Goal: Task Accomplishment & Management: Complete application form

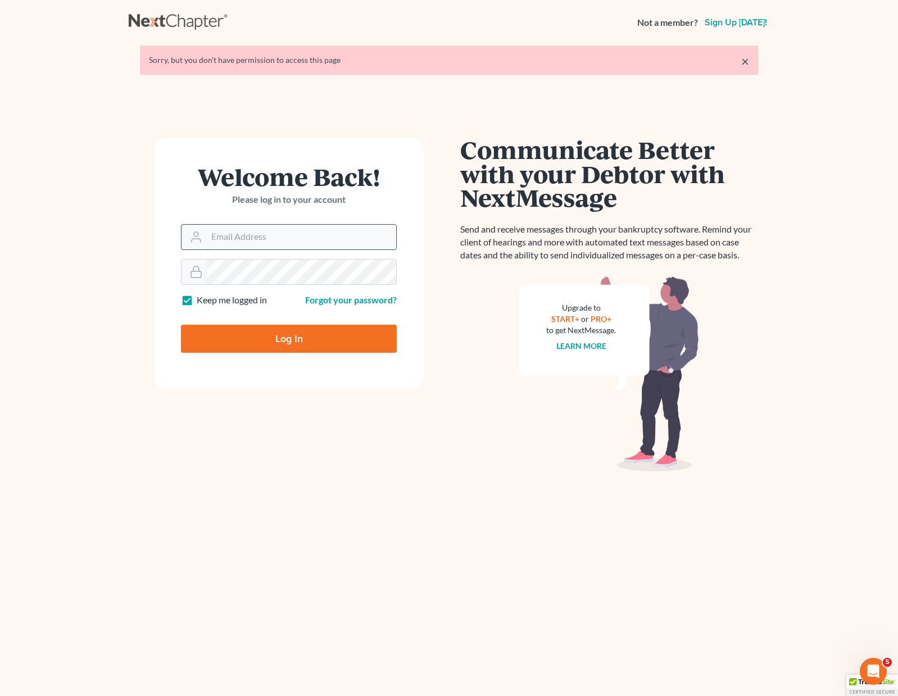
click at [248, 241] on input "Email Address" at bounding box center [301, 237] width 189 height 25
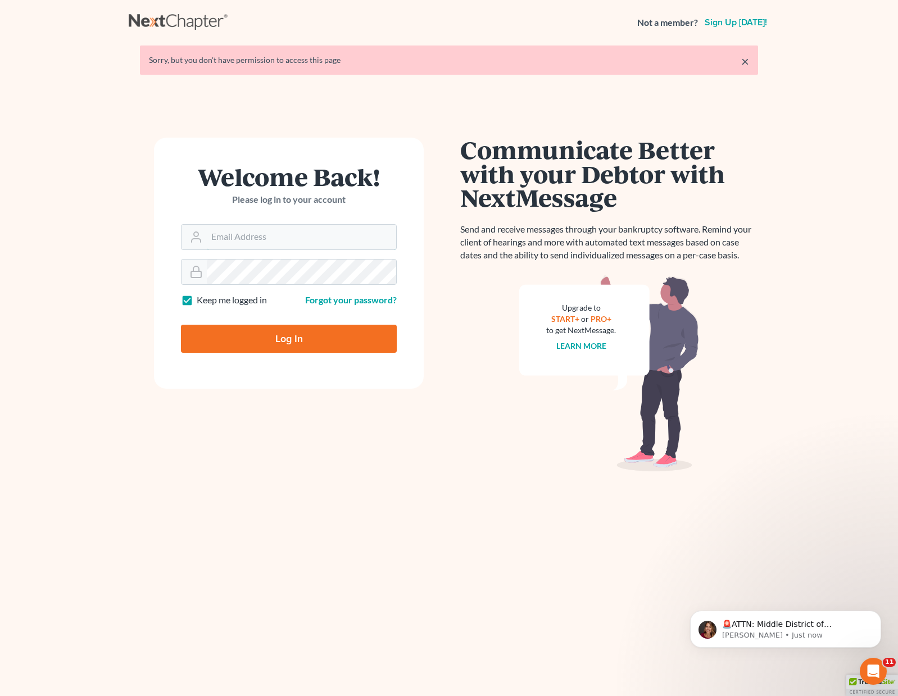
type input "[PERSON_NAME][EMAIL_ADDRESS][DOMAIN_NAME]"
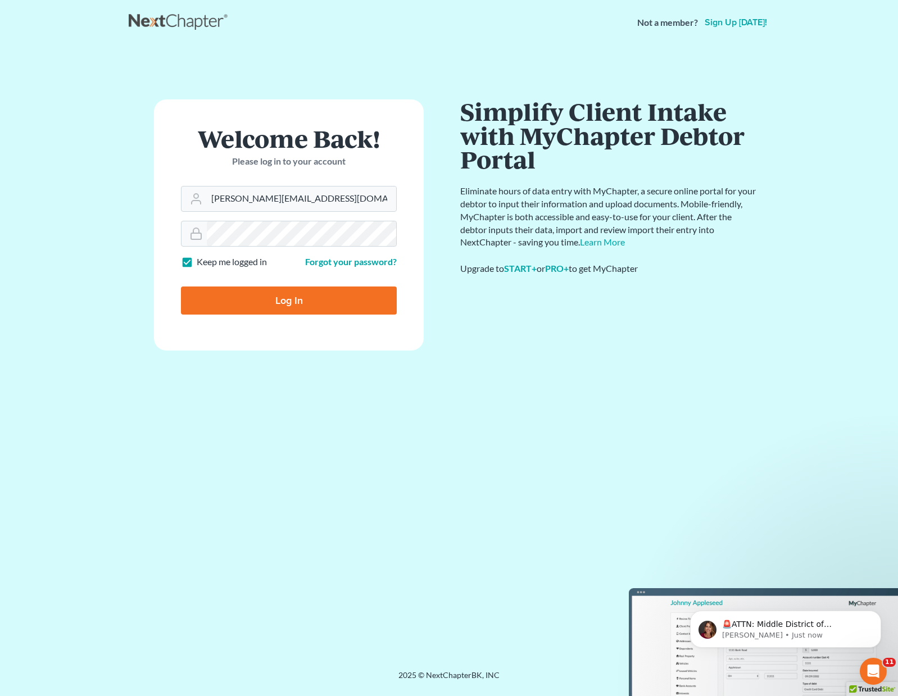
click at [246, 273] on form "Welcome Back! Please log in to your account Email Address [PERSON_NAME][EMAIL_A…" at bounding box center [289, 224] width 270 height 251
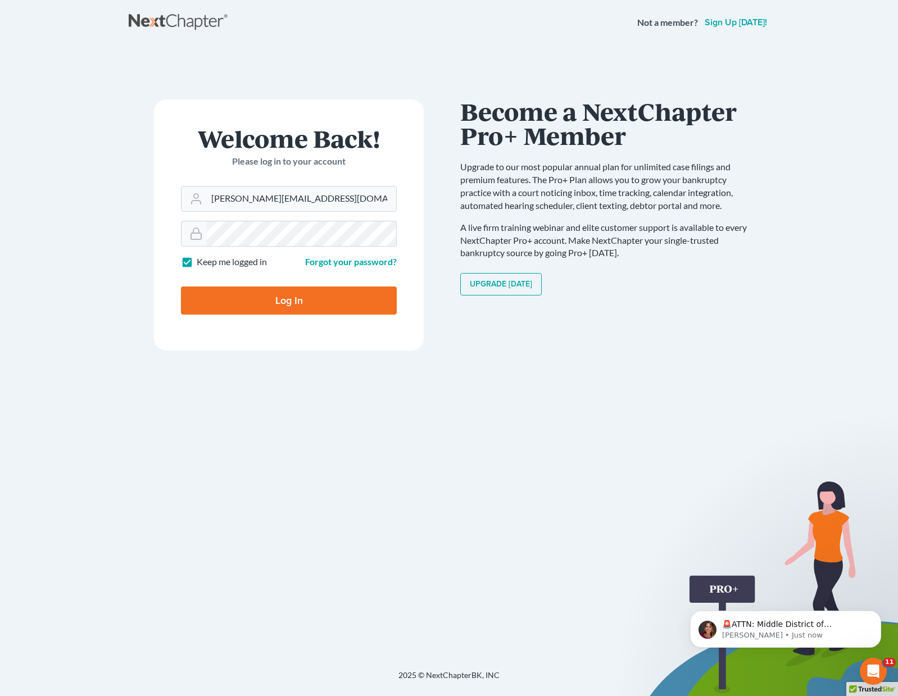
click at [253, 311] on input "Log In" at bounding box center [289, 301] width 216 height 28
type input "Thinking..."
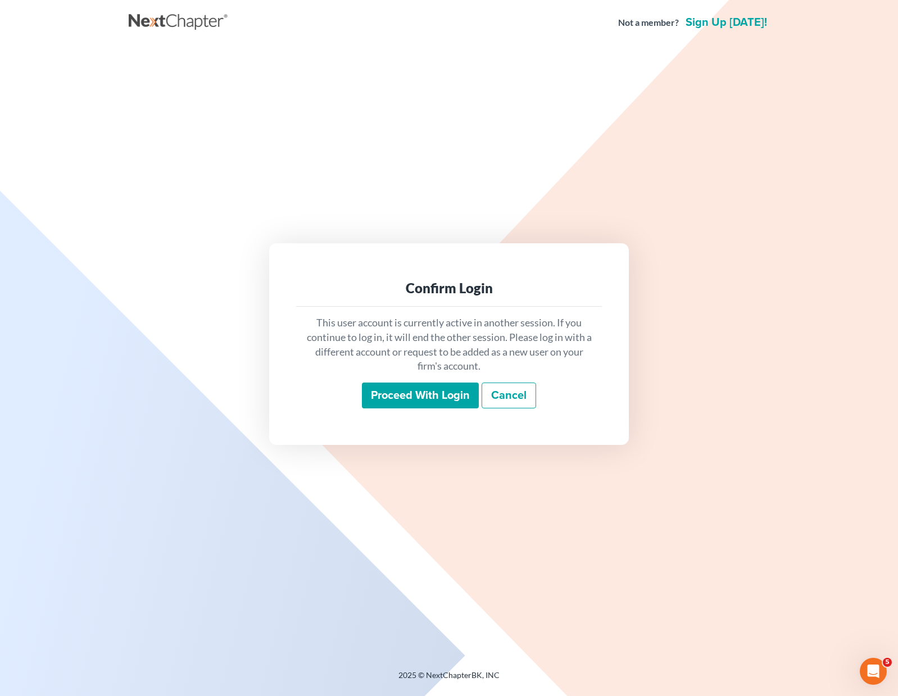
click at [396, 396] on input "Proceed with login" at bounding box center [420, 396] width 117 height 26
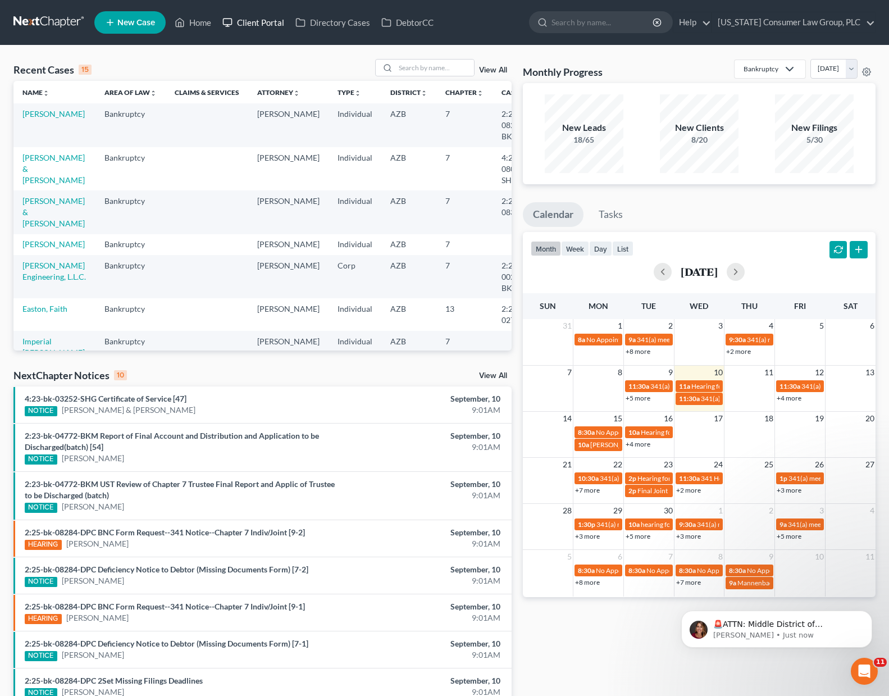
click at [258, 22] on link "Client Portal" at bounding box center [253, 22] width 73 height 20
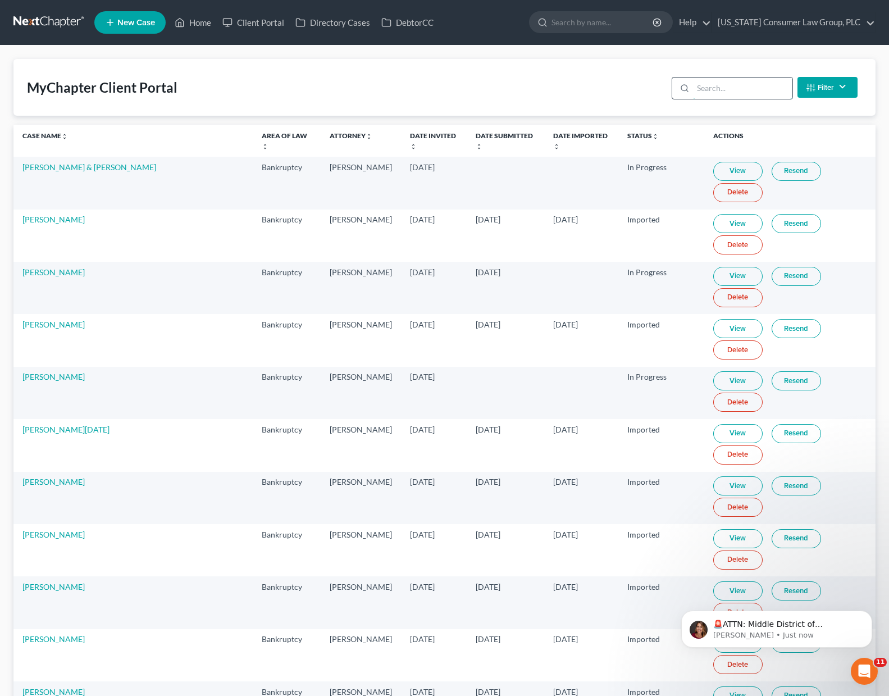
click at [741, 89] on input "search" at bounding box center [742, 88] width 99 height 21
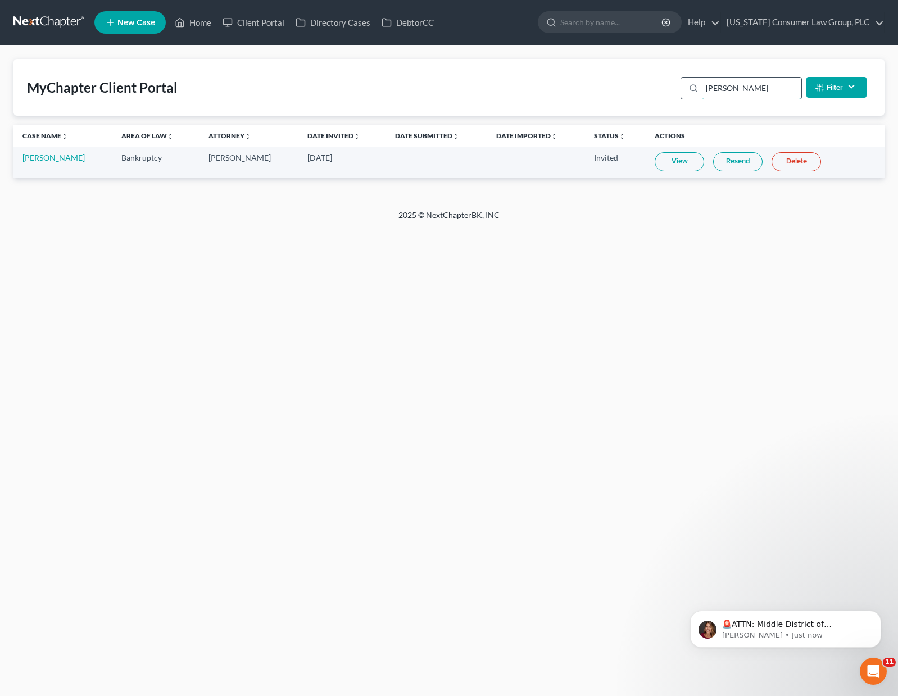
type input "[PERSON_NAME]"
click at [713, 162] on link "Resend" at bounding box center [737, 161] width 49 height 19
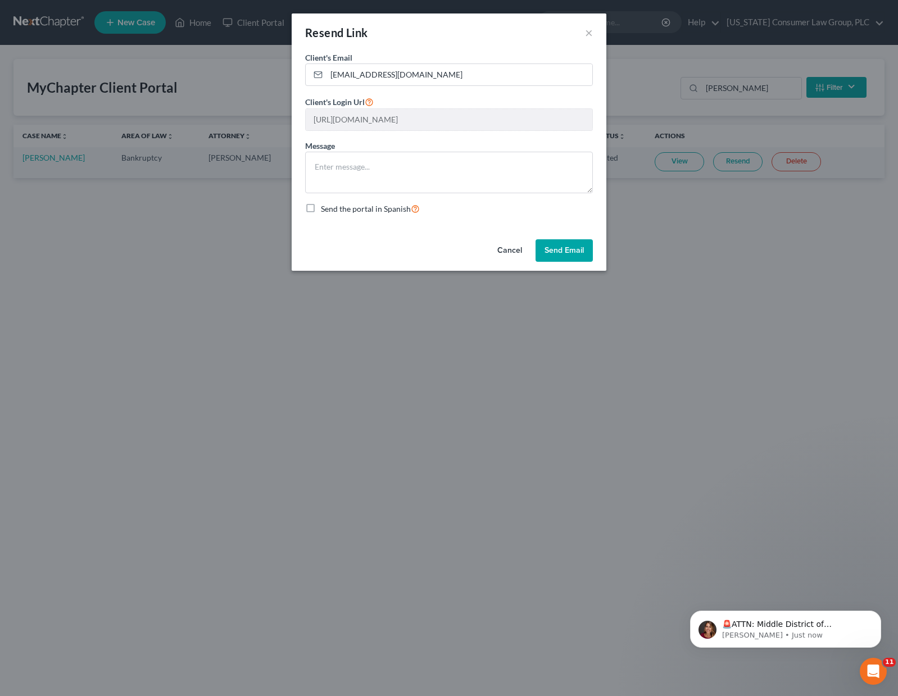
click at [571, 253] on button "Send Email" at bounding box center [563, 250] width 57 height 22
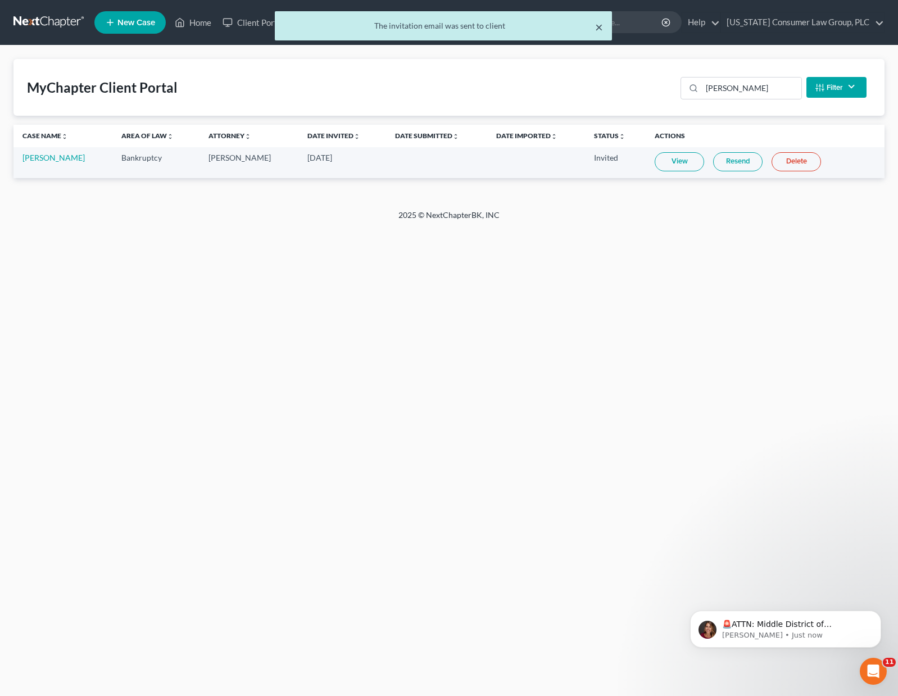
click at [599, 26] on button "×" at bounding box center [599, 26] width 8 height 13
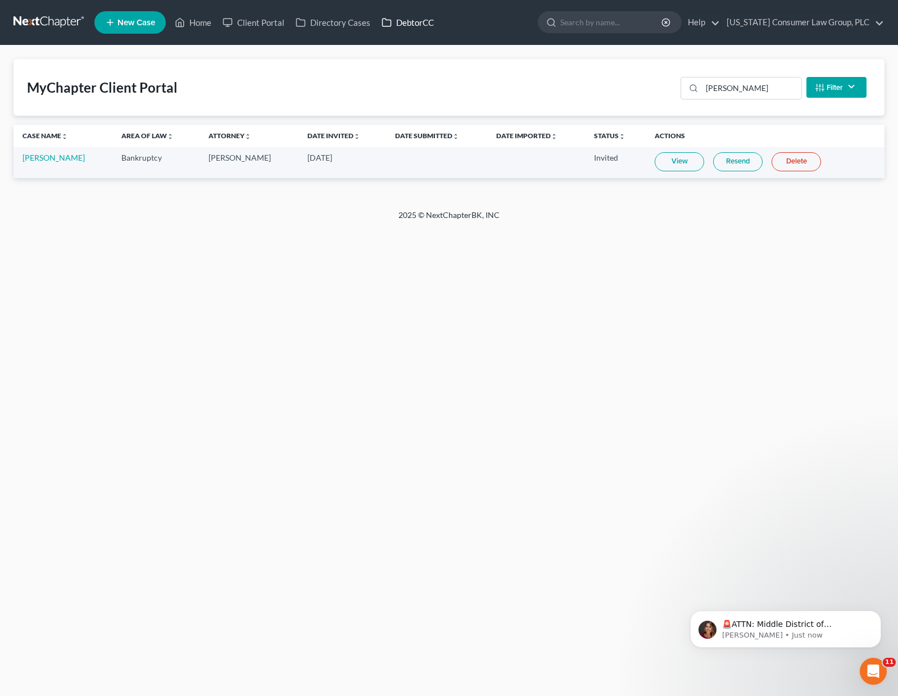
click at [407, 21] on link "DebtorCC" at bounding box center [407, 22] width 63 height 20
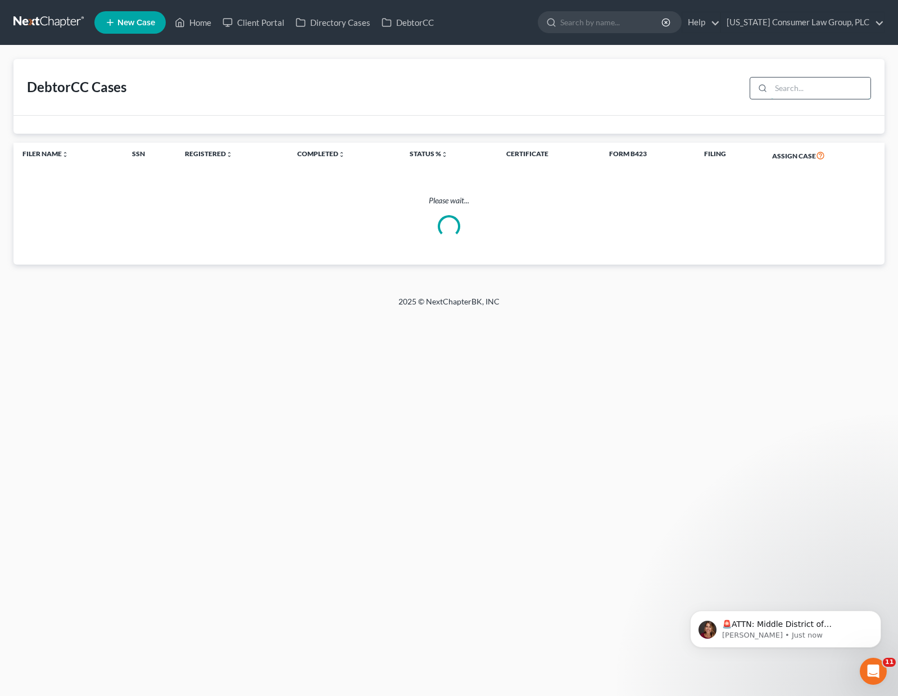
click at [818, 90] on input "search" at bounding box center [820, 88] width 99 height 21
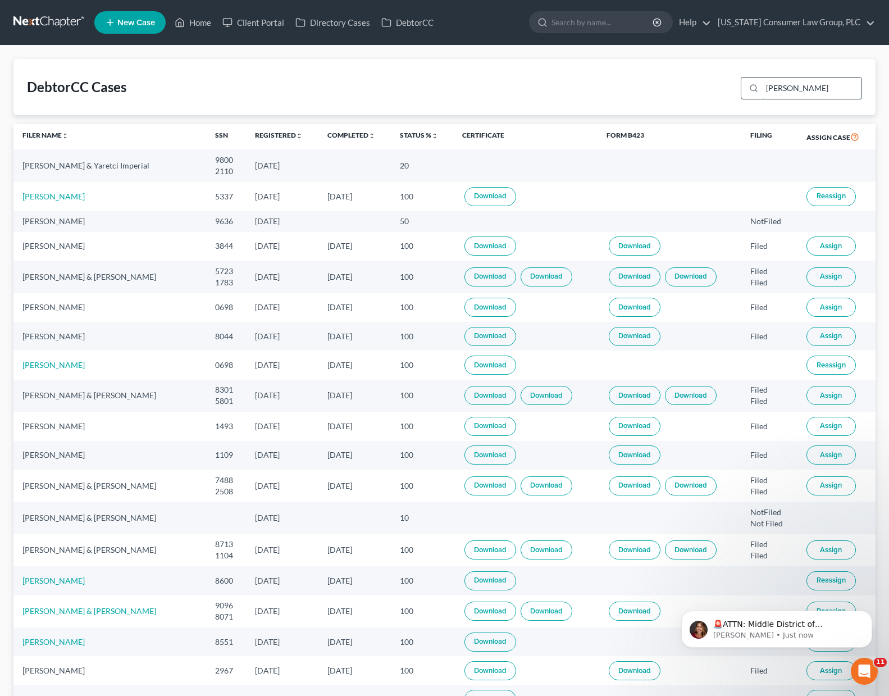
type input "[PERSON_NAME]"
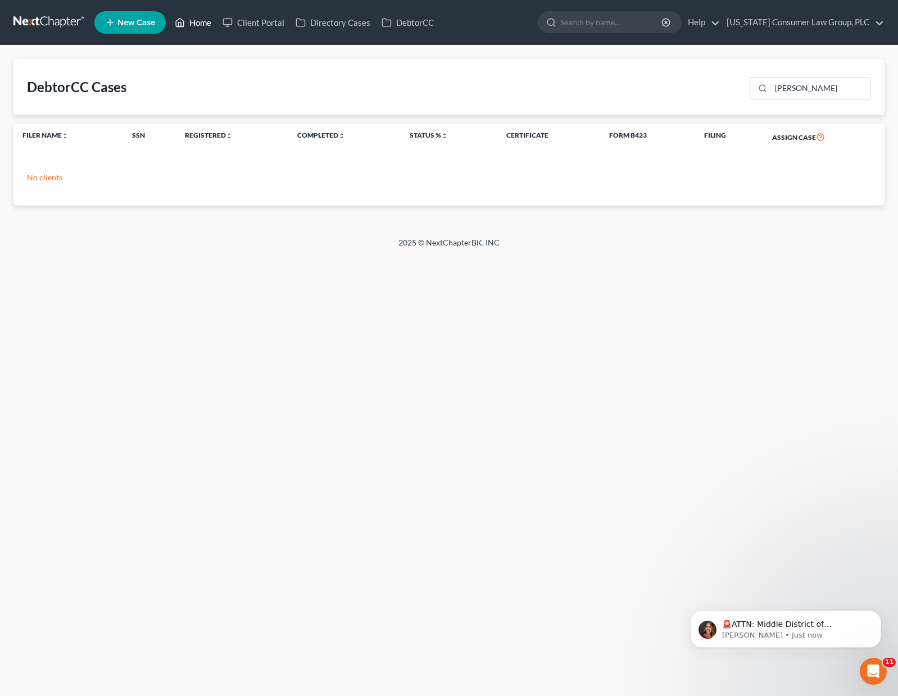
click at [189, 23] on link "Home" at bounding box center [193, 22] width 48 height 20
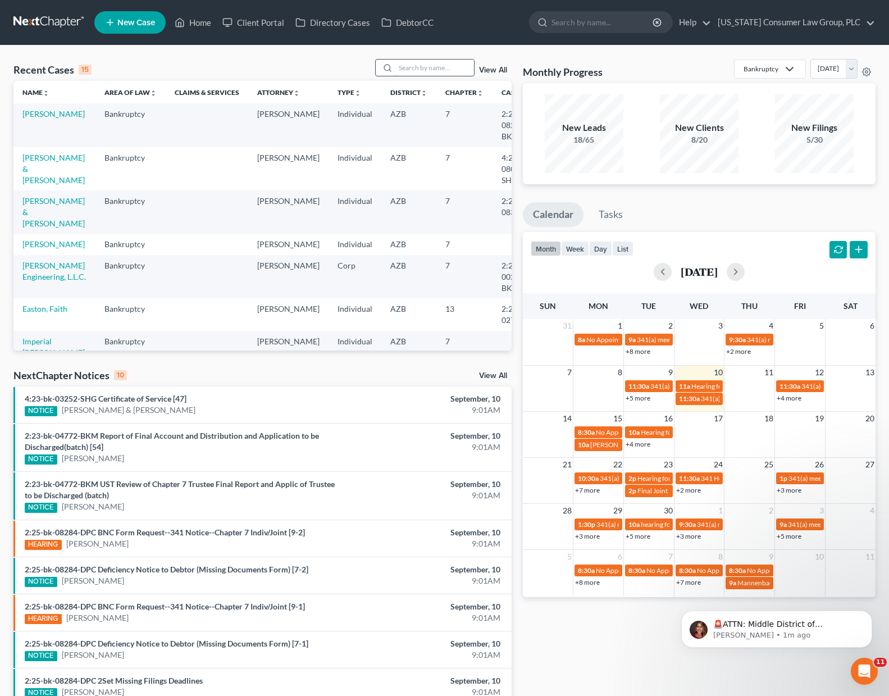
click at [430, 66] on input "search" at bounding box center [435, 68] width 79 height 16
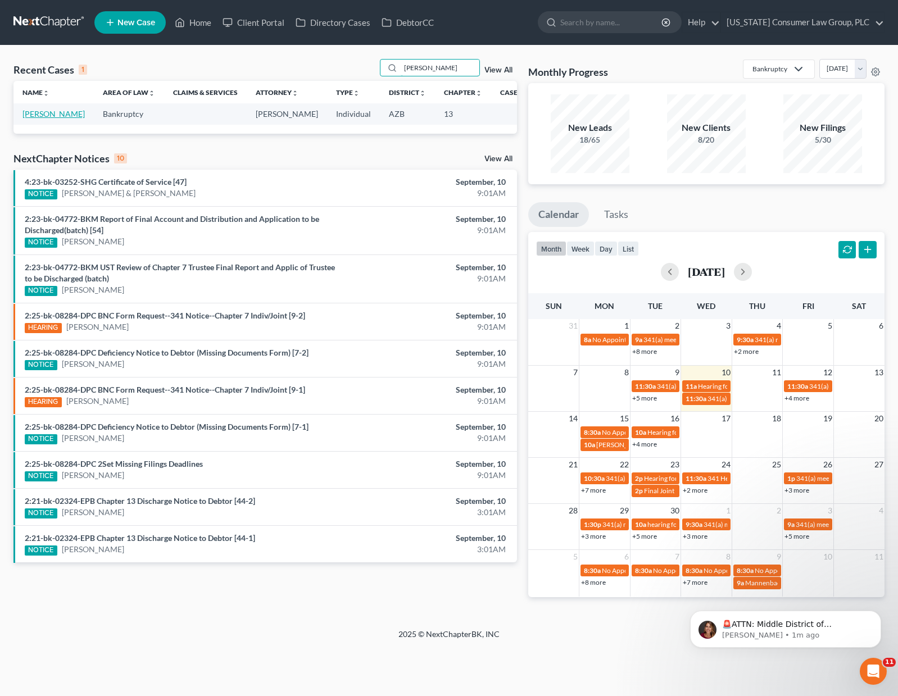
type input "[PERSON_NAME]"
click at [47, 116] on link "[PERSON_NAME]" at bounding box center [53, 114] width 62 height 10
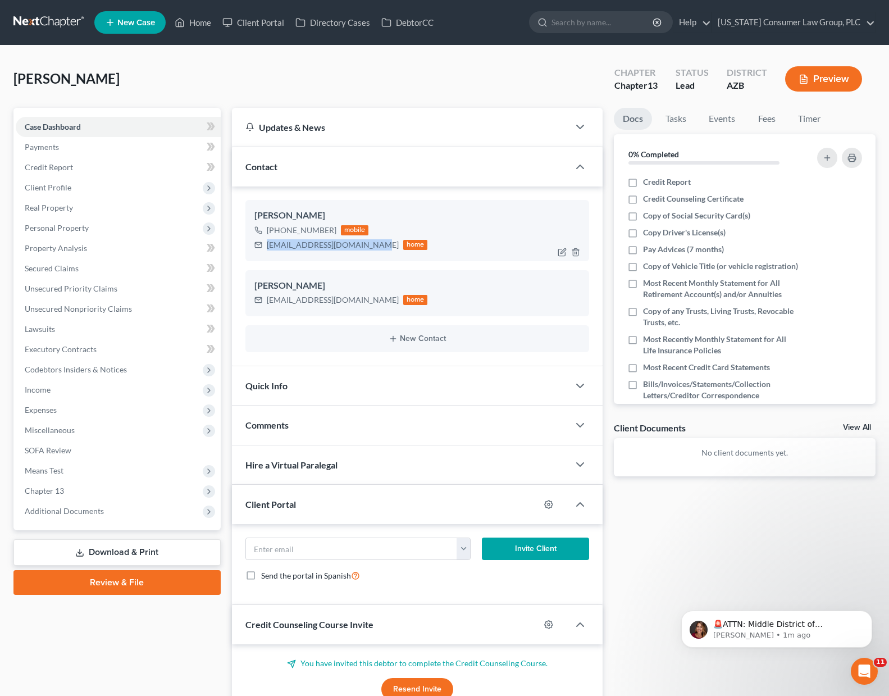
drag, startPoint x: 266, startPoint y: 244, endPoint x: 365, endPoint y: 252, distance: 98.6
click at [365, 252] on div "[EMAIL_ADDRESS][DOMAIN_NAME] home" at bounding box center [342, 245] width 174 height 15
copy div "[EMAIL_ADDRESS][DOMAIN_NAME]"
click at [279, 550] on input "email" at bounding box center [351, 548] width 211 height 21
paste input "[EMAIL_ADDRESS][DOMAIN_NAME]"
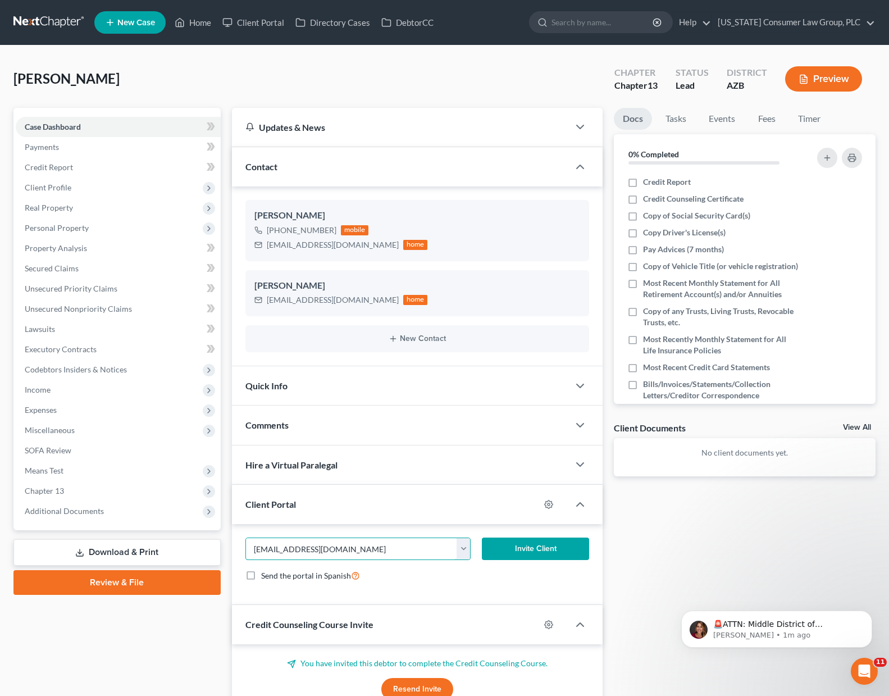
type input "[EMAIL_ADDRESS][DOMAIN_NAME]"
click at [510, 547] on button "Invite Client" at bounding box center [535, 549] width 107 height 22
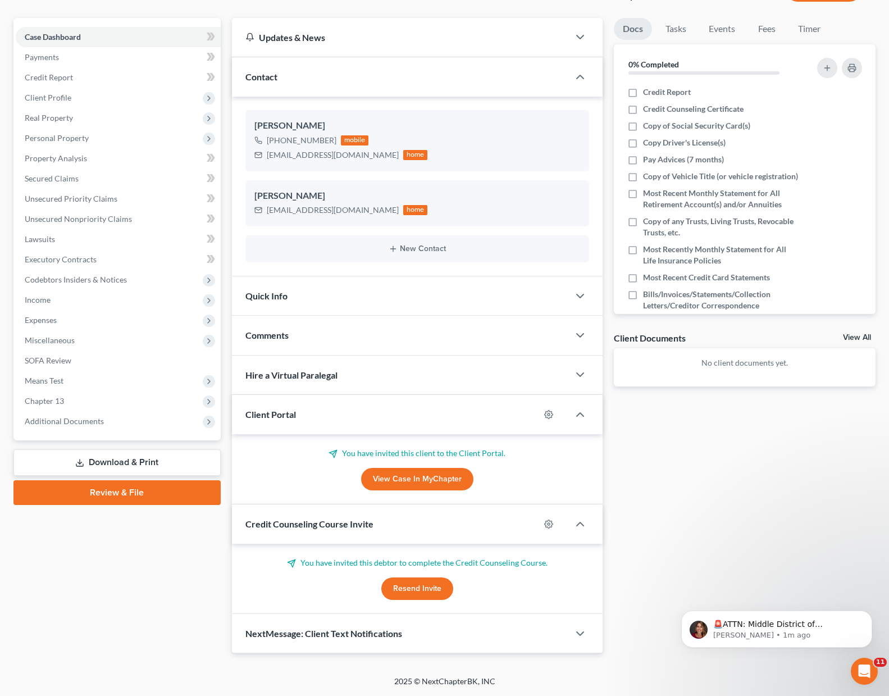
scroll to position [90, 0]
click at [306, 524] on span "Credit Counseling Course Invite" at bounding box center [310, 524] width 128 height 11
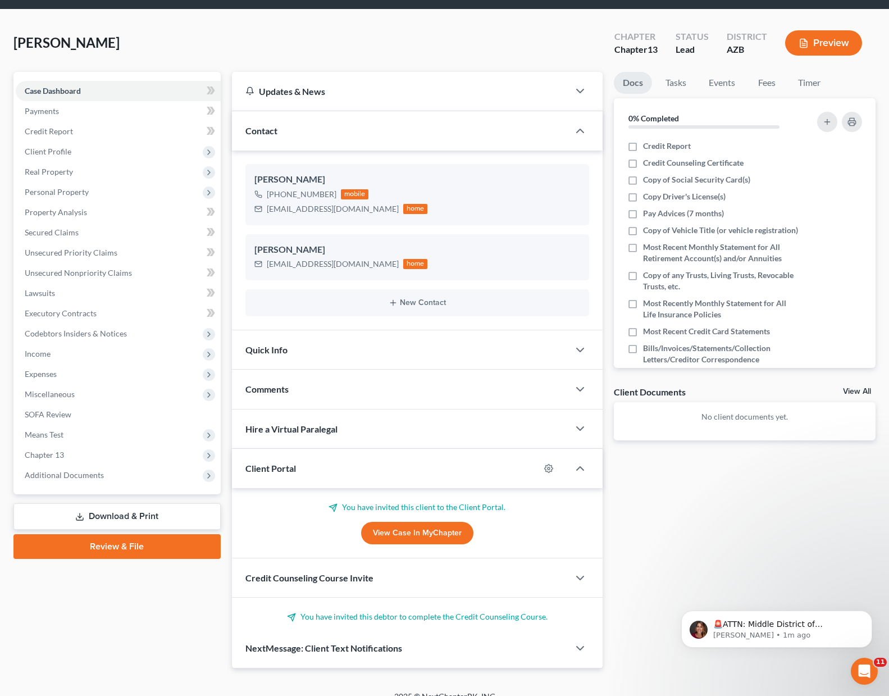
scroll to position [20, 0]
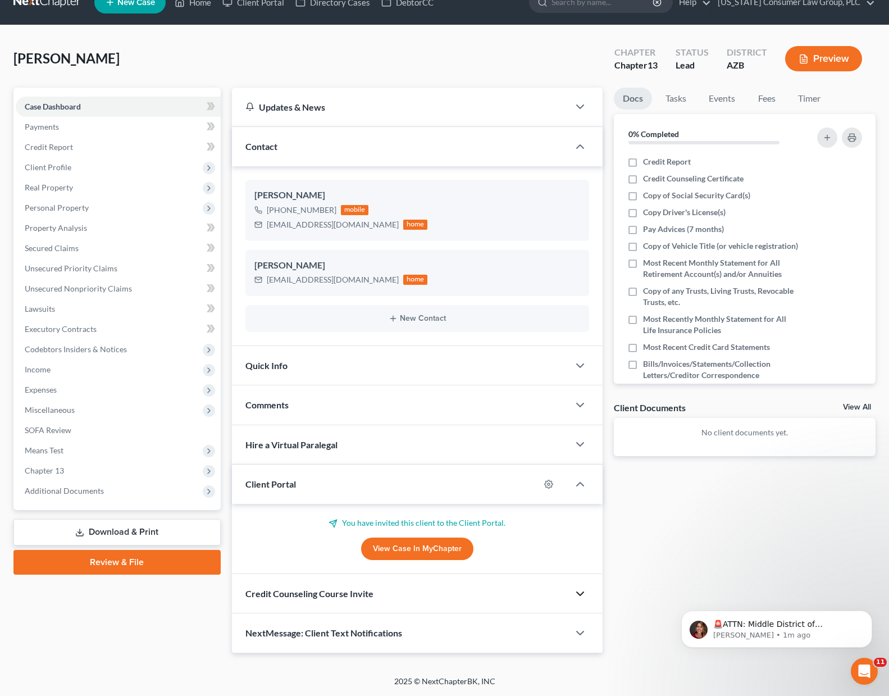
click at [581, 593] on icon "button" at bounding box center [580, 593] width 13 height 13
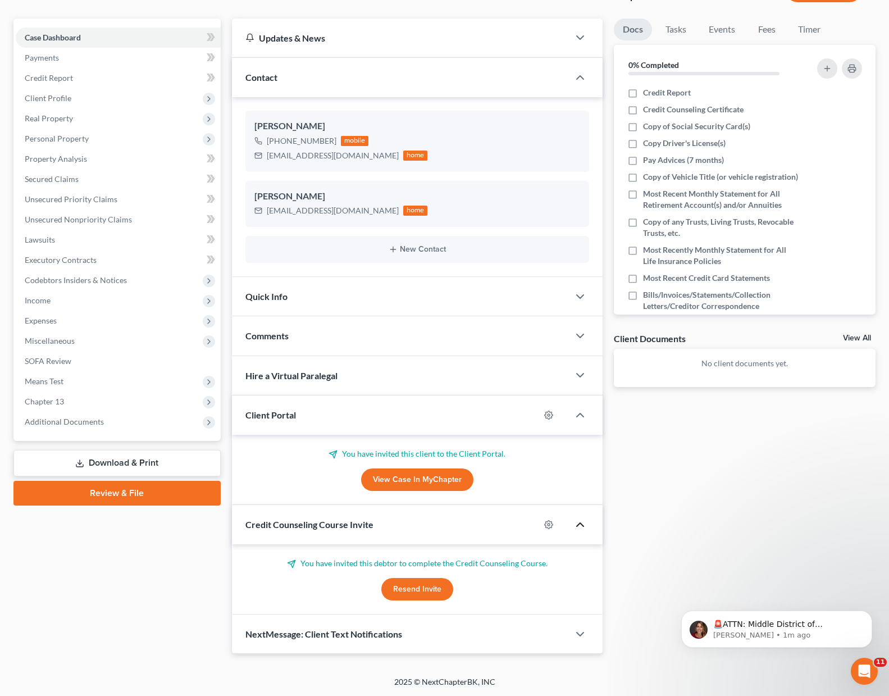
scroll to position [90, 0]
drag, startPoint x: 401, startPoint y: 586, endPoint x: 543, endPoint y: 577, distance: 141.9
click at [401, 586] on button "Resend Invite" at bounding box center [418, 589] width 72 height 22
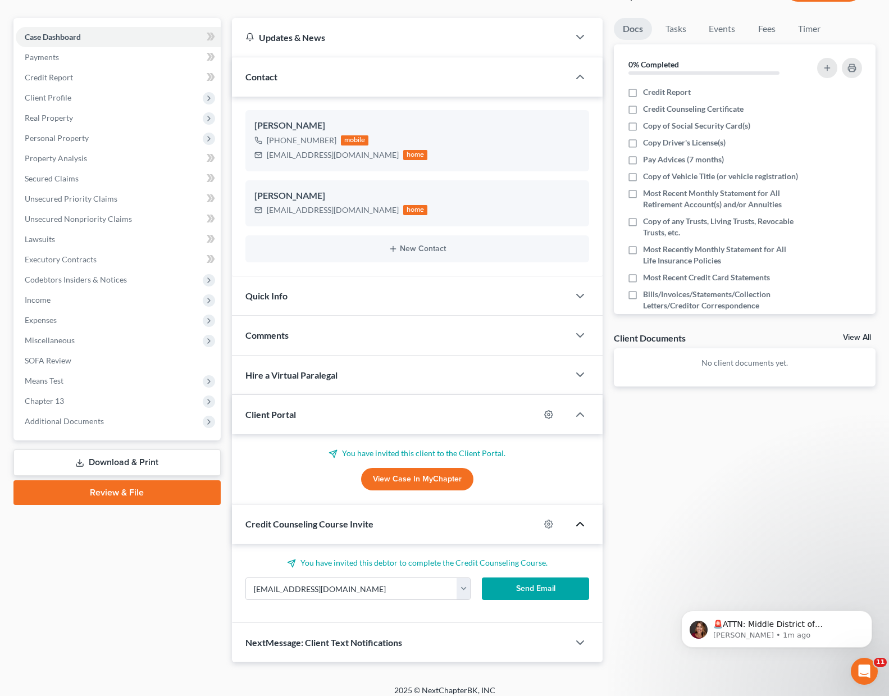
click at [556, 584] on button "Send Email" at bounding box center [535, 589] width 107 height 22
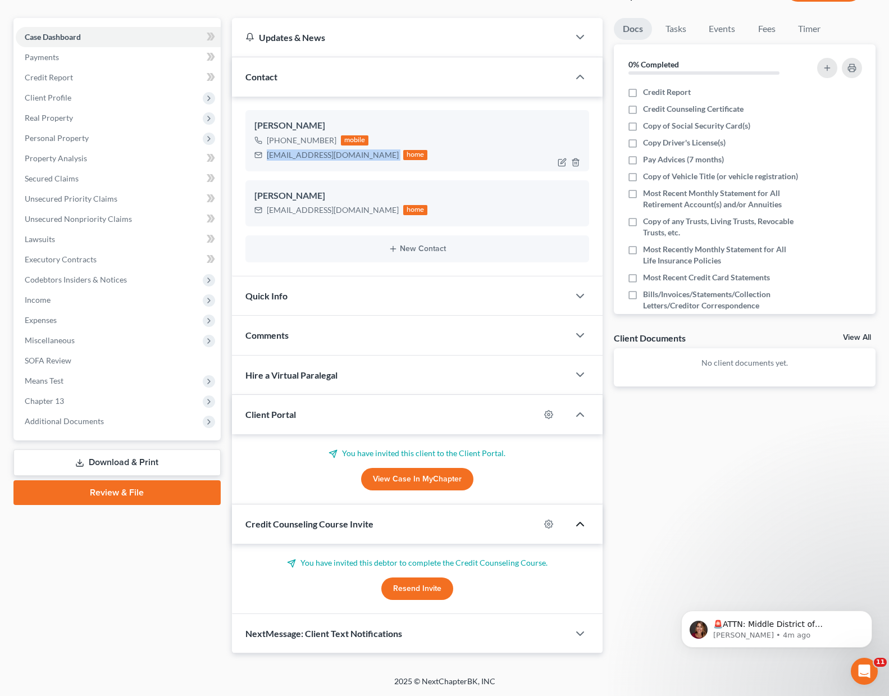
drag, startPoint x: 267, startPoint y: 154, endPoint x: 376, endPoint y: 155, distance: 109.0
click at [376, 155] on div "[EMAIL_ADDRESS][DOMAIN_NAME] home" at bounding box center [342, 155] width 174 height 15
copy div "[EMAIL_ADDRESS][DOMAIN_NAME]"
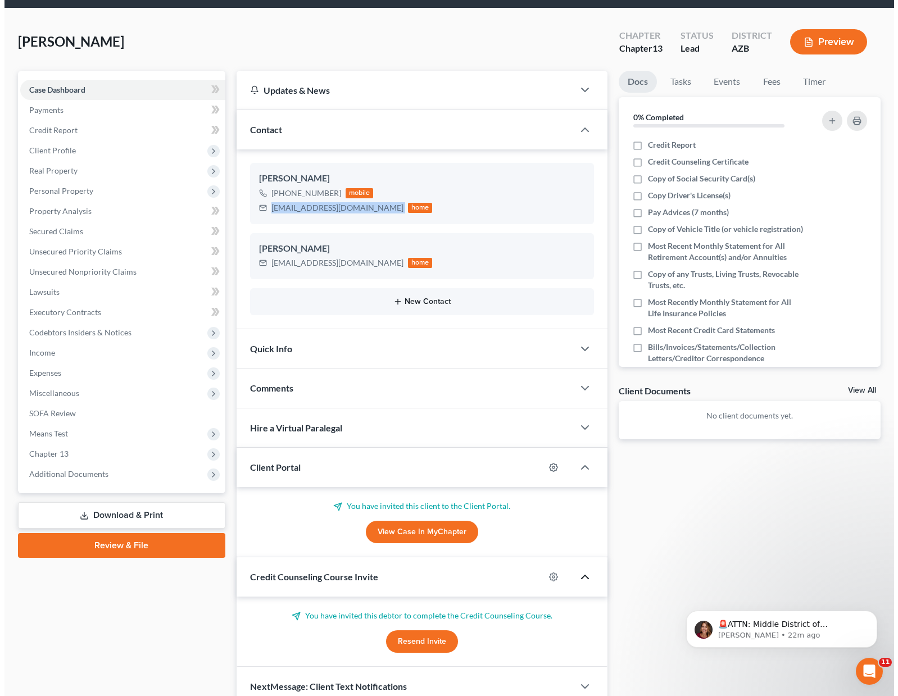
scroll to position [0, 0]
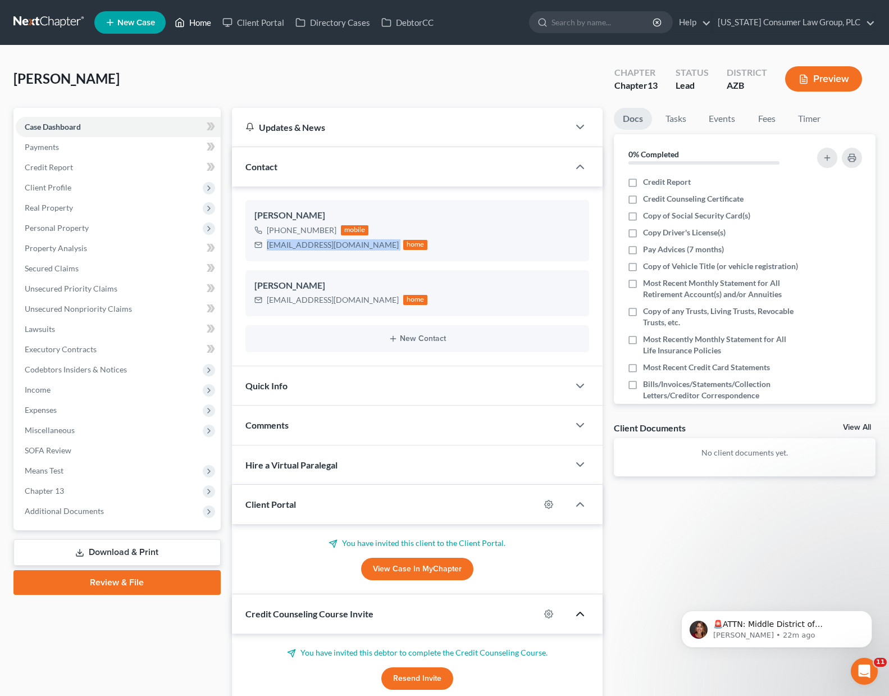
click at [196, 18] on link "Home" at bounding box center [193, 22] width 48 height 20
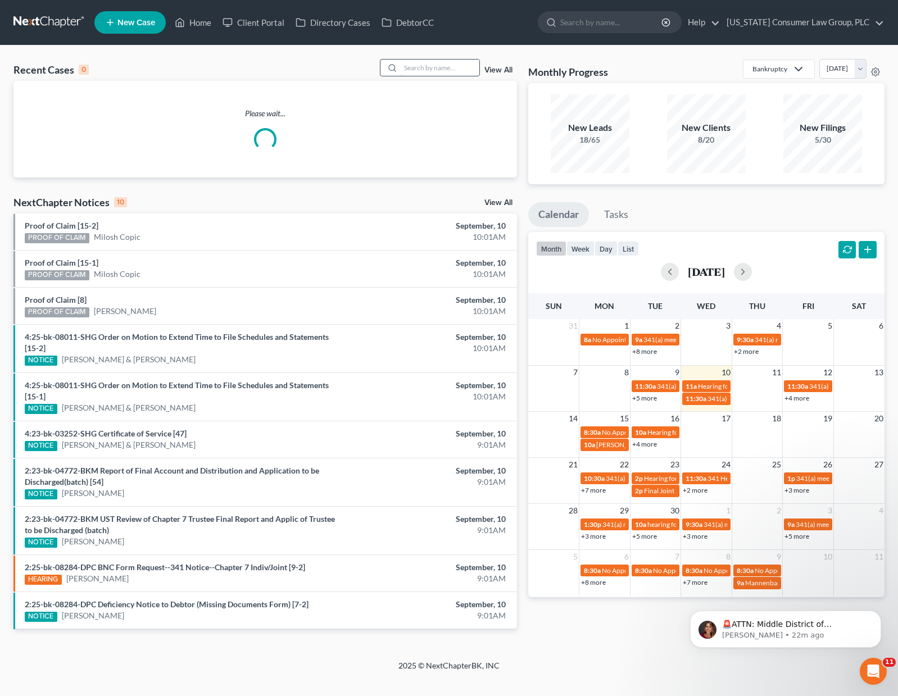
click at [434, 67] on input "search" at bounding box center [440, 68] width 79 height 16
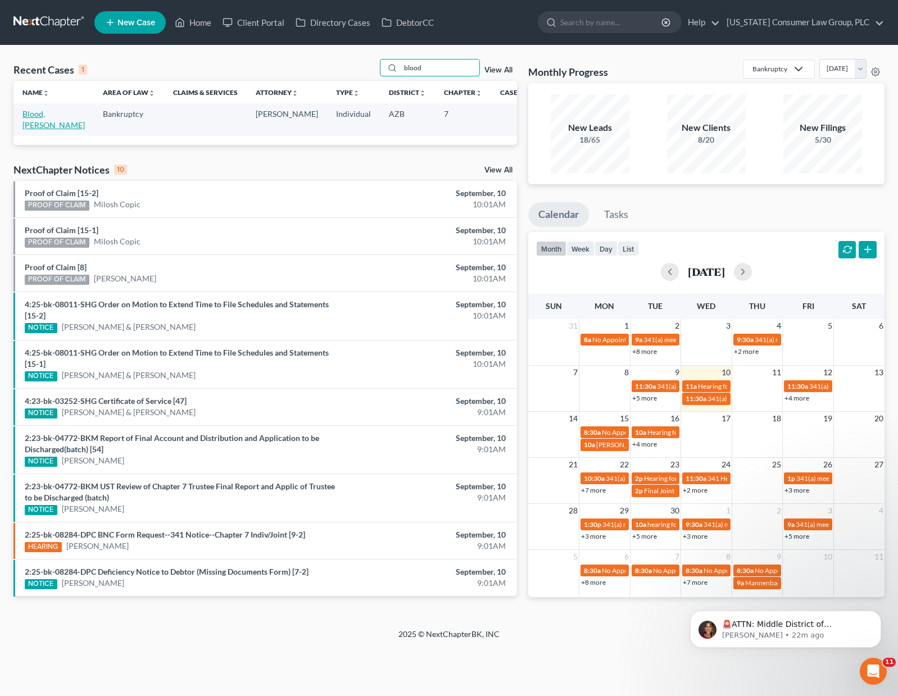
type input "blood"
click at [40, 112] on link "Blood, [PERSON_NAME]" at bounding box center [53, 119] width 62 height 21
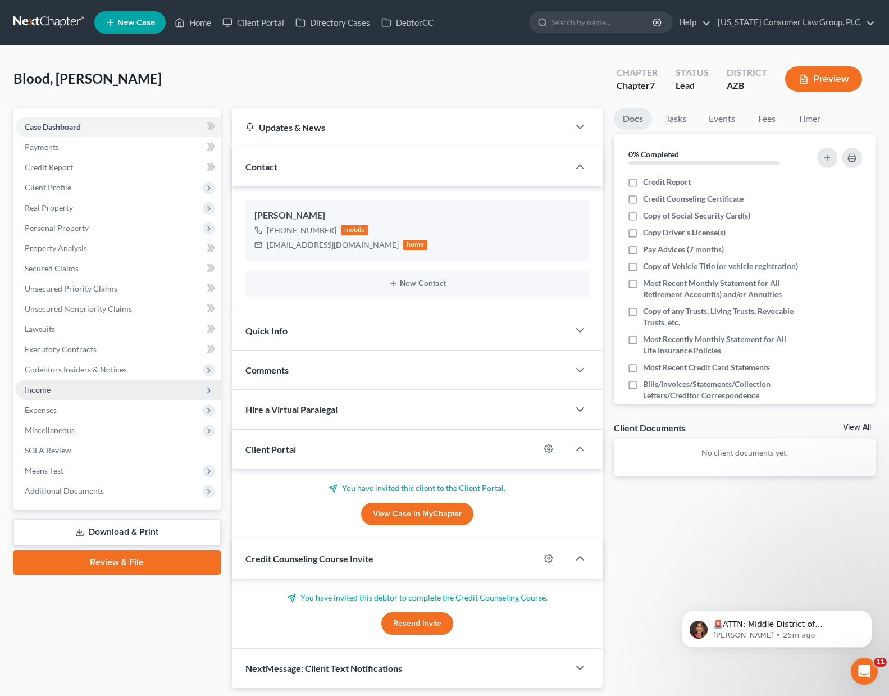
click at [65, 394] on span "Income" at bounding box center [118, 390] width 205 height 20
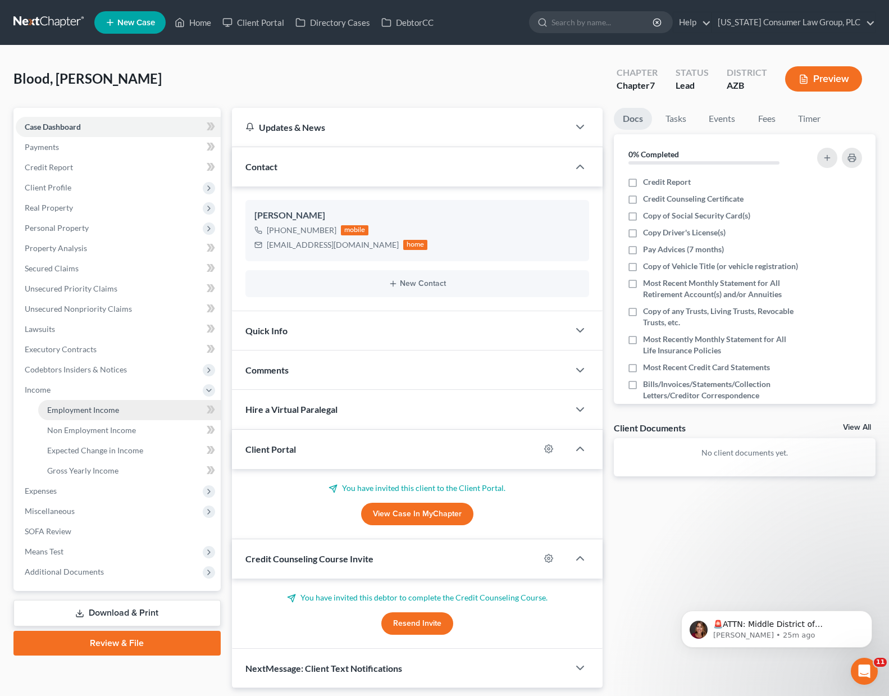
click at [91, 407] on span "Employment Income" at bounding box center [83, 410] width 72 height 10
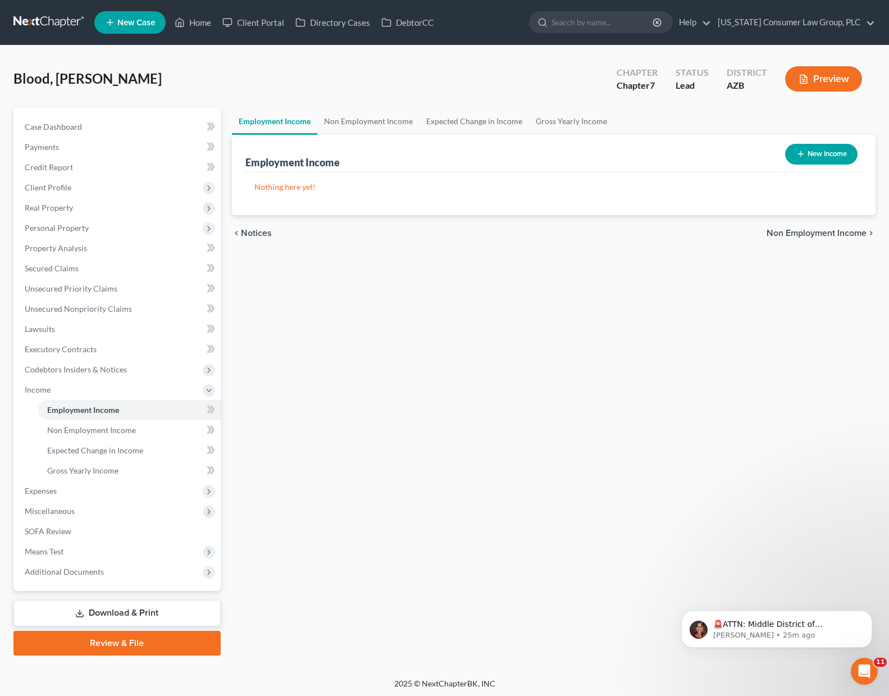
click at [817, 153] on button "New Income" at bounding box center [822, 154] width 72 height 21
select select "0"
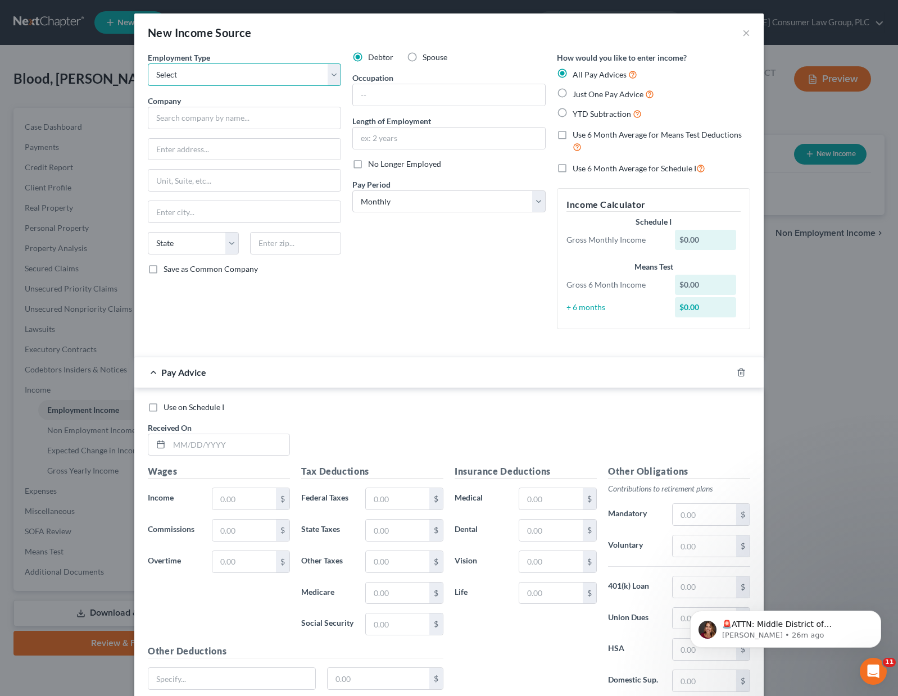
click at [327, 76] on select "Select Full or [DEMOGRAPHIC_DATA] Employment Self Employment" at bounding box center [244, 74] width 193 height 22
select select "0"
click at [148, 63] on select "Select Full or [DEMOGRAPHIC_DATA] Employment Self Employment" at bounding box center [244, 74] width 193 height 22
click at [163, 111] on input "text" at bounding box center [244, 118] width 193 height 22
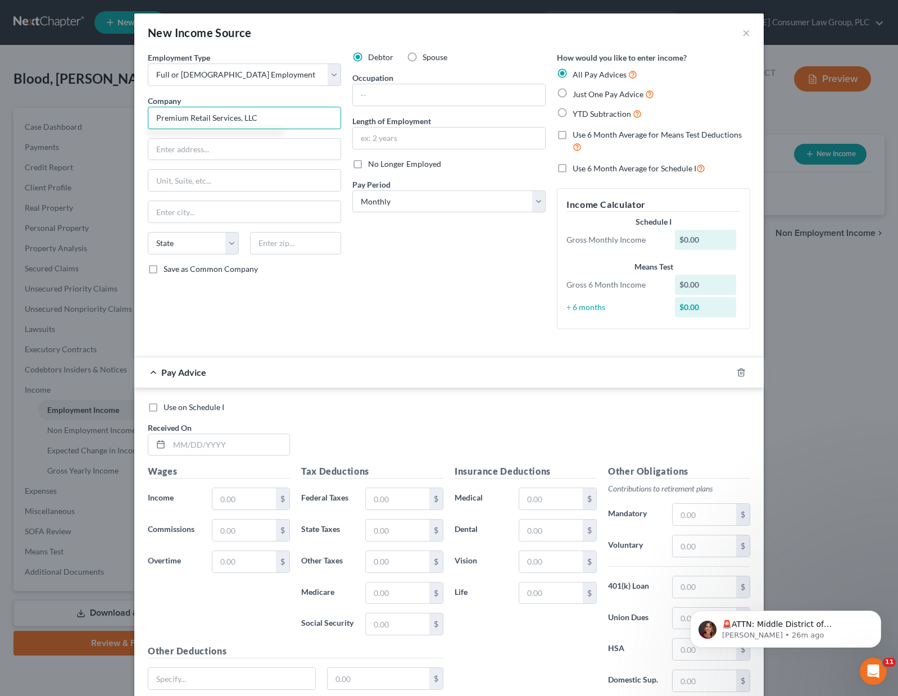
type input "Premium Retail Services, LLC"
click at [184, 451] on input "text" at bounding box center [229, 444] width 120 height 21
click at [195, 148] on input "61" at bounding box center [244, 149] width 192 height 21
type input "[STREET_ADDRESS]"
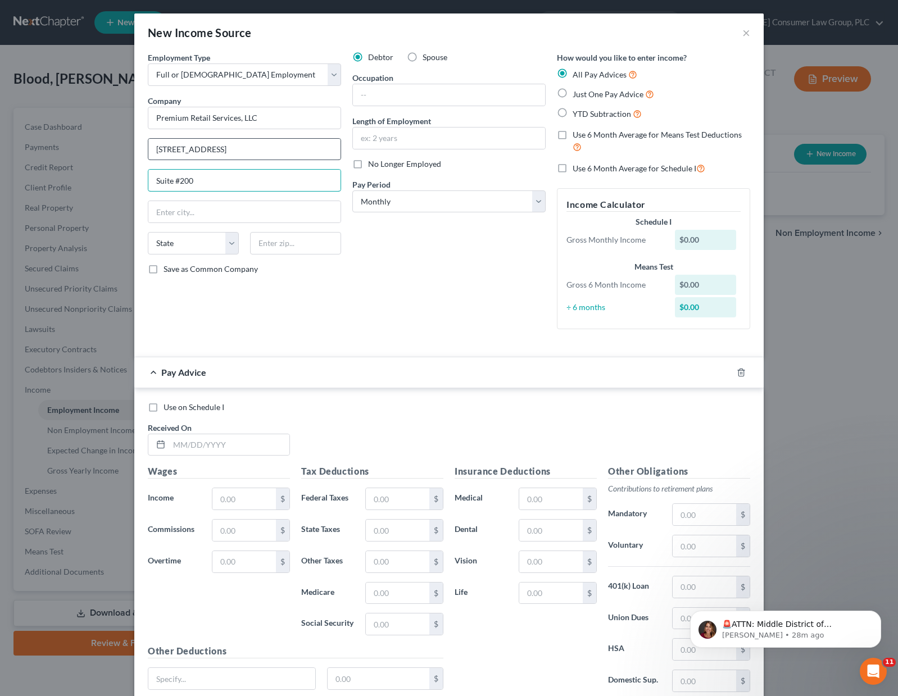
type input "Suite #200"
type input "63005"
type input "Chesterfield"
select select "26"
click at [396, 92] on input "text" at bounding box center [449, 94] width 192 height 21
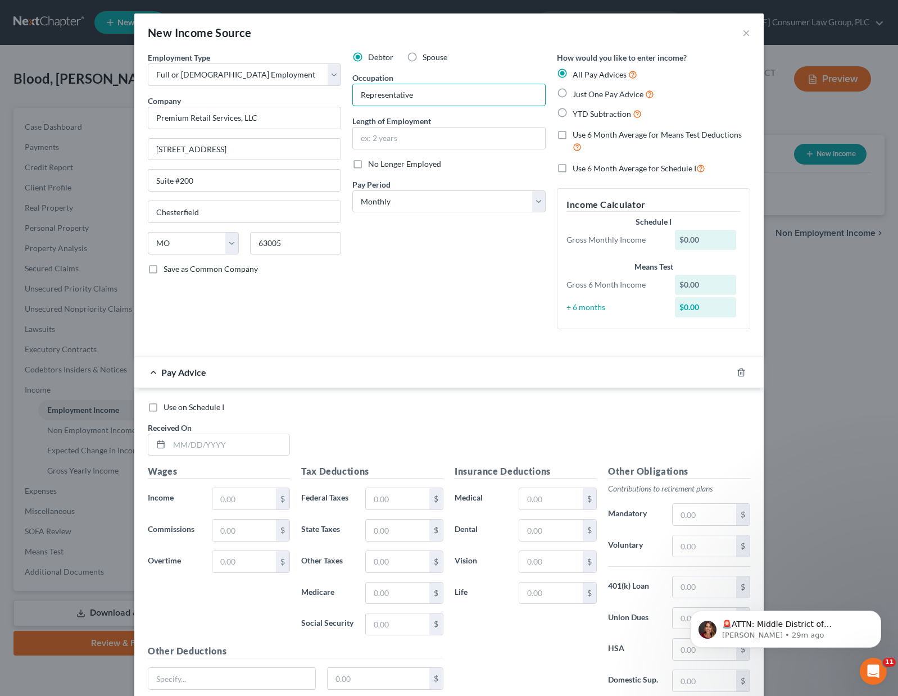
type input "Representative"
click at [539, 203] on select "Select Monthly Twice Monthly Every Other Week Weekly" at bounding box center [448, 201] width 193 height 22
select select "1"
click at [352, 190] on select "Select Monthly Twice Monthly Every Other Week Weekly" at bounding box center [448, 201] width 193 height 22
click at [194, 434] on input "text" at bounding box center [229, 444] width 120 height 21
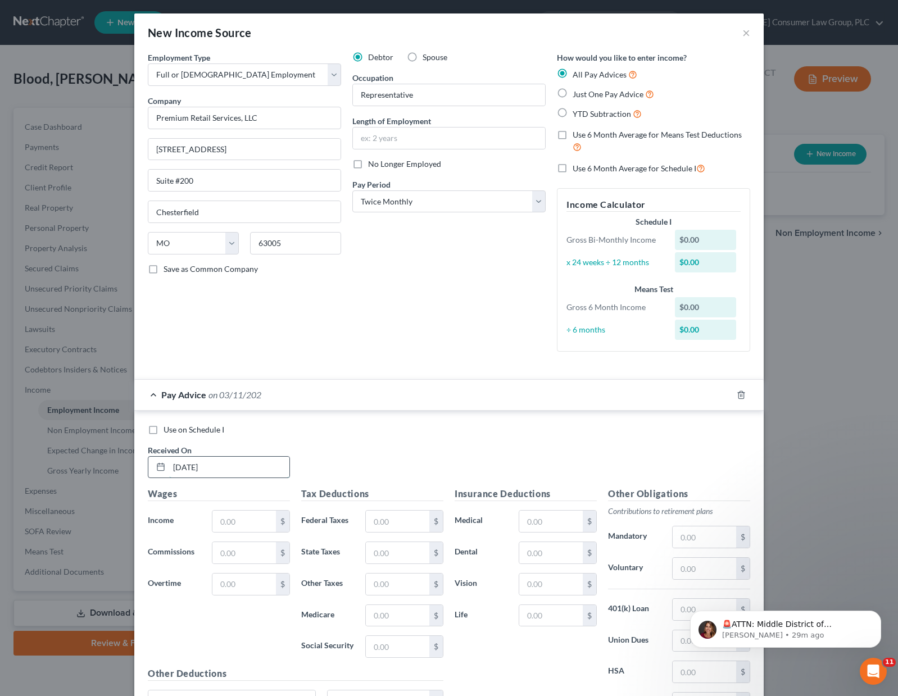
type input "[DATE]"
type input "1,277.46"
click at [406, 523] on input "text" at bounding box center [397, 521] width 63 height 21
click at [380, 614] on input "text" at bounding box center [397, 615] width 63 height 21
type input "18.53"
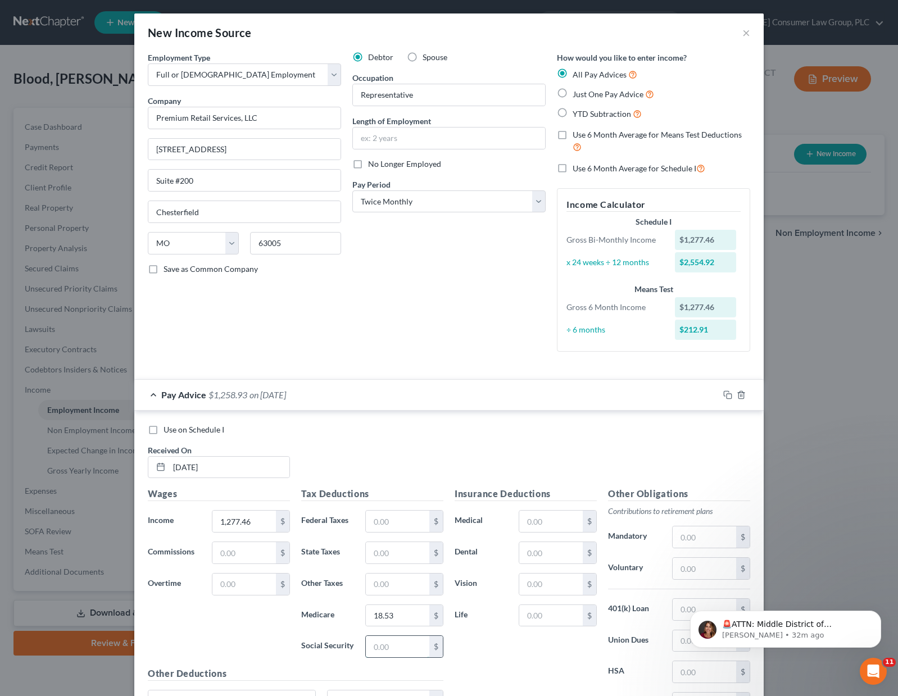
click at [394, 652] on input "text" at bounding box center [397, 646] width 63 height 21
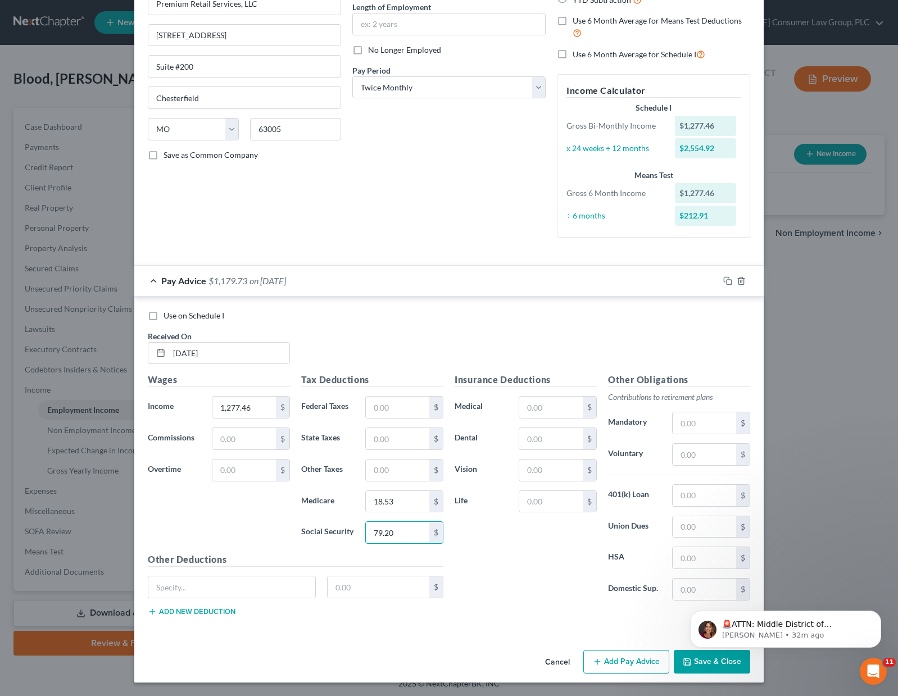
type input "79.20"
click at [628, 664] on button "Add Pay Advice" at bounding box center [626, 662] width 86 height 24
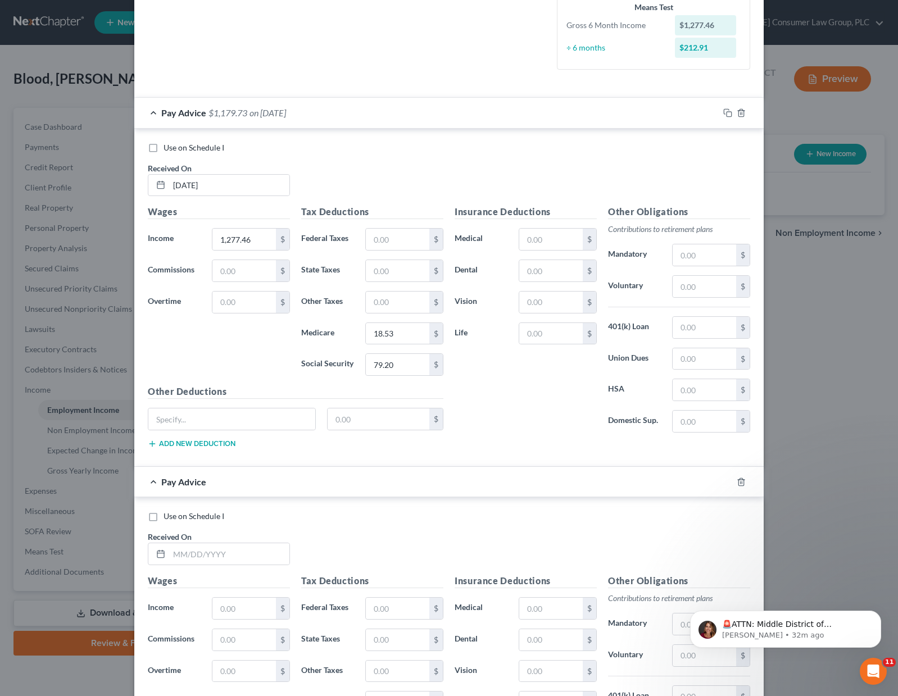
scroll to position [284, 0]
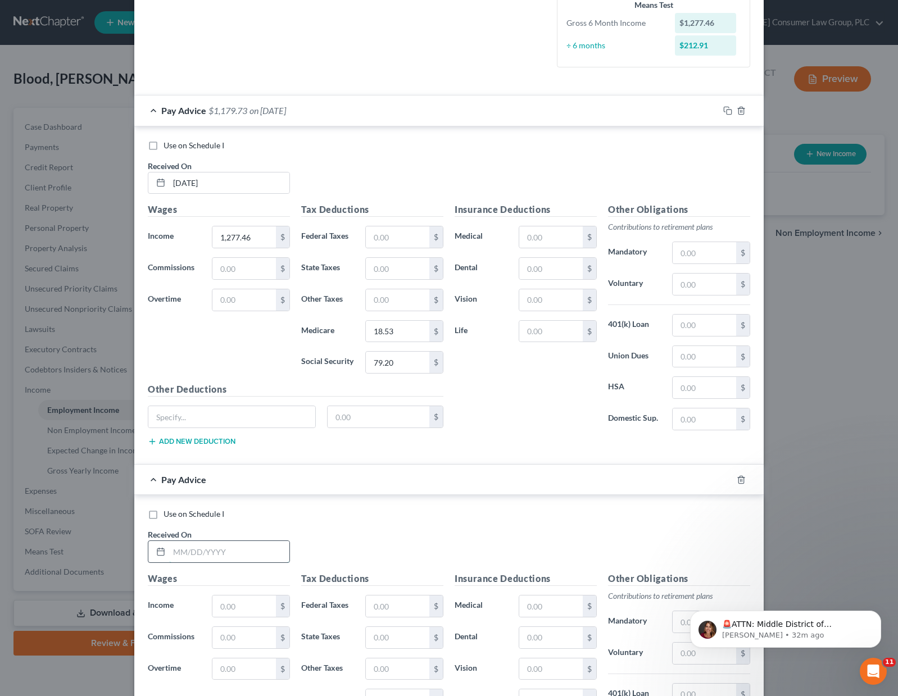
click at [176, 550] on input "text" at bounding box center [229, 551] width 120 height 21
type input "[DATE]"
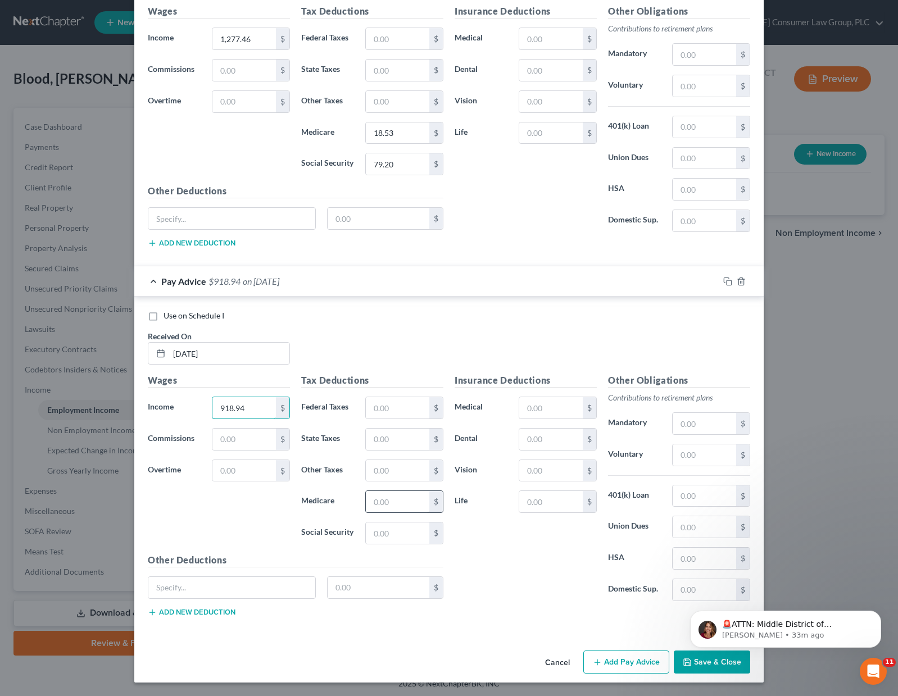
type input "918.94"
click at [383, 503] on input "text" at bounding box center [397, 501] width 63 height 21
type input "12.78"
type input "54.68"
click at [614, 656] on button "Add Pay Advice" at bounding box center [626, 663] width 86 height 24
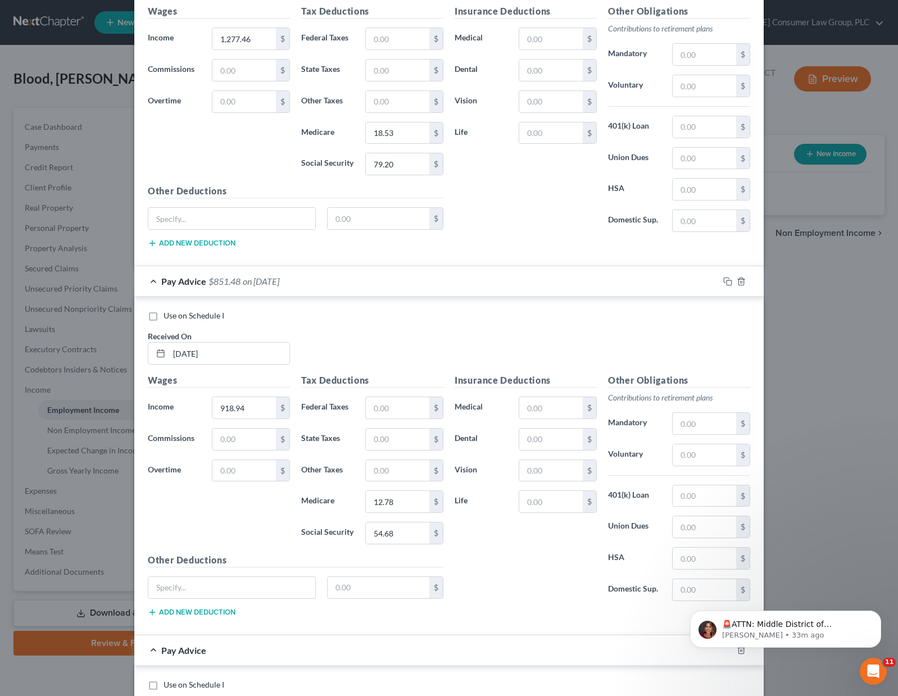
scroll to position [664, 0]
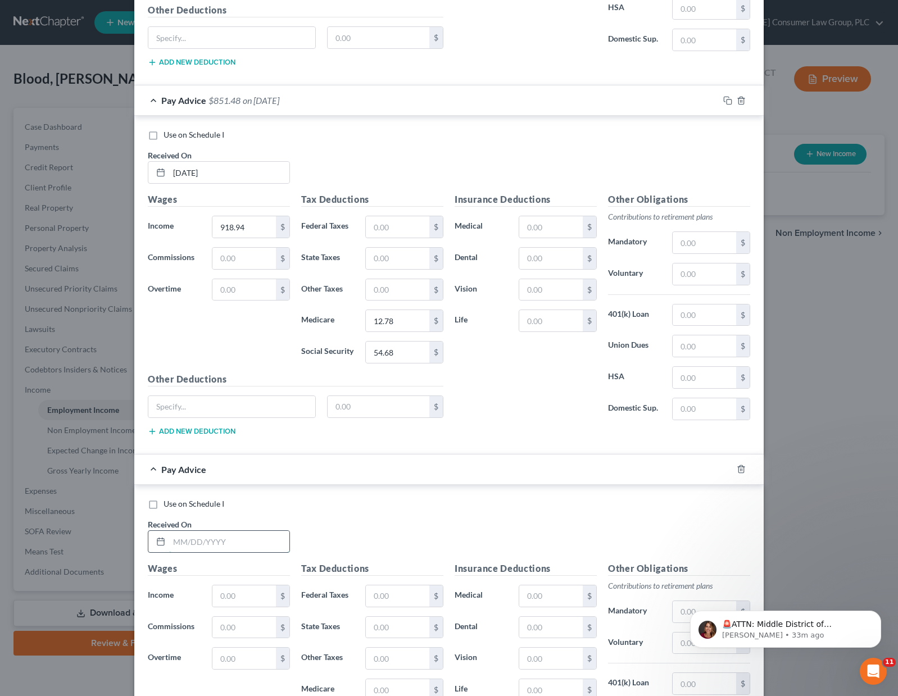
click at [178, 542] on input "text" at bounding box center [229, 541] width 120 height 21
type input "[DATE]"
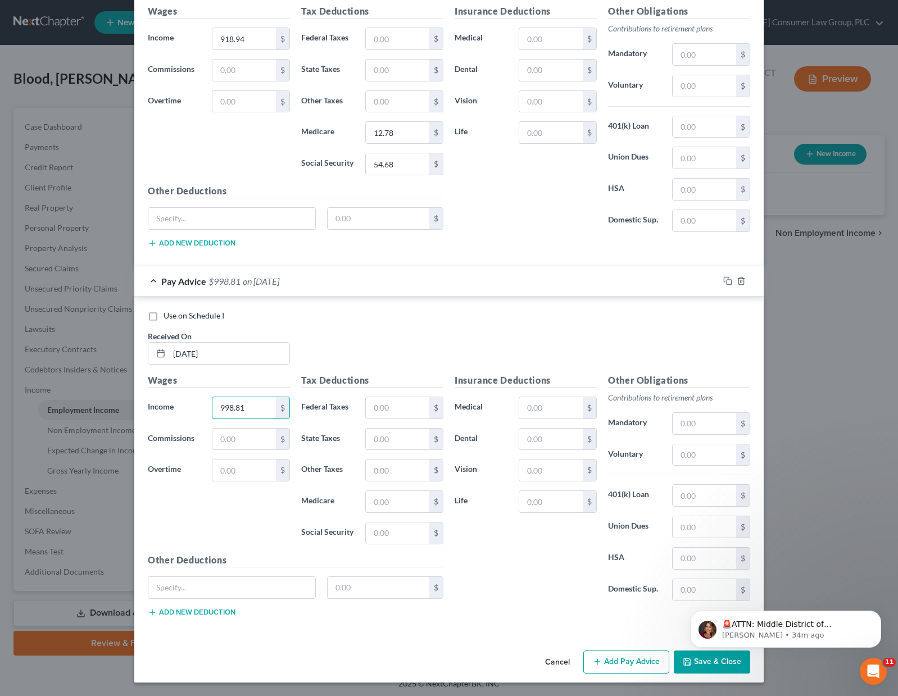
type input "998.81"
click at [397, 493] on input "text" at bounding box center [397, 501] width 63 height 21
type input "14.30"
type input "61.12"
click at [641, 665] on button "Add Pay Advice" at bounding box center [626, 663] width 86 height 24
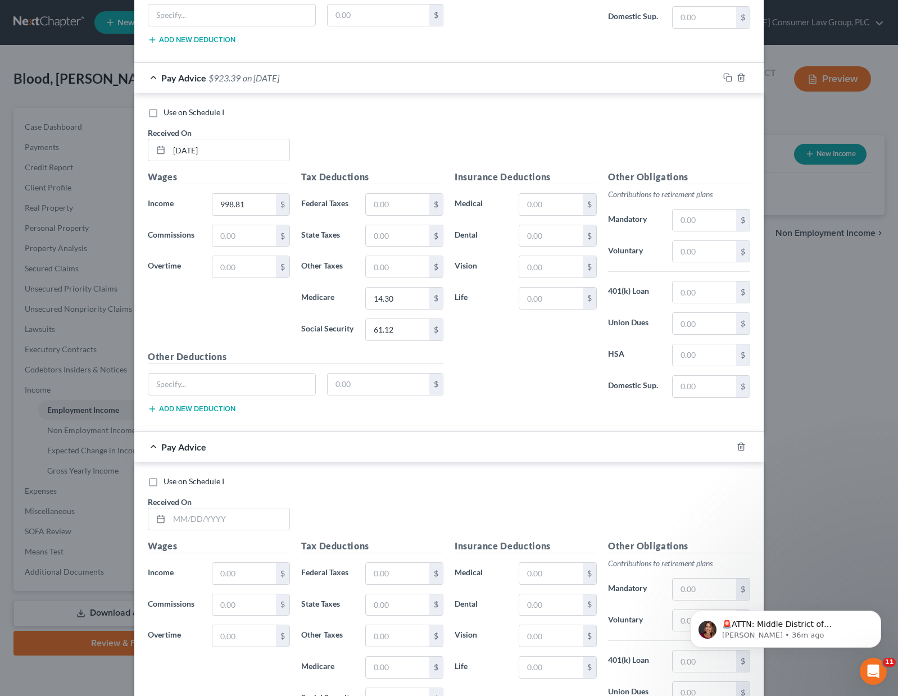
scroll to position [1070, 0]
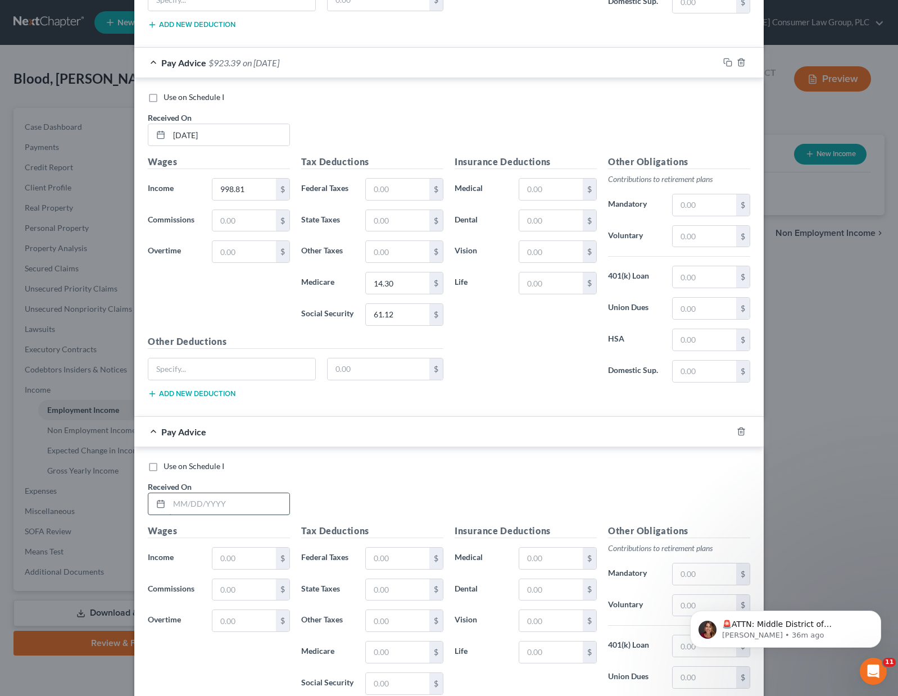
click at [211, 505] on input "text" at bounding box center [229, 503] width 120 height 21
type input "[DATE]"
type input "830.35"
click at [374, 646] on input "text" at bounding box center [397, 652] width 63 height 21
type input "11.61"
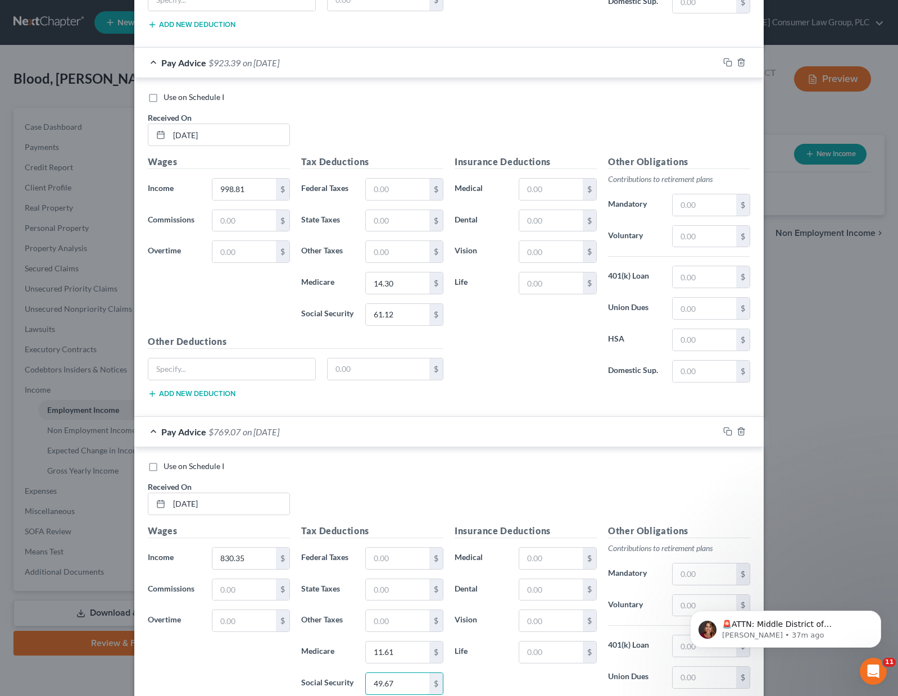
scroll to position [1221, 0]
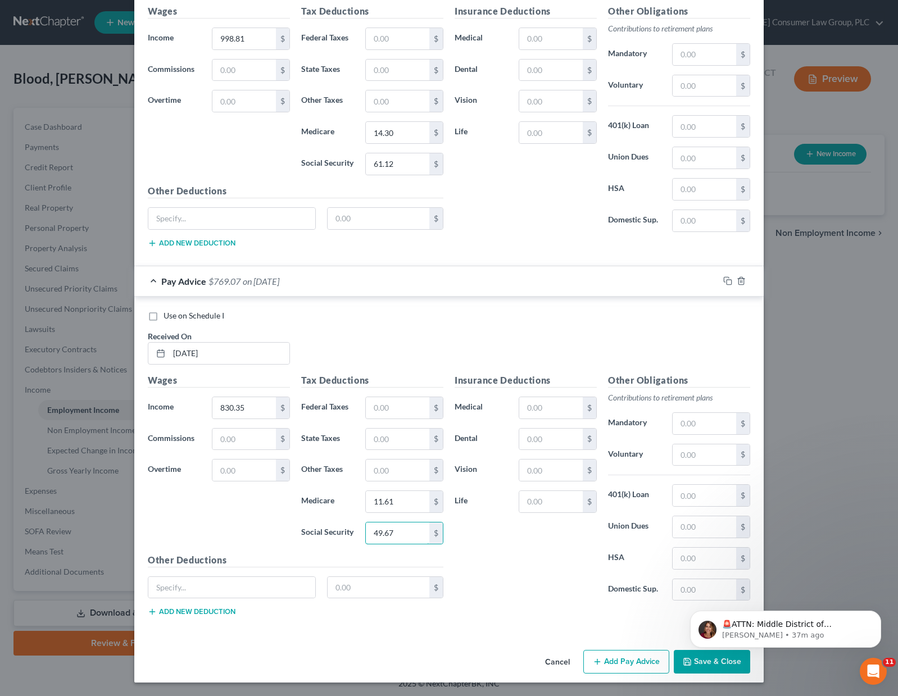
type input "49.67"
click at [622, 666] on button "Add Pay Advice" at bounding box center [626, 662] width 86 height 24
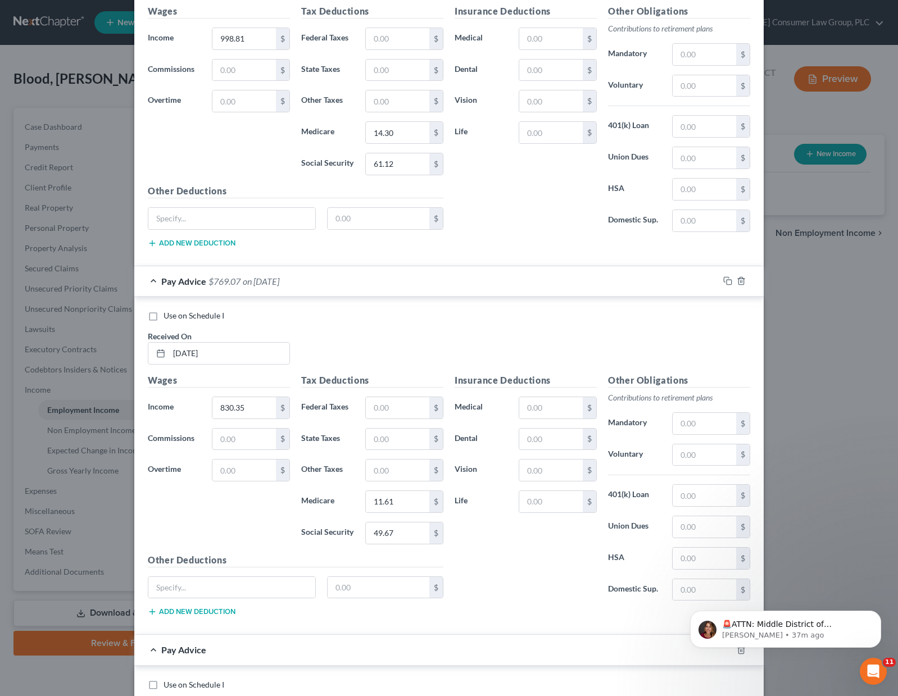
scroll to position [1590, 0]
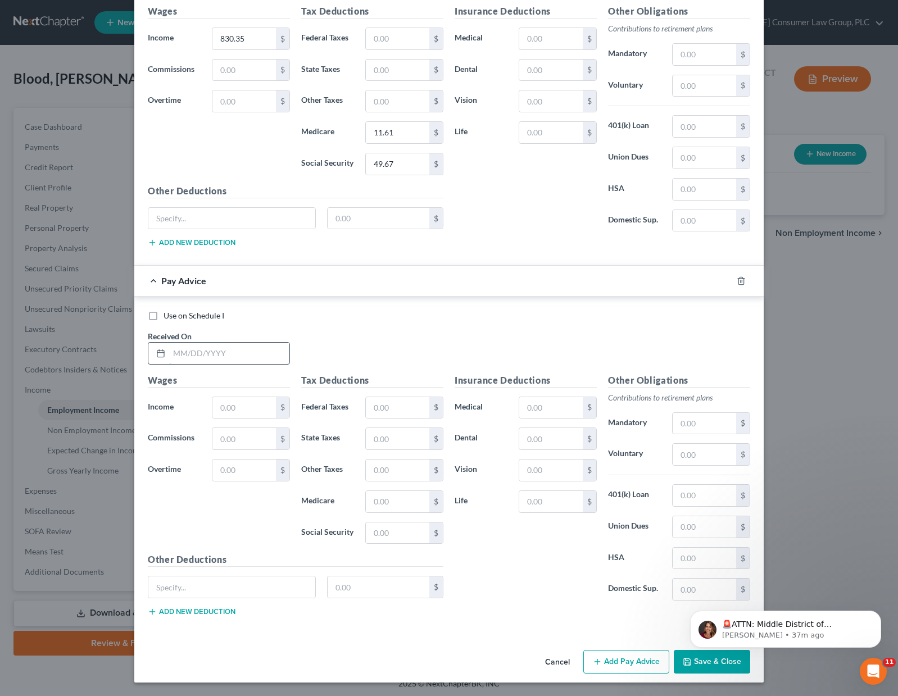
click at [196, 347] on input "text" at bounding box center [229, 353] width 120 height 21
type input "[DATE]"
type input "661.45"
click at [376, 503] on input "text" at bounding box center [397, 501] width 63 height 21
type input "9.29"
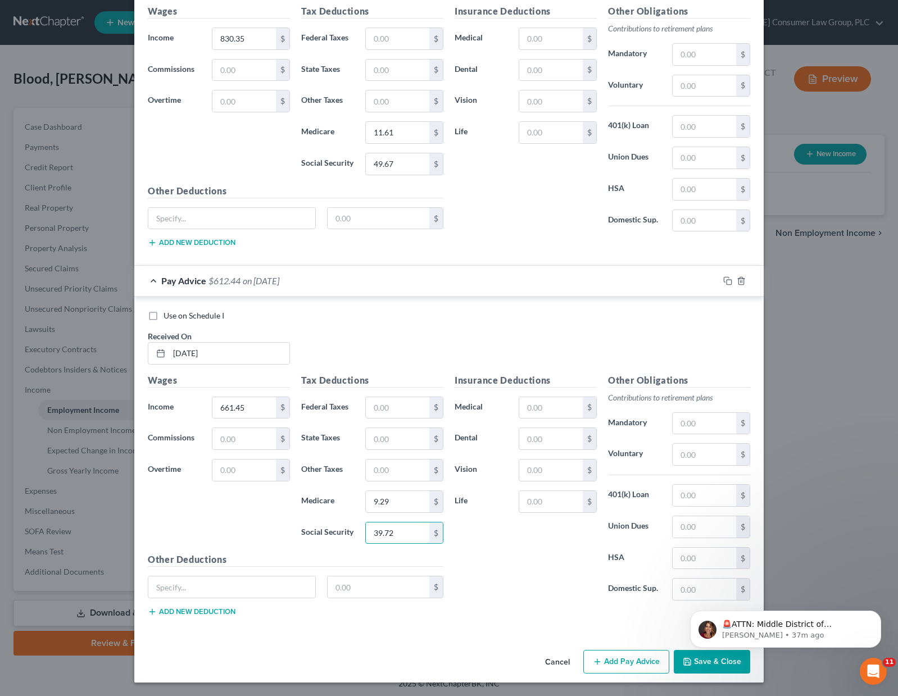
type input "39.72"
click at [614, 665] on button "Add Pay Advice" at bounding box center [626, 662] width 86 height 24
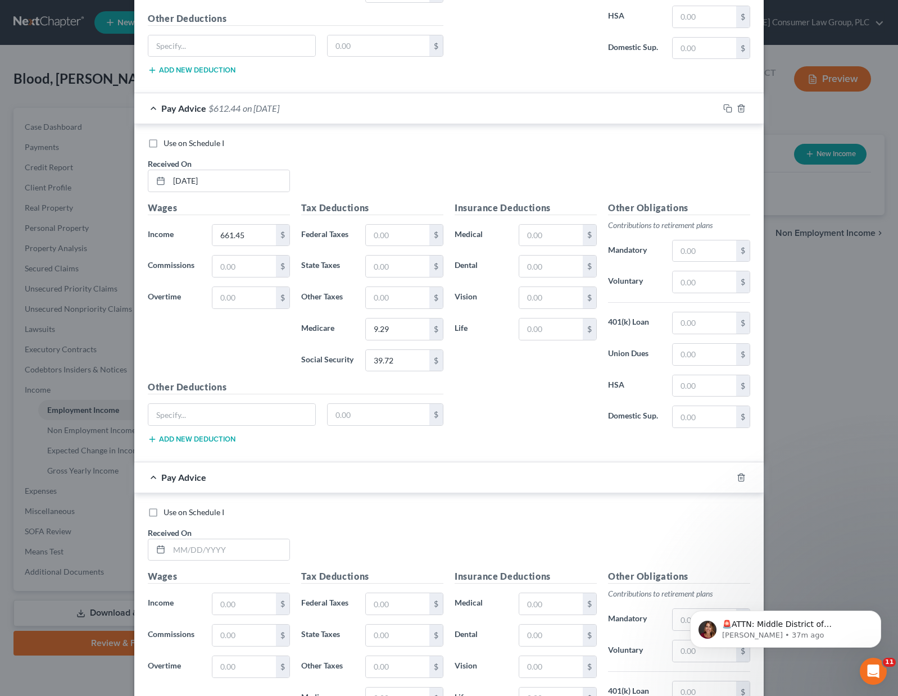
scroll to position [1890, 0]
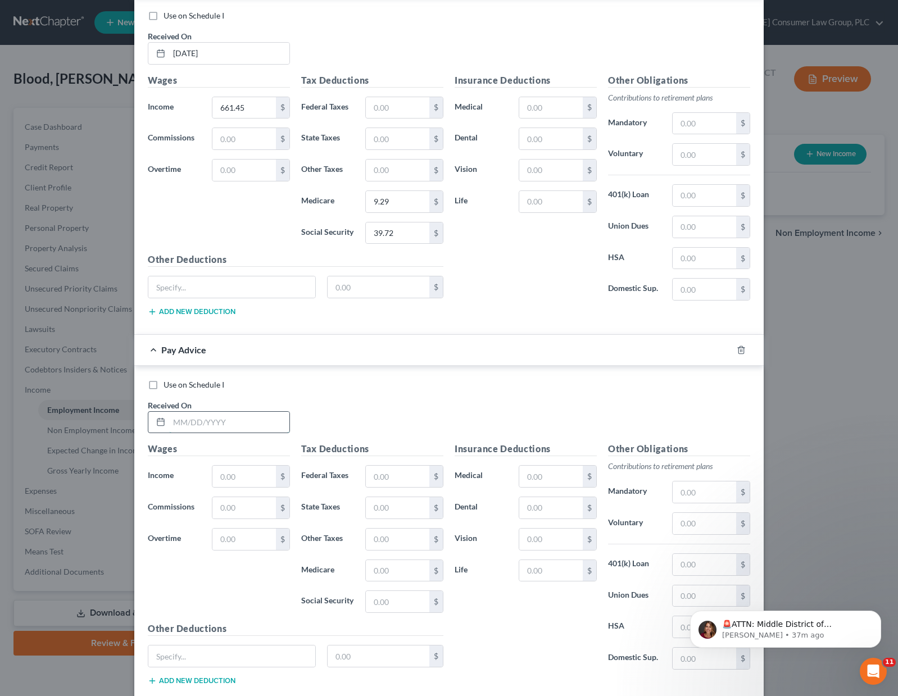
click at [180, 417] on input "text" at bounding box center [229, 422] width 120 height 21
type input "[DATE]"
type input "893.26"
click at [390, 569] on input "text" at bounding box center [397, 570] width 63 height 21
type input "12.96"
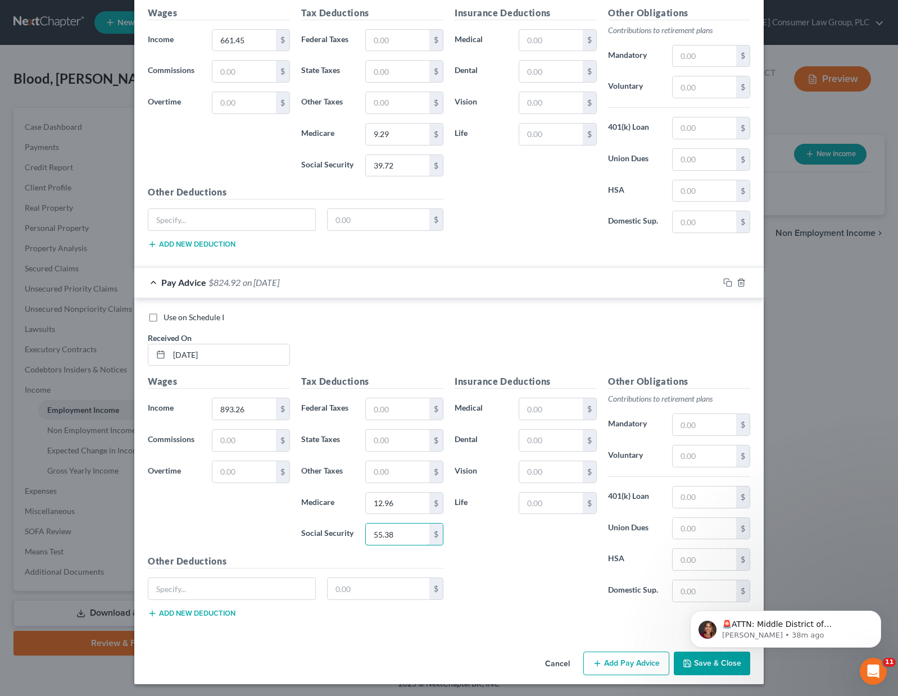
scroll to position [1959, 0]
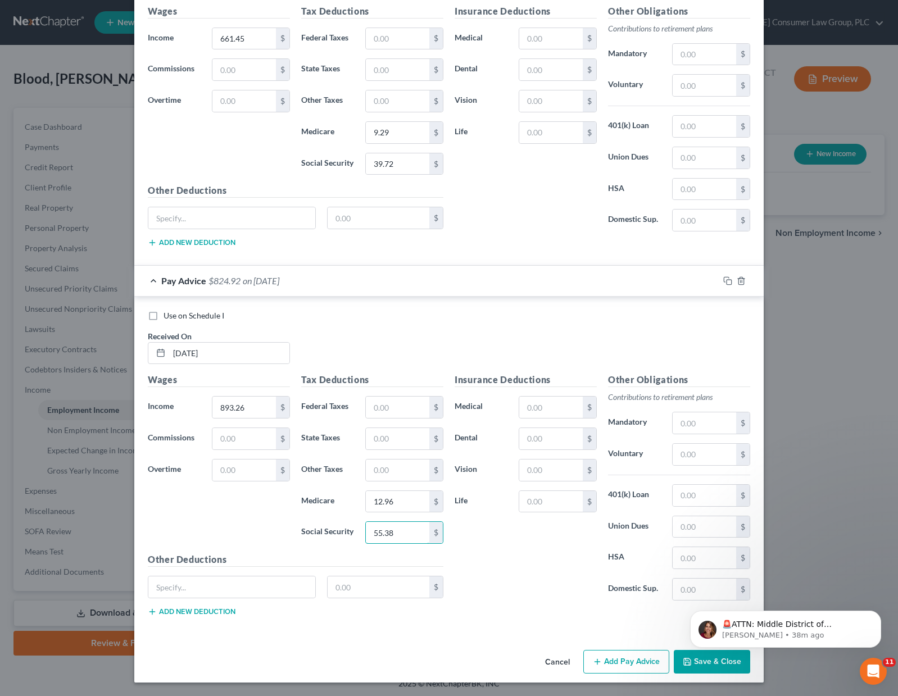
type input "55.38"
click at [615, 662] on button "Add Pay Advice" at bounding box center [626, 662] width 86 height 24
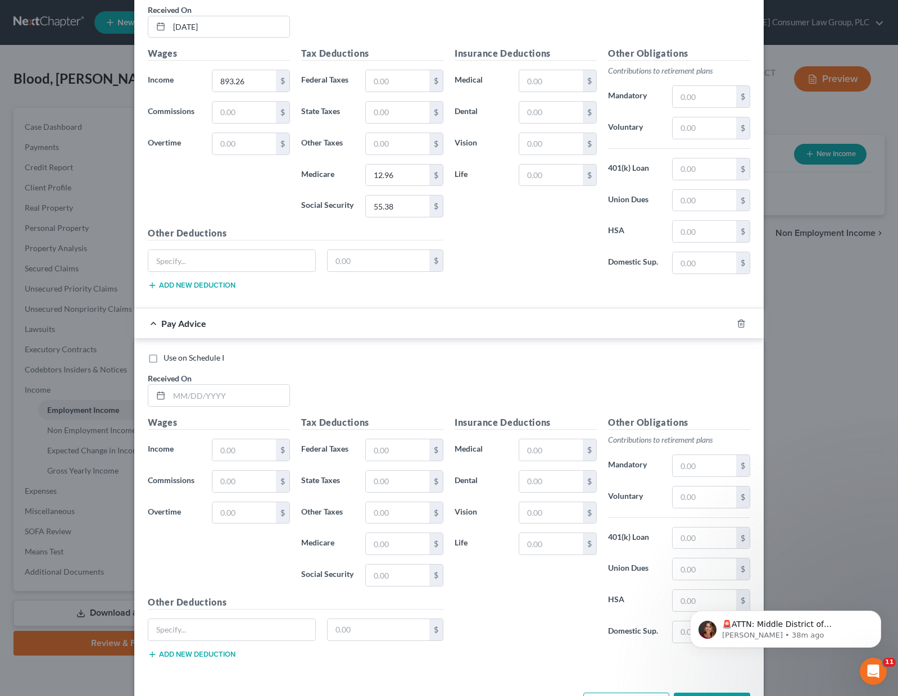
scroll to position [2328, 0]
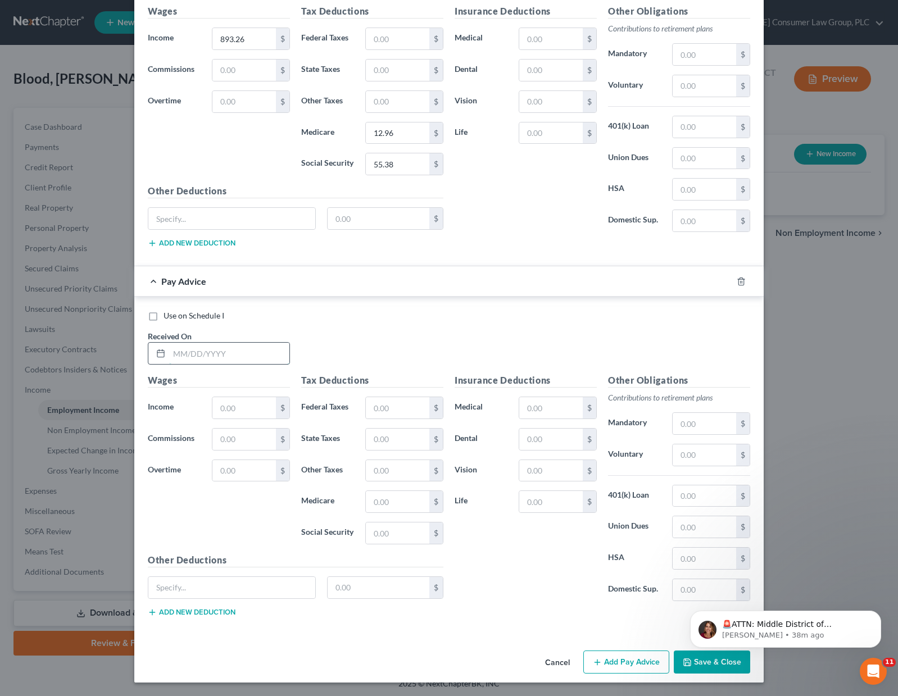
click at [220, 356] on input "text" at bounding box center [229, 353] width 120 height 21
type input "[DATE]"
type input "690"
click at [374, 504] on input "text" at bounding box center [397, 501] width 63 height 21
type input "9.66"
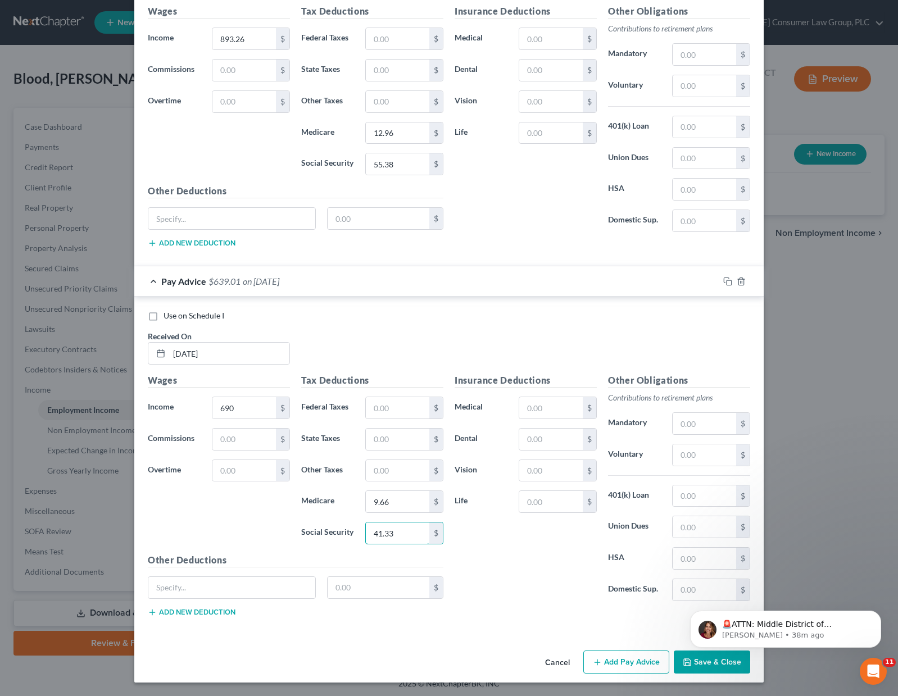
type input "41.33"
click at [625, 662] on button "Add Pay Advice" at bounding box center [626, 663] width 86 height 24
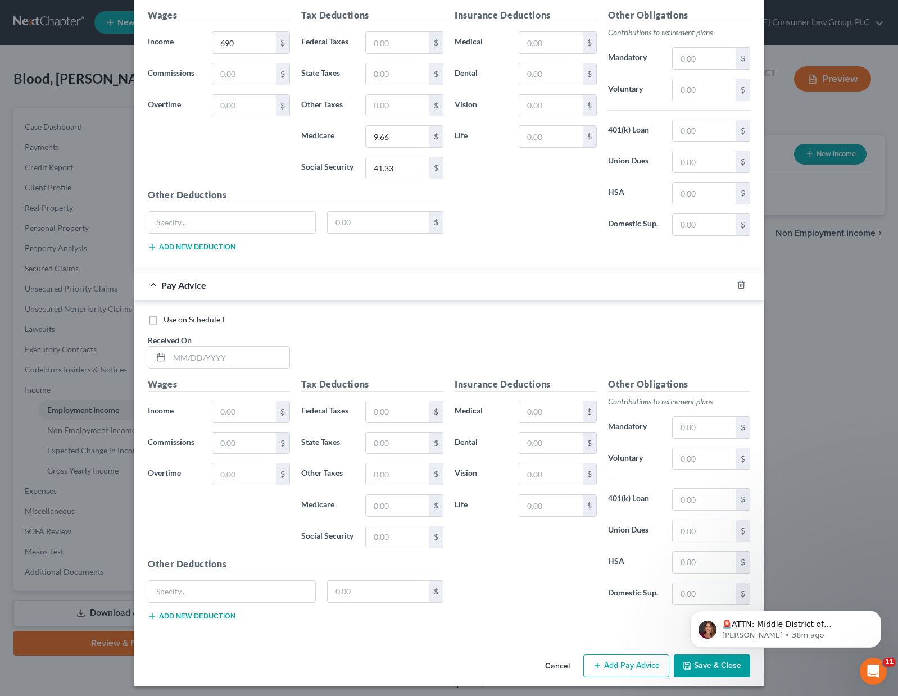
scroll to position [2697, 0]
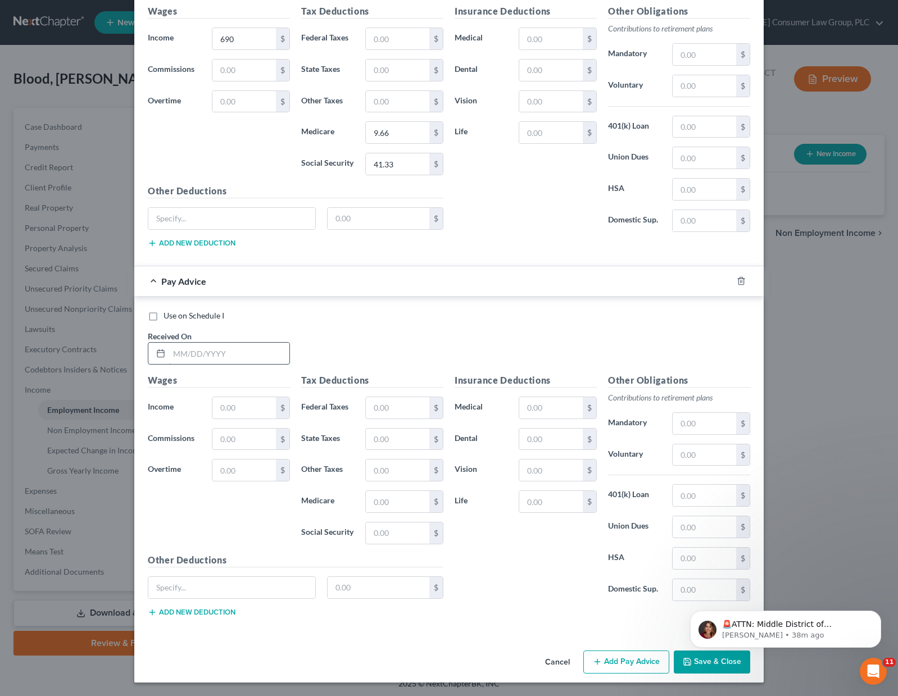
click at [193, 354] on input "text" at bounding box center [229, 353] width 120 height 21
type input "[DATE]"
type input "502.99"
click at [385, 500] on input "text" at bounding box center [397, 501] width 63 height 21
type input "7.10"
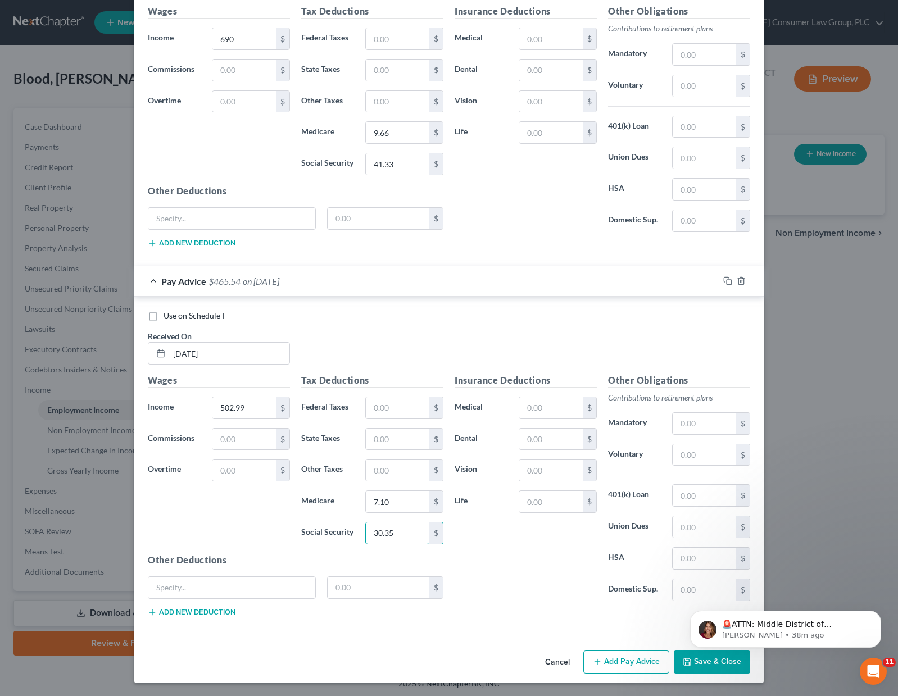
type input "30.35"
click at [619, 660] on button "Add Pay Advice" at bounding box center [626, 663] width 86 height 24
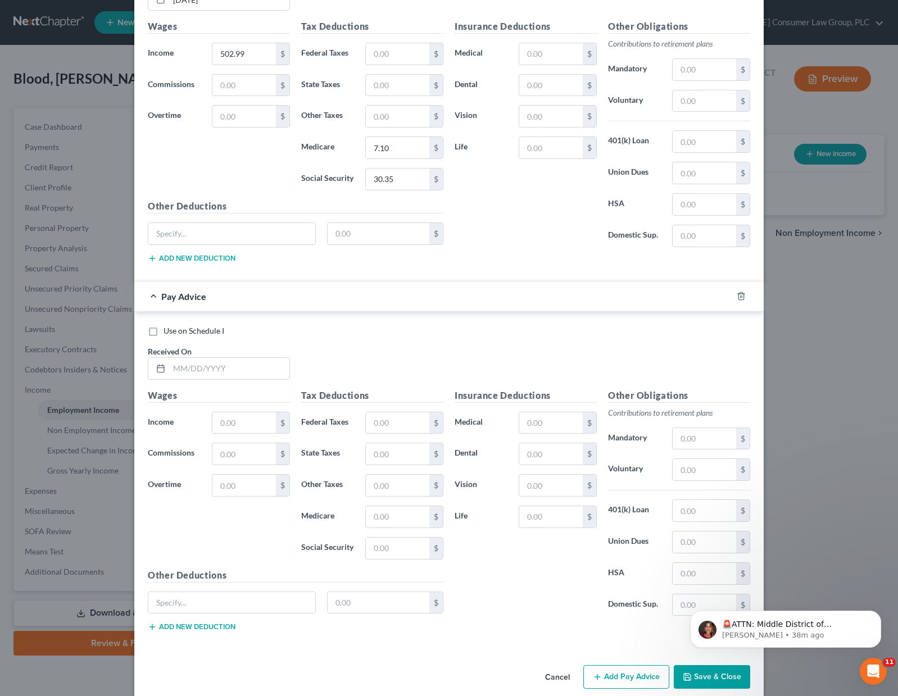
scroll to position [3066, 0]
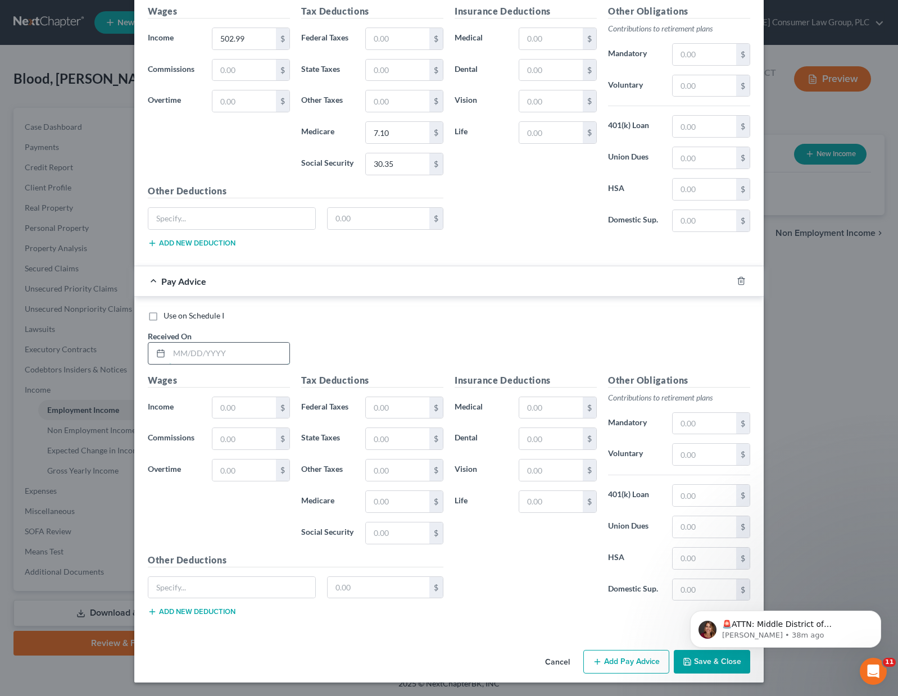
click at [205, 348] on input "text" at bounding box center [229, 353] width 120 height 21
type input "[DATE]"
type input "914.93"
click at [387, 498] on input "text" at bounding box center [397, 501] width 63 height 21
type input "12.87"
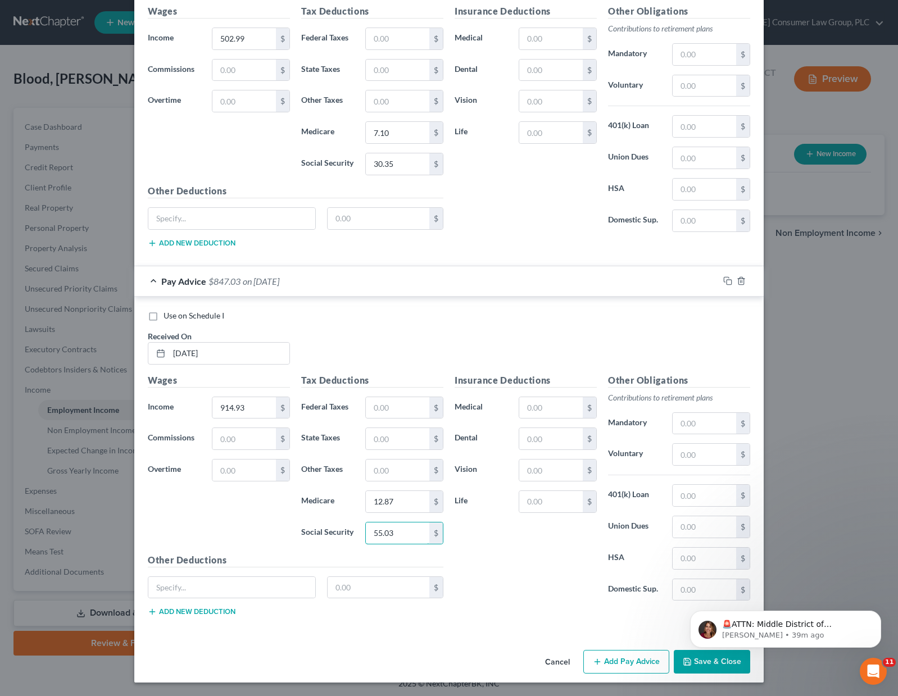
type input "55.03"
click at [614, 654] on button "Add Pay Advice" at bounding box center [626, 662] width 86 height 24
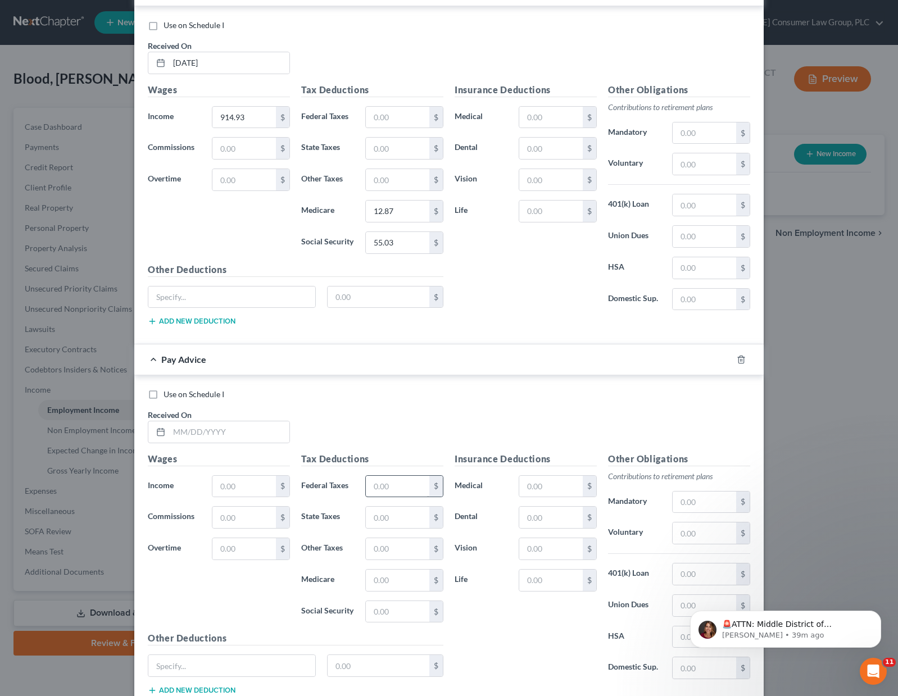
scroll to position [3357, 0]
click at [249, 430] on input "text" at bounding box center [229, 431] width 120 height 21
type input "[DATE]"
type input "661.01"
click at [378, 577] on input "text" at bounding box center [397, 579] width 63 height 21
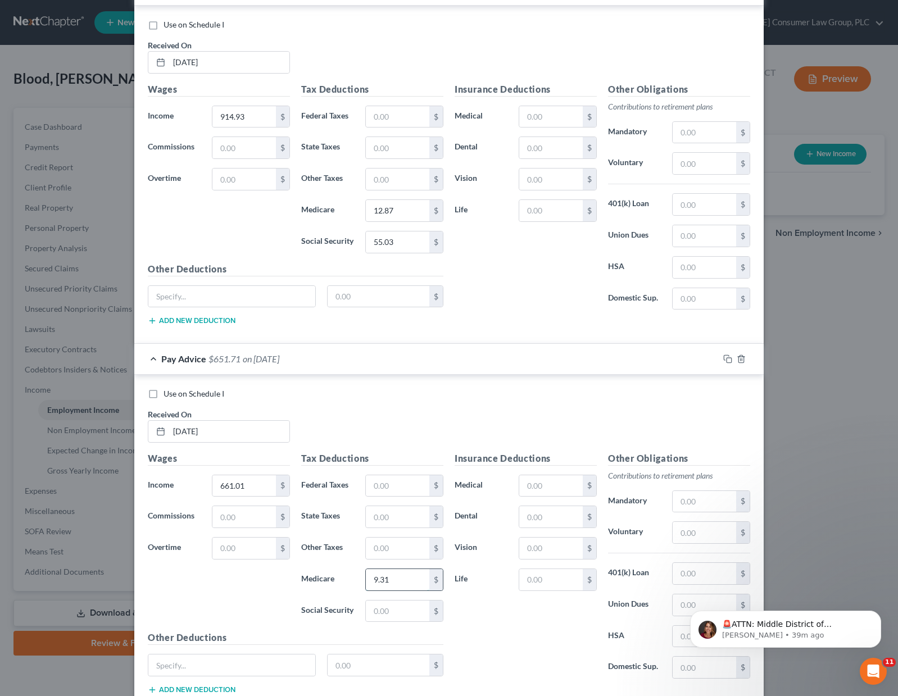
type input "9.31"
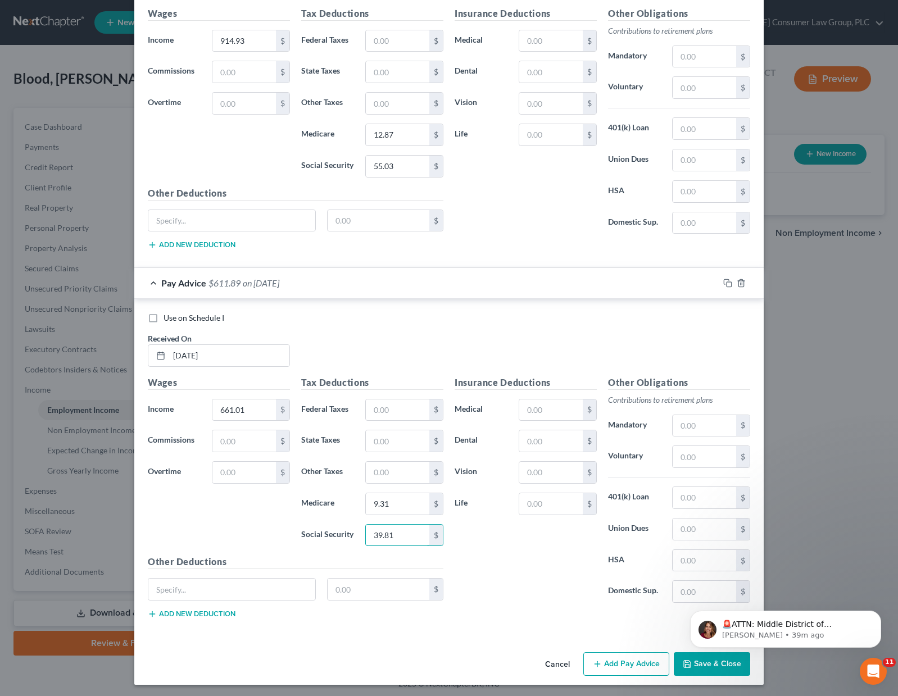
scroll to position [3435, 0]
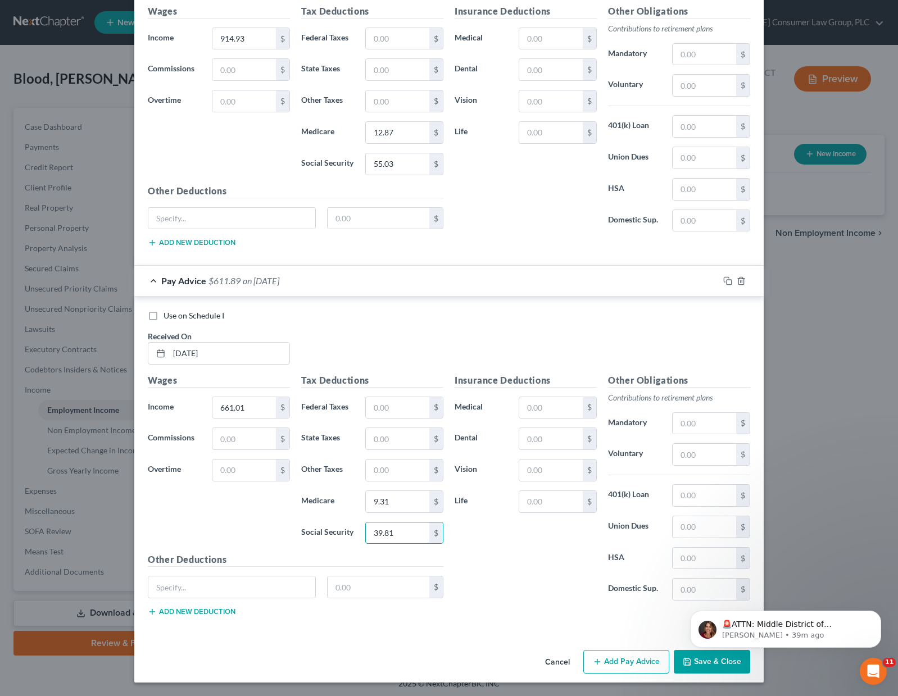
type input "39.81"
click at [609, 664] on button "Add Pay Advice" at bounding box center [626, 662] width 86 height 24
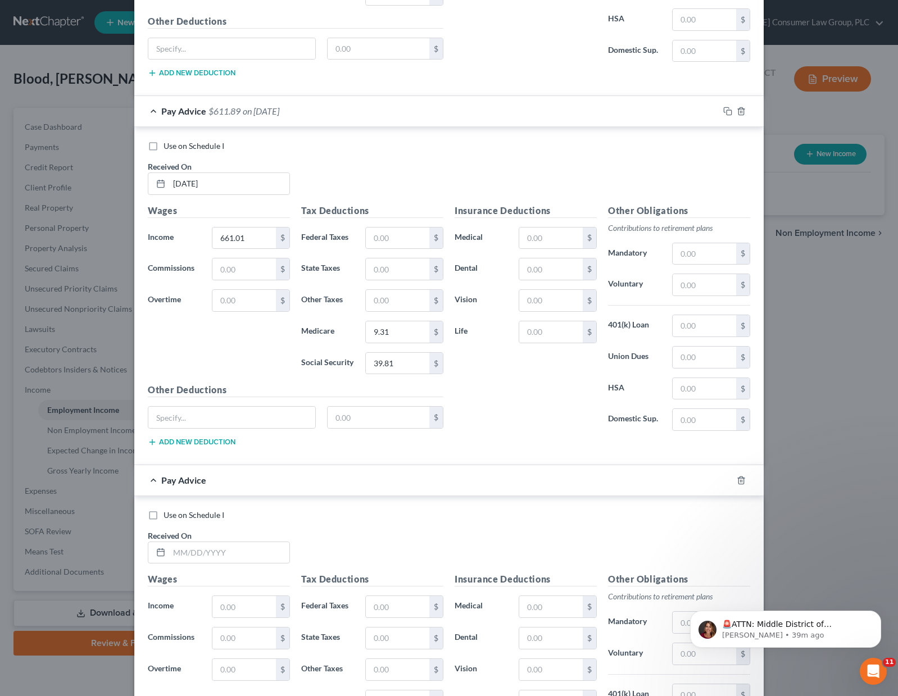
scroll to position [3606, 0]
click at [186, 543] on input "text" at bounding box center [229, 552] width 120 height 21
type input "[DATE]"
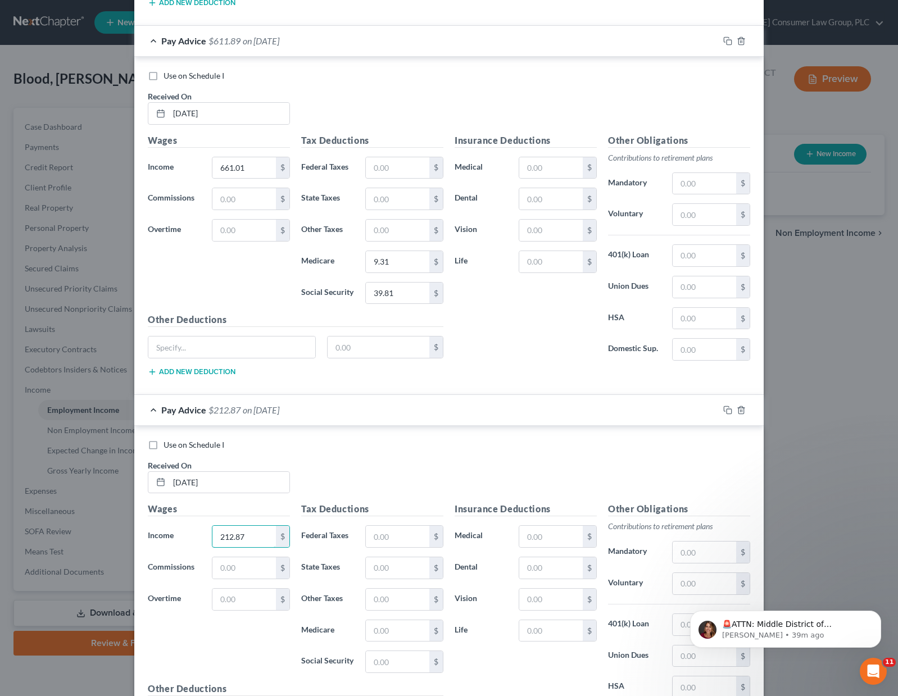
scroll to position [3805, 0]
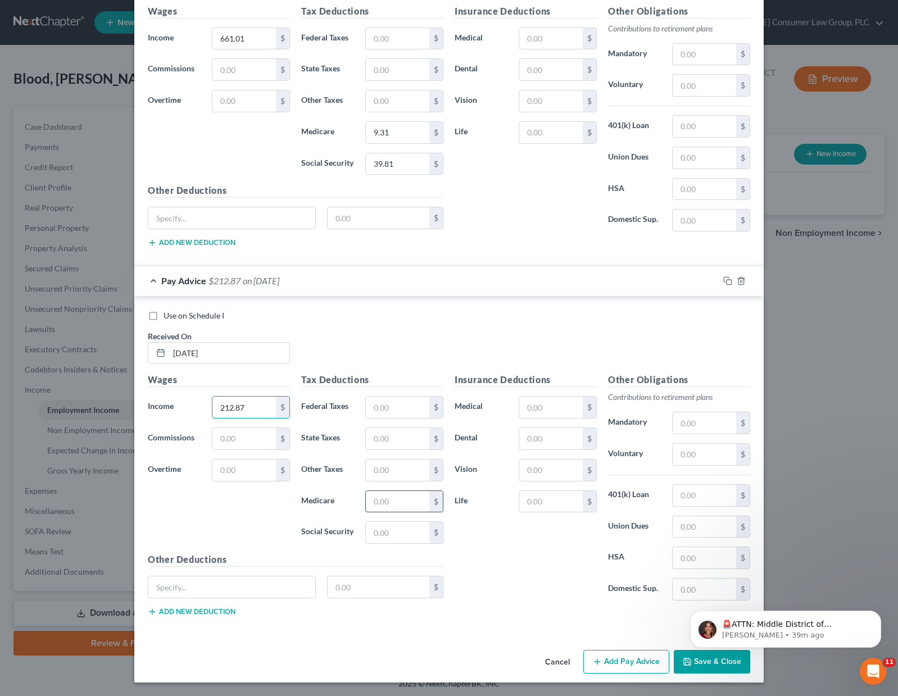
type input "212.87"
click at [377, 505] on input "text" at bounding box center [397, 501] width 63 height 21
drag, startPoint x: 416, startPoint y: 505, endPoint x: 408, endPoint y: 502, distance: 7.6
click at [408, 502] on input "25.99" at bounding box center [397, 501] width 63 height 21
type input "2"
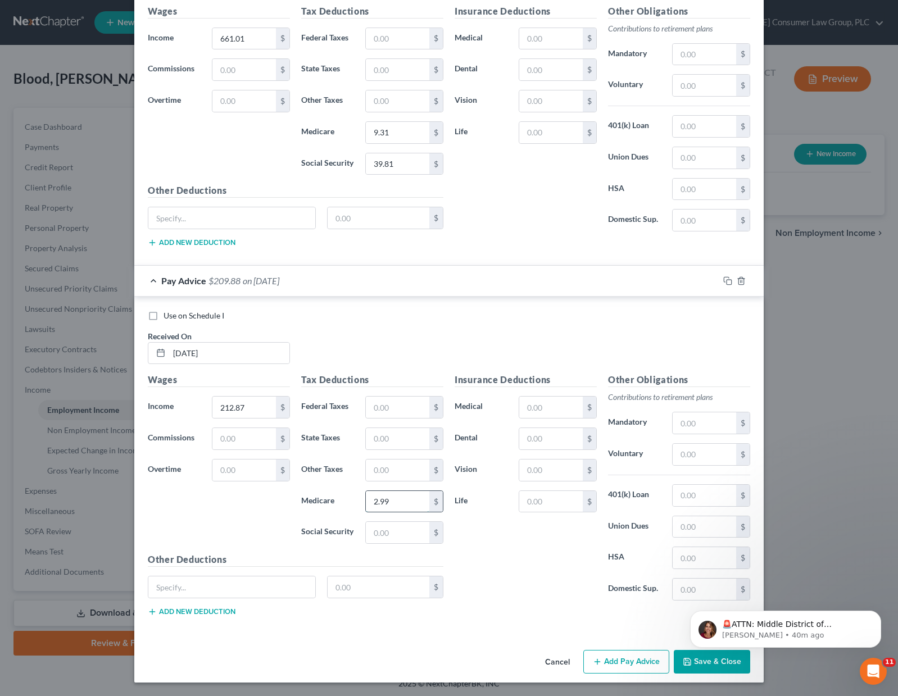
type input "2.99"
type input "12.81"
click at [624, 663] on button "Add Pay Advice" at bounding box center [626, 662] width 86 height 24
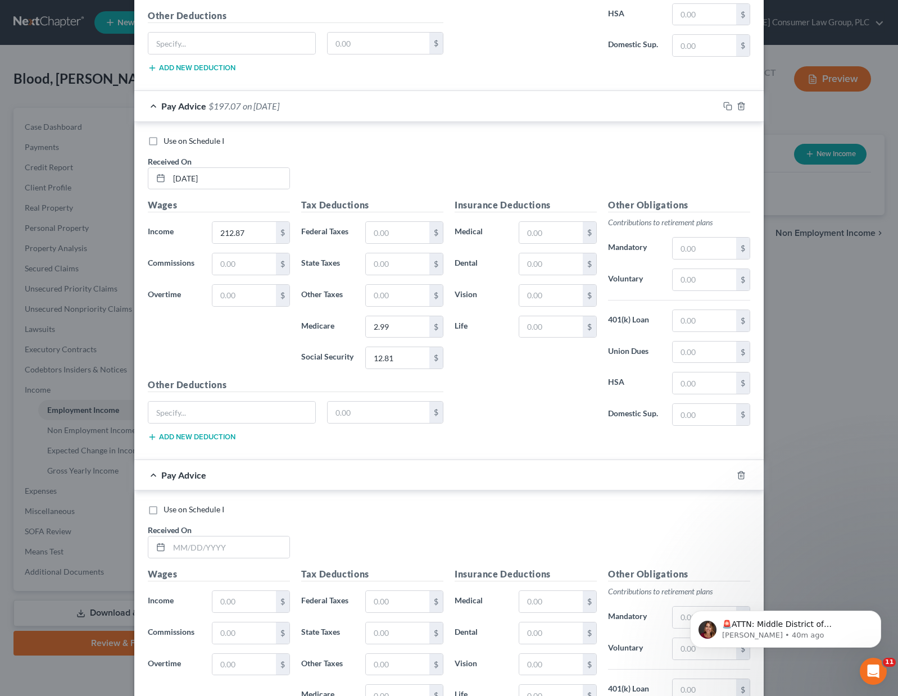
scroll to position [3980, 0]
click at [216, 542] on input "text" at bounding box center [229, 546] width 120 height 21
type input "[DATE]"
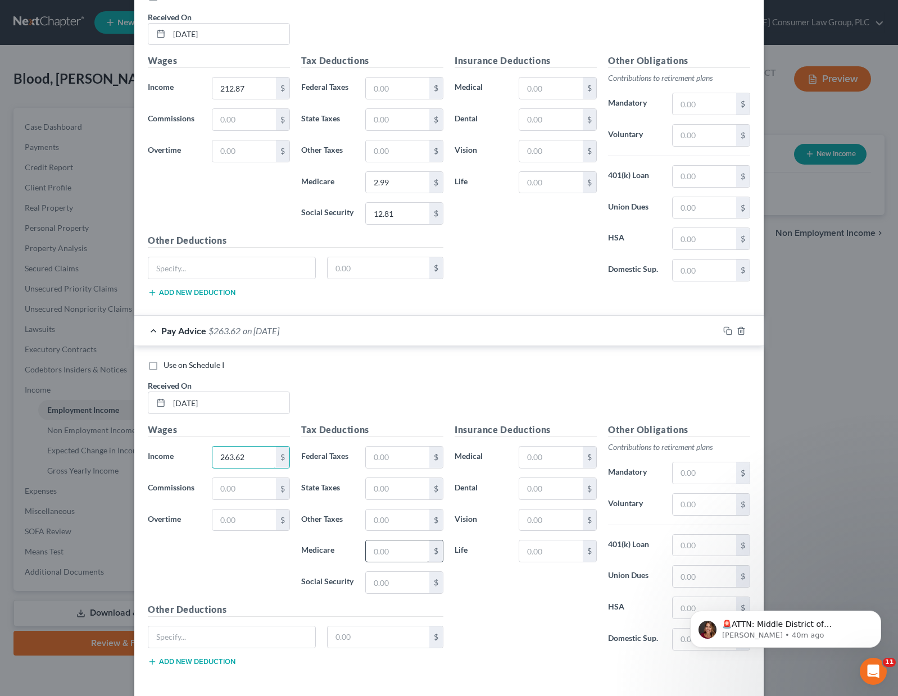
type input "263.62"
click at [406, 545] on input "text" at bounding box center [397, 551] width 63 height 21
type input "3.67"
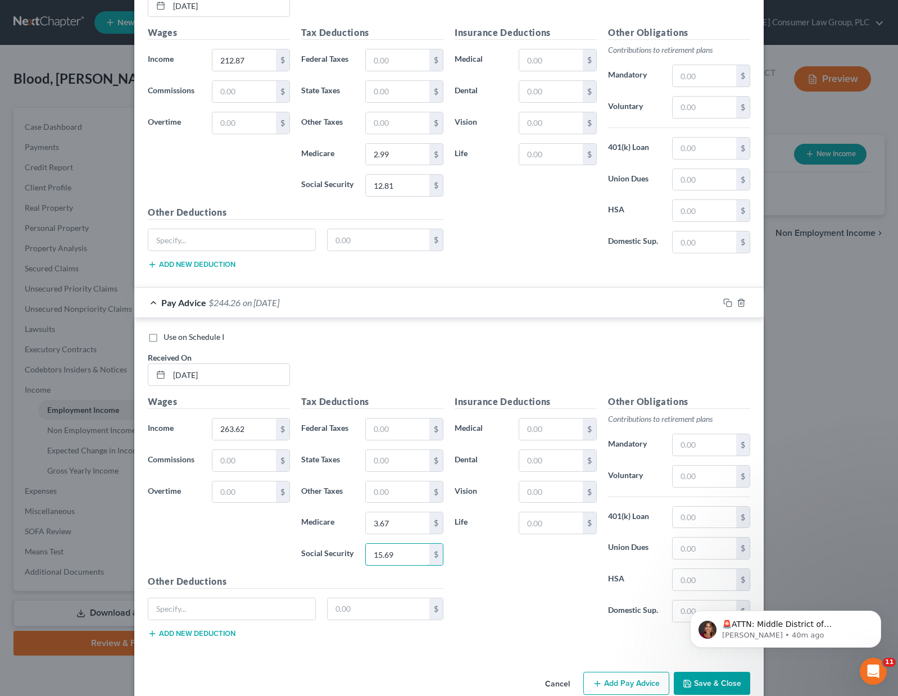
scroll to position [4173, 0]
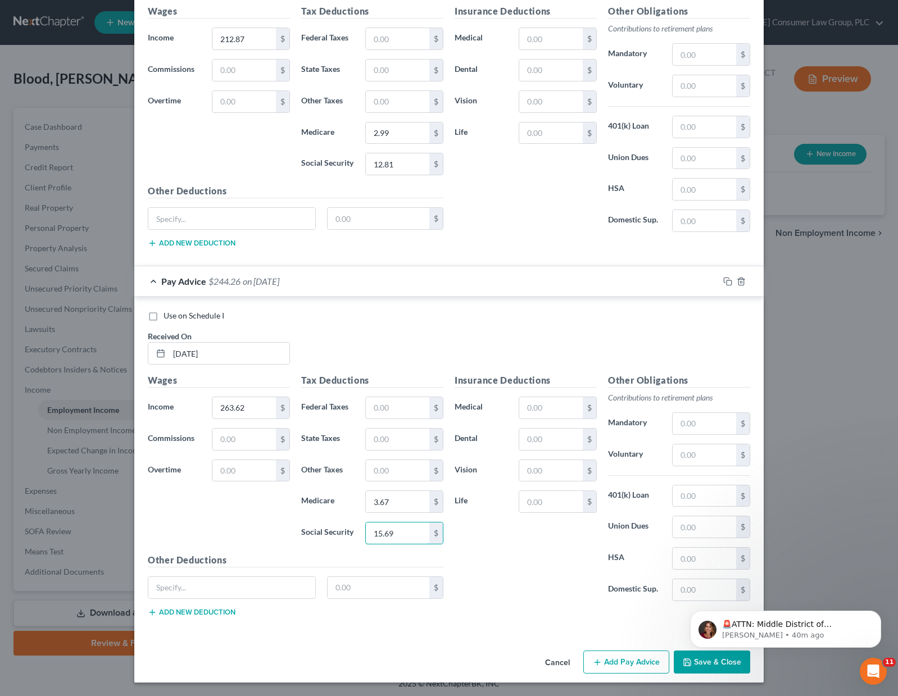
type input "15.69"
click at [611, 655] on button "Add Pay Advice" at bounding box center [626, 663] width 86 height 24
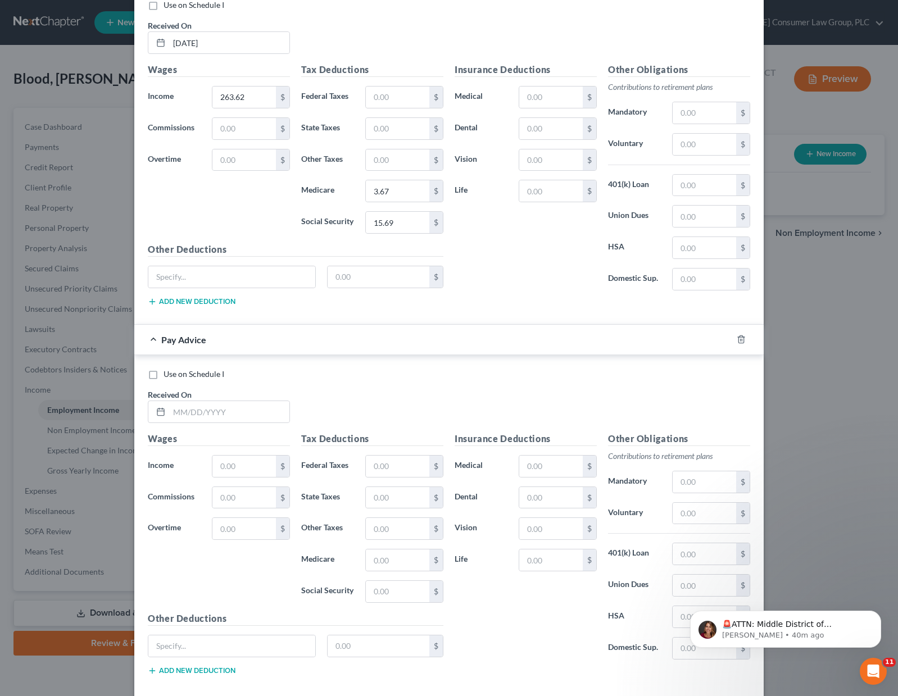
scroll to position [4542, 0]
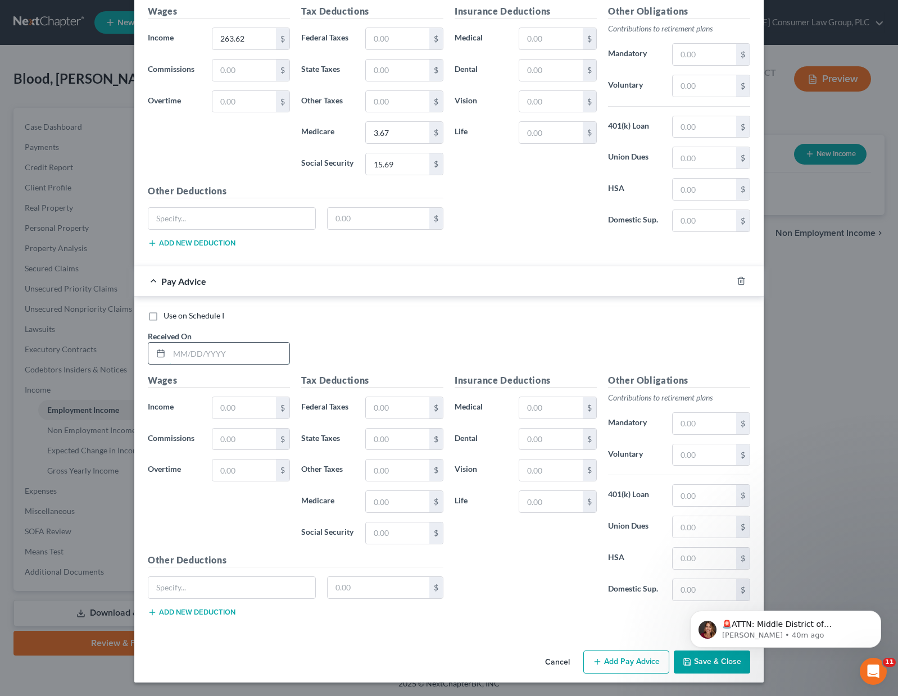
click at [224, 357] on input "text" at bounding box center [229, 353] width 120 height 21
type input "[DATE]"
type input "376.62"
click at [379, 509] on input "text" at bounding box center [397, 501] width 63 height 21
type input "5.25"
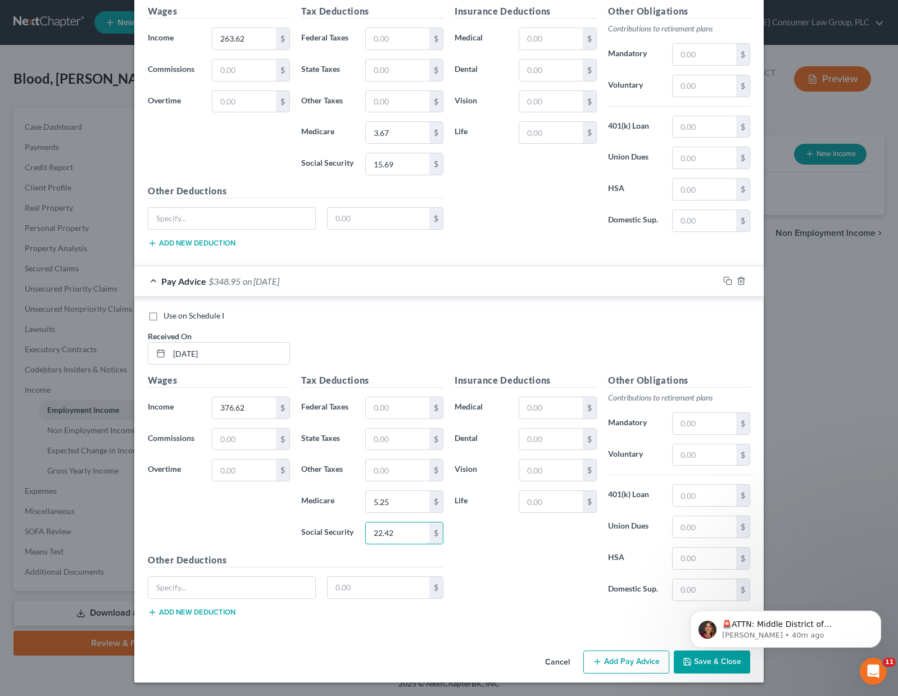
type input "22.42"
click at [626, 662] on button "Add Pay Advice" at bounding box center [626, 663] width 86 height 24
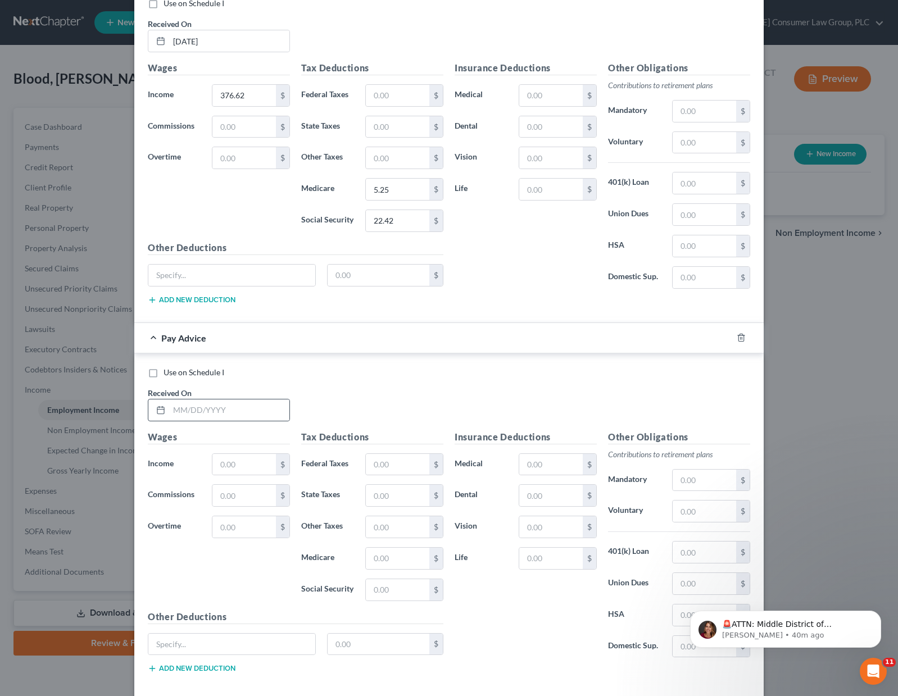
scroll to position [4855, 0]
click at [223, 406] on input "text" at bounding box center [229, 409] width 120 height 21
type input "[DATE]"
type input "275.04"
click at [381, 561] on input "text" at bounding box center [397, 557] width 63 height 21
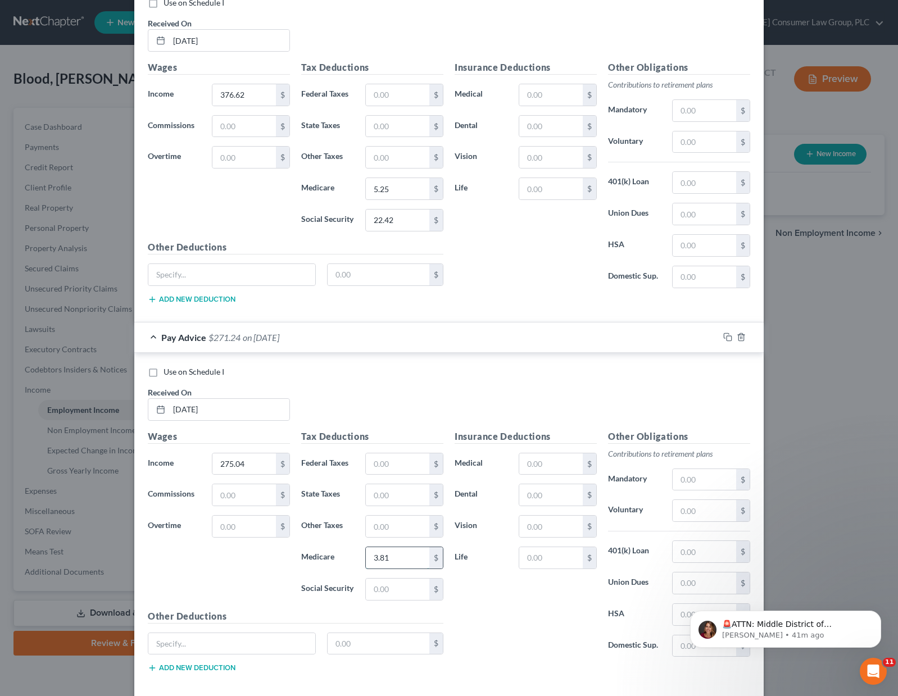
type input "3.81"
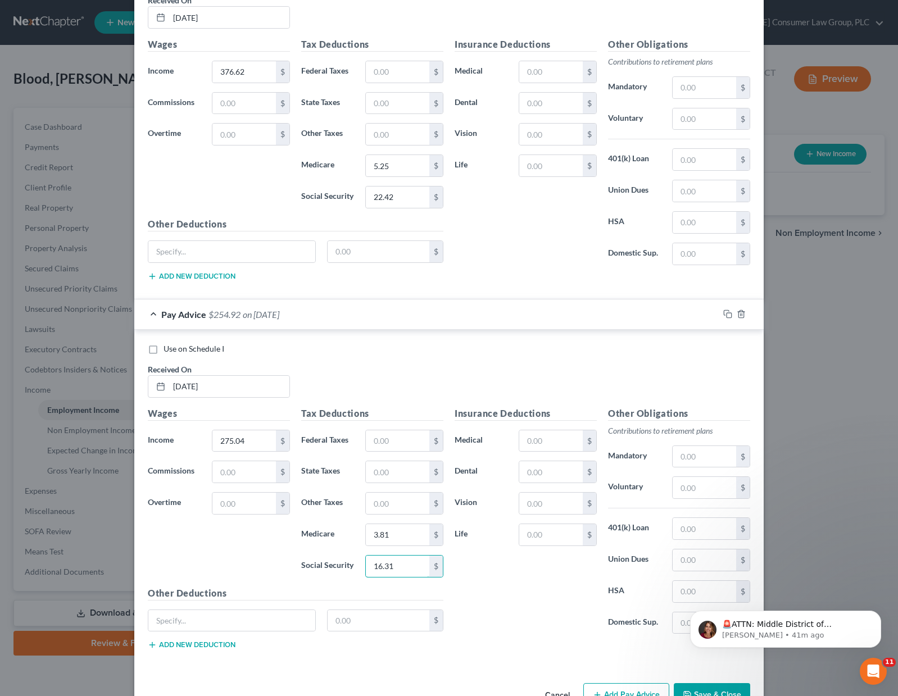
scroll to position [4911, 0]
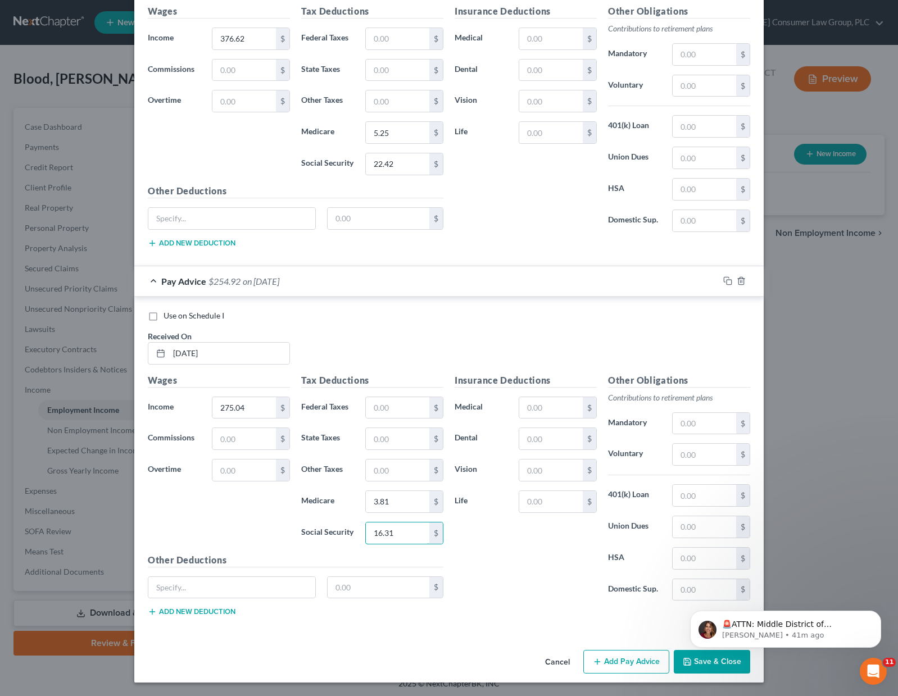
type input "16.31"
click at [698, 664] on html "🚨ATTN: Middle District of [US_STATE] The court has added a new Credit Counselin…" at bounding box center [785, 626] width 225 height 79
click at [707, 662] on html "🚨ATTN: Middle District of [US_STATE] The court has added a new Credit Counselin…" at bounding box center [785, 626] width 225 height 79
click at [875, 611] on icon "Dismiss notification" at bounding box center [878, 614] width 6 height 6
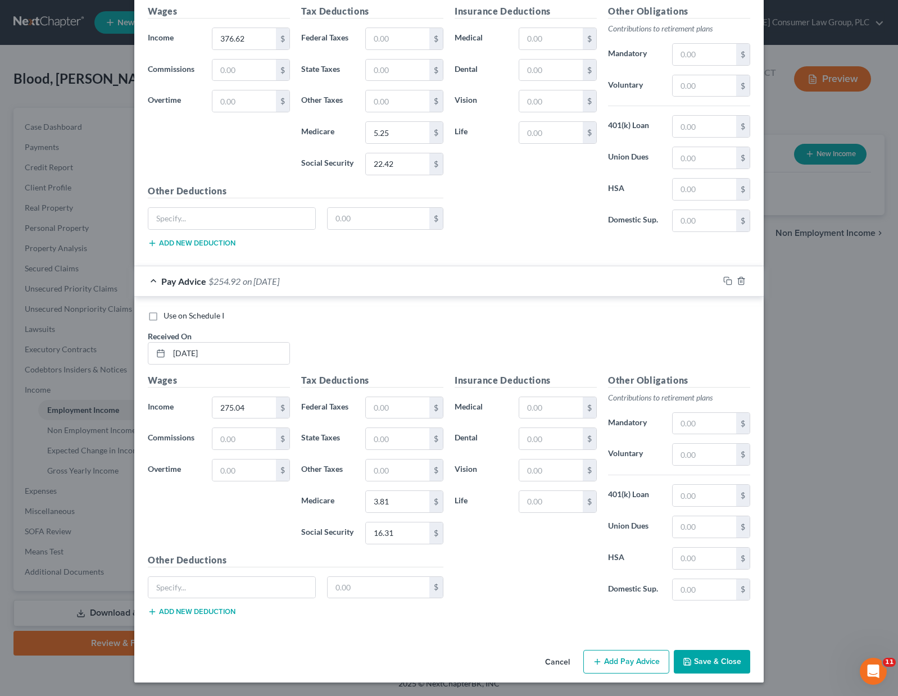
click at [725, 659] on button "Save & Close" at bounding box center [712, 662] width 76 height 24
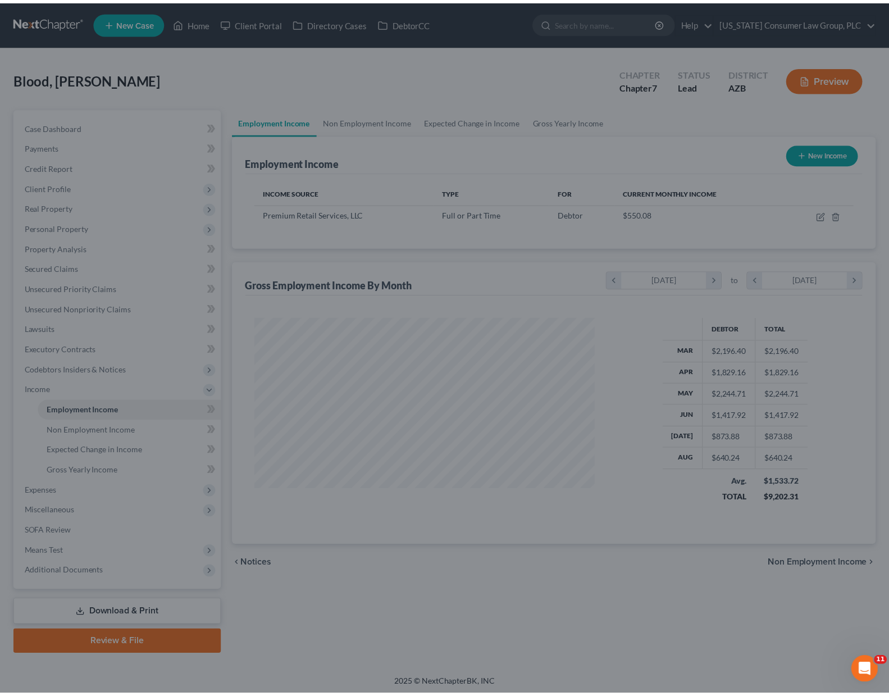
scroll to position [202, 363]
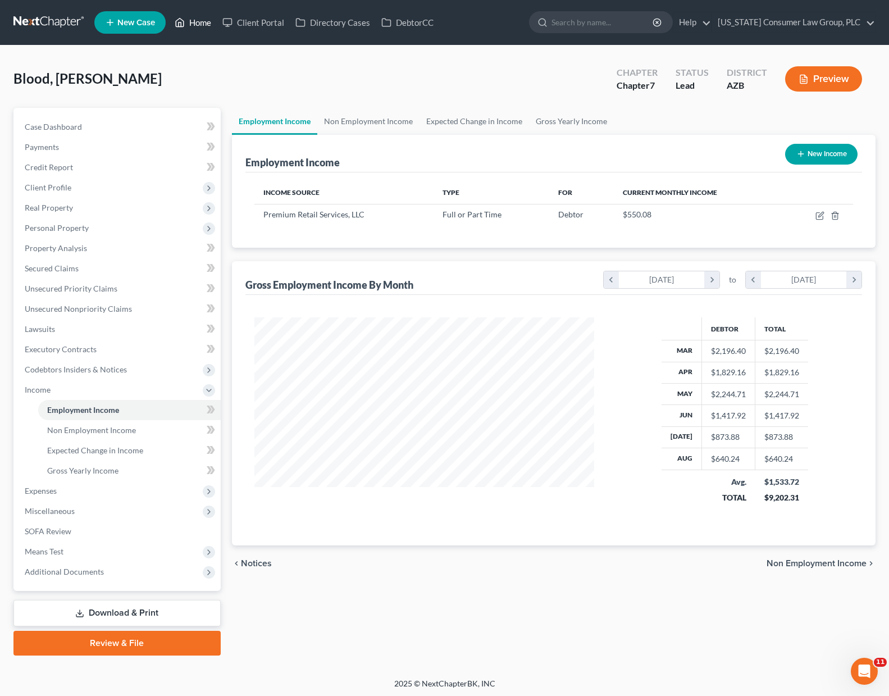
click at [211, 26] on link "Home" at bounding box center [193, 22] width 48 height 20
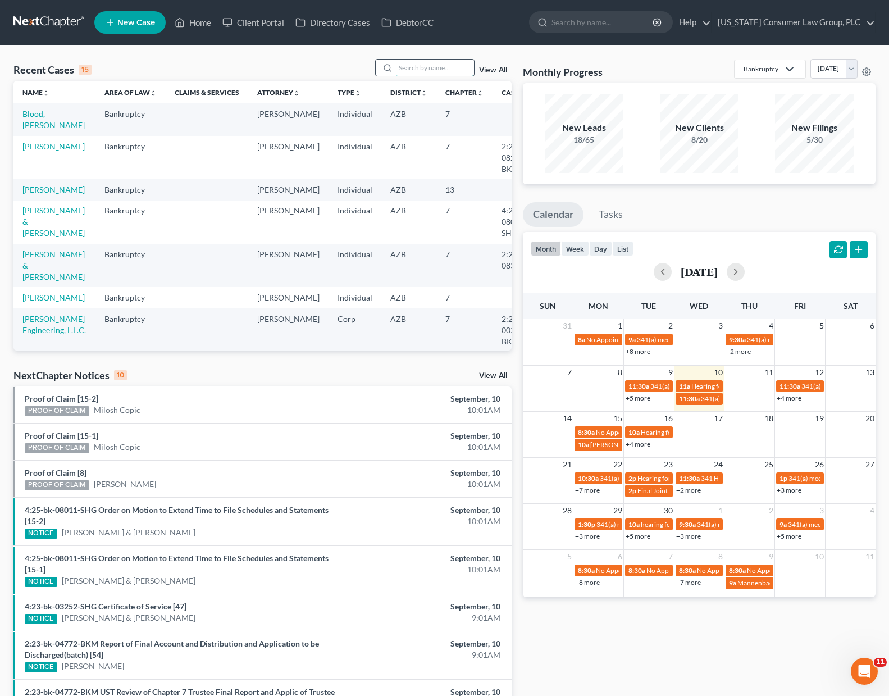
click at [423, 69] on input "search" at bounding box center [435, 68] width 79 height 16
type input "[PERSON_NAME]"
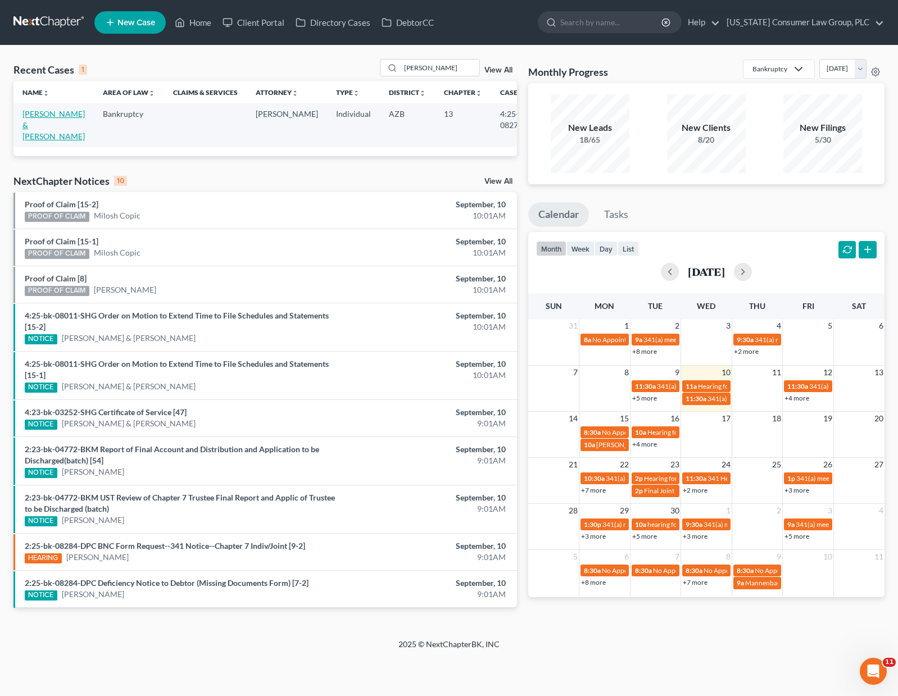
click at [46, 125] on link "[PERSON_NAME] & [PERSON_NAME]" at bounding box center [53, 125] width 62 height 32
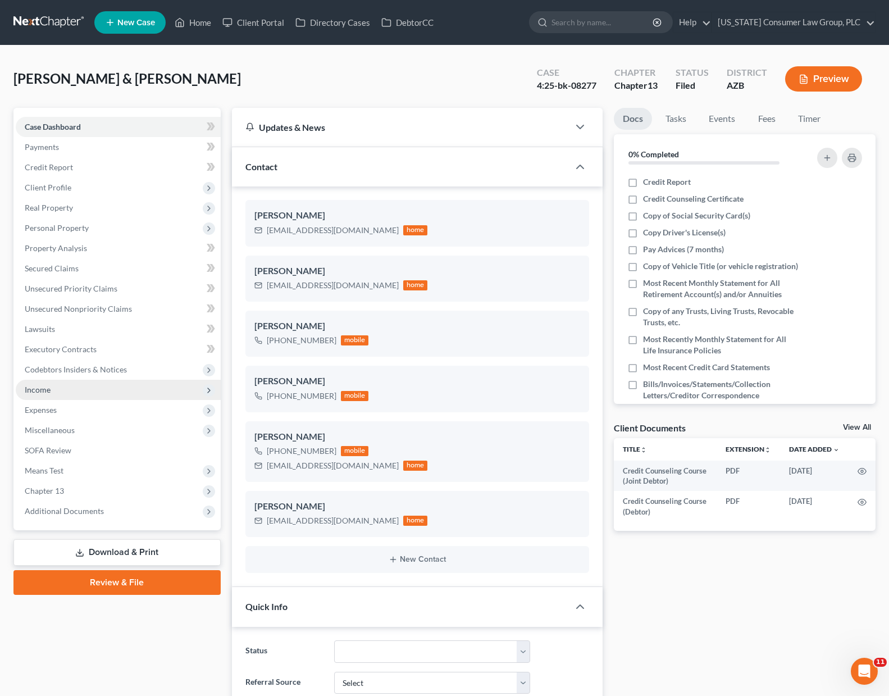
click at [47, 391] on span "Income" at bounding box center [38, 390] width 26 height 10
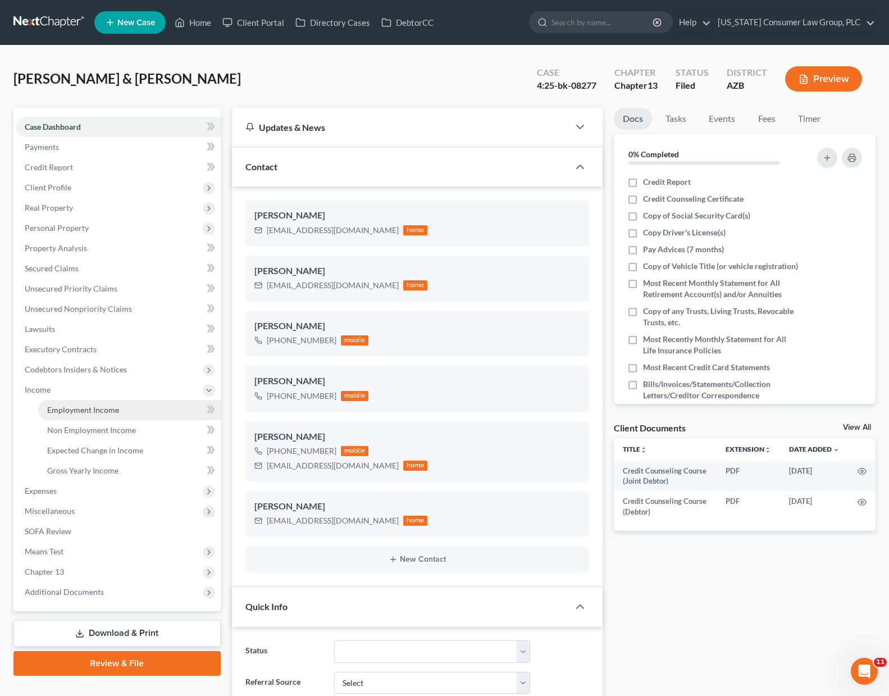
click at [96, 408] on span "Employment Income" at bounding box center [83, 410] width 72 height 10
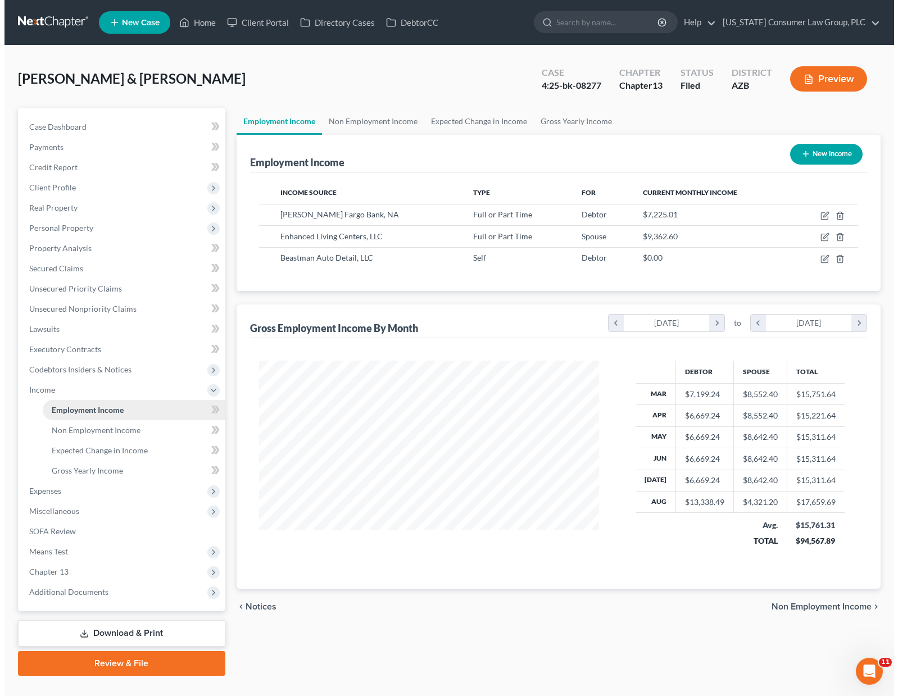
scroll to position [202, 363]
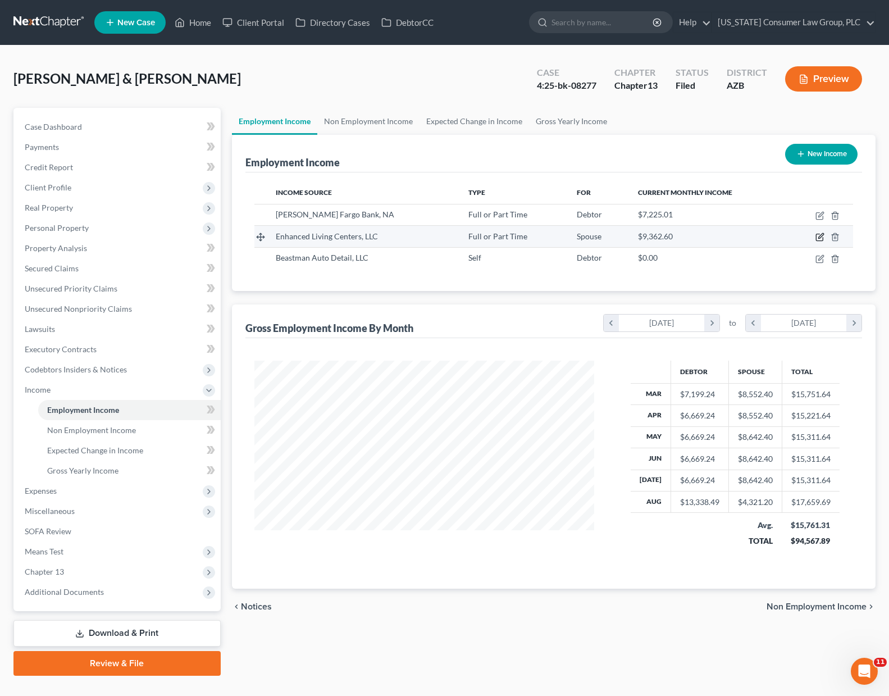
click at [820, 239] on icon "button" at bounding box center [820, 237] width 9 height 9
select select "0"
select select "2"
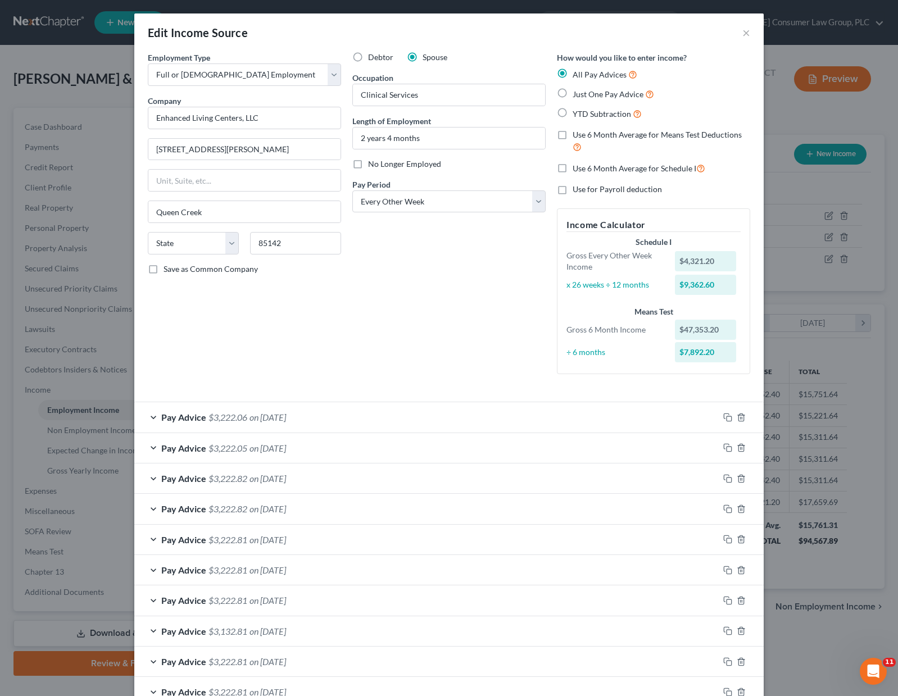
scroll to position [165, 0]
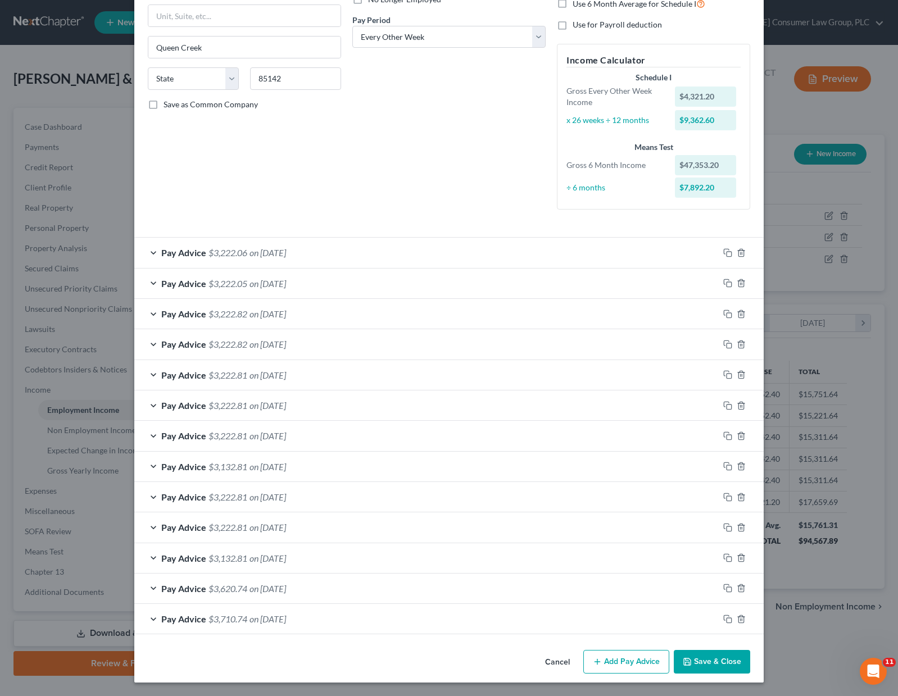
click at [609, 661] on button "Add Pay Advice" at bounding box center [626, 662] width 86 height 24
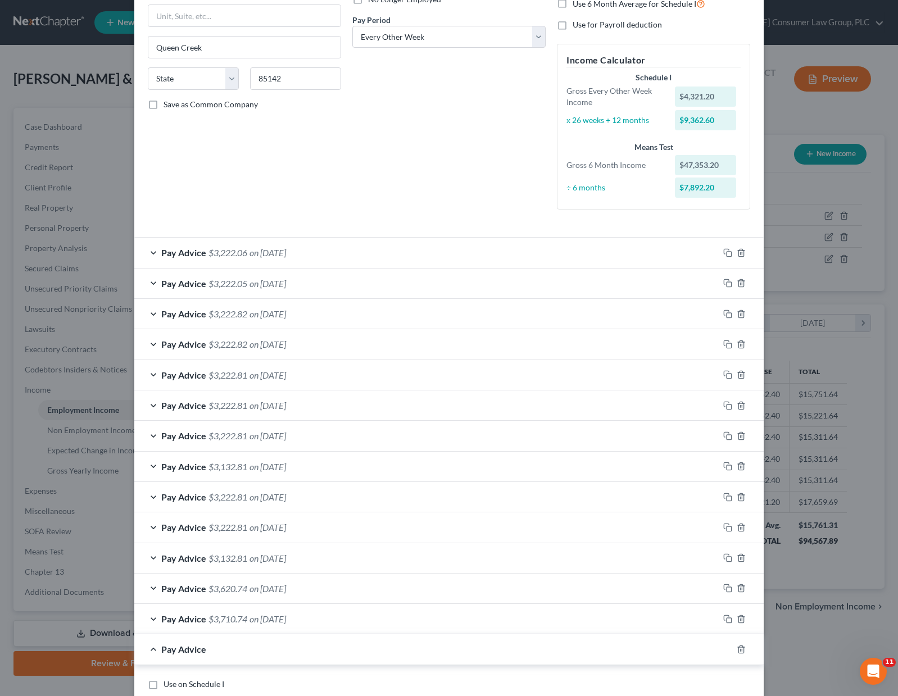
scroll to position [533, 0]
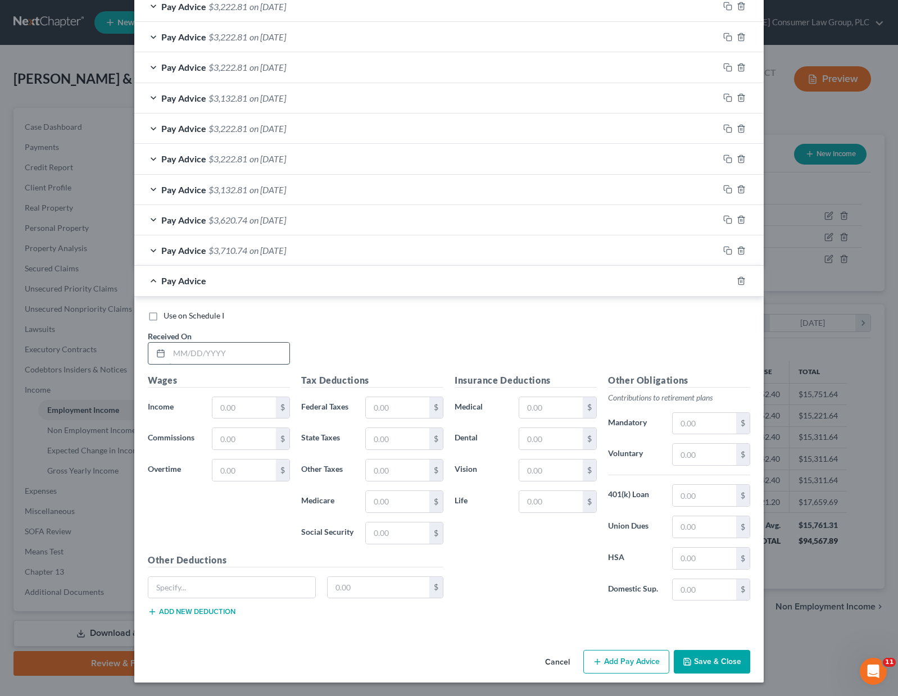
click at [189, 353] on input "text" at bounding box center [229, 353] width 120 height 21
type input "[DATE]"
type input "4,231"
click at [396, 413] on input "text" at bounding box center [397, 407] width 63 height 21
type input "607.21"
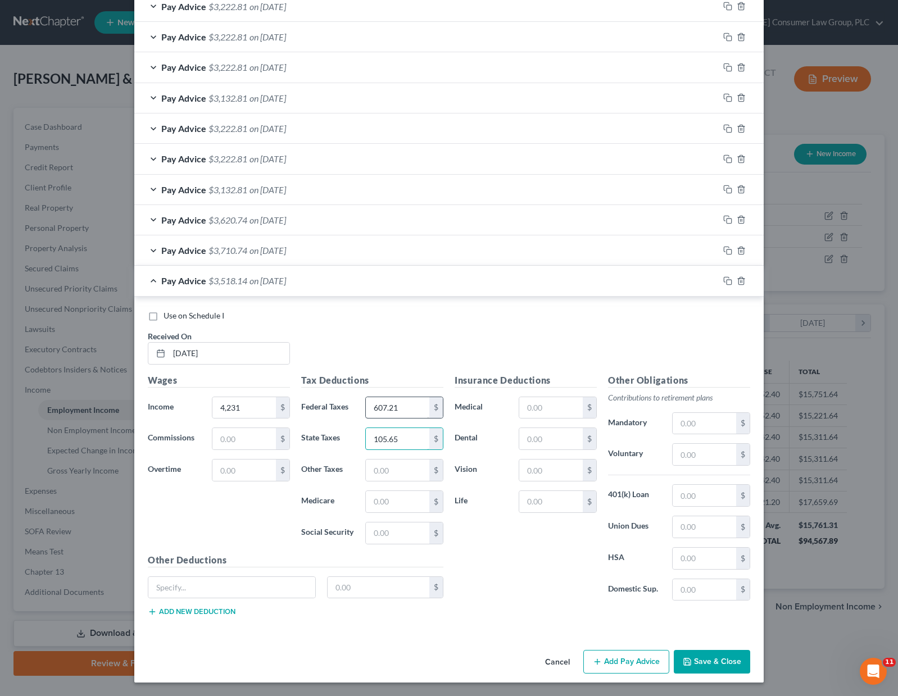
type input "105.65"
type input "61.28"
type input "262.02"
click at [544, 412] on input "text" at bounding box center [550, 407] width 63 height 21
click at [464, 471] on label "Vision" at bounding box center [481, 470] width 64 height 22
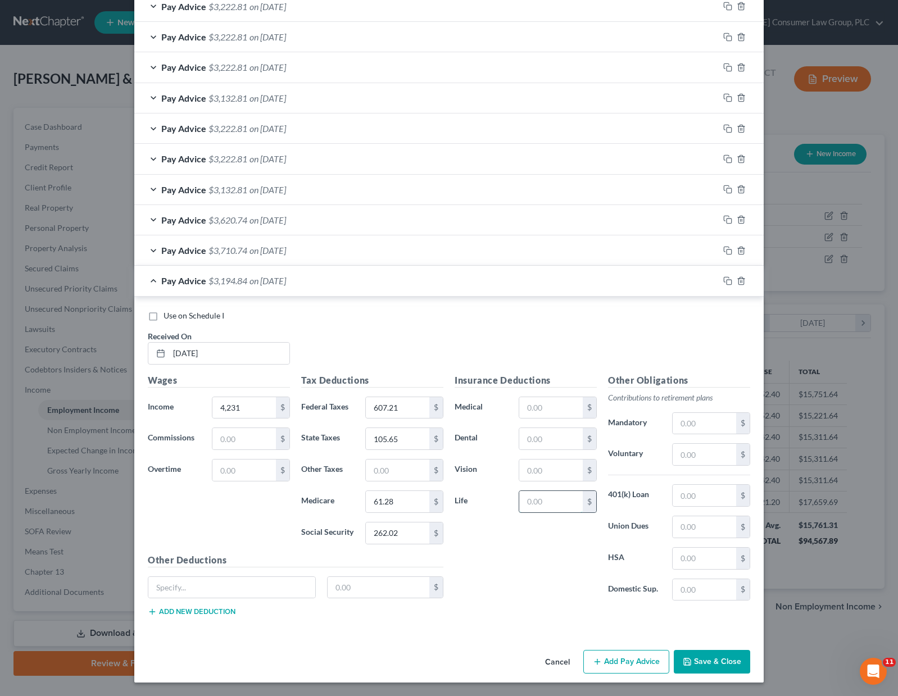
click at [523, 494] on input "text" at bounding box center [550, 501] width 63 height 21
type input "4.35"
click at [213, 590] on input "text" at bounding box center [231, 587] width 167 height 21
type input "[MEDICAL_DATA]"
type input "0.70"
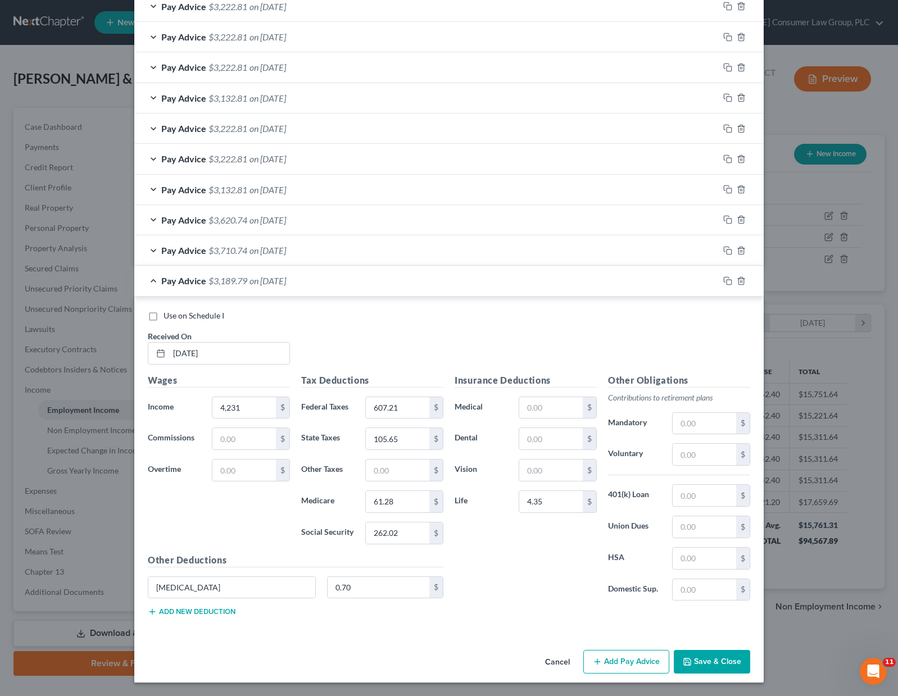
click at [169, 611] on button "Add new deduction" at bounding box center [192, 611] width 88 height 9
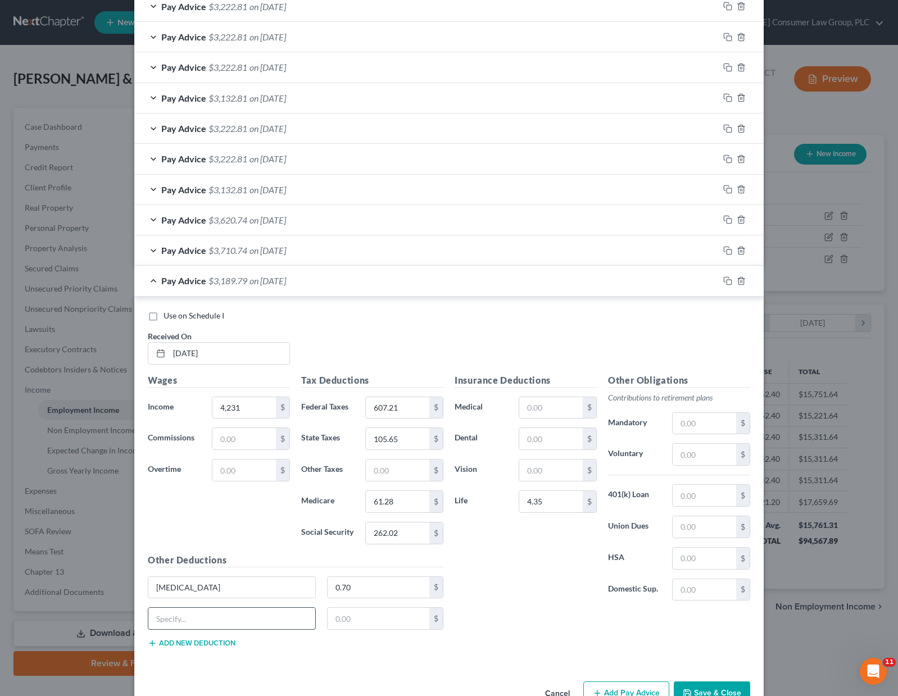
click at [171, 615] on input "text" at bounding box center [231, 618] width 167 height 21
type input "LTD & STD"
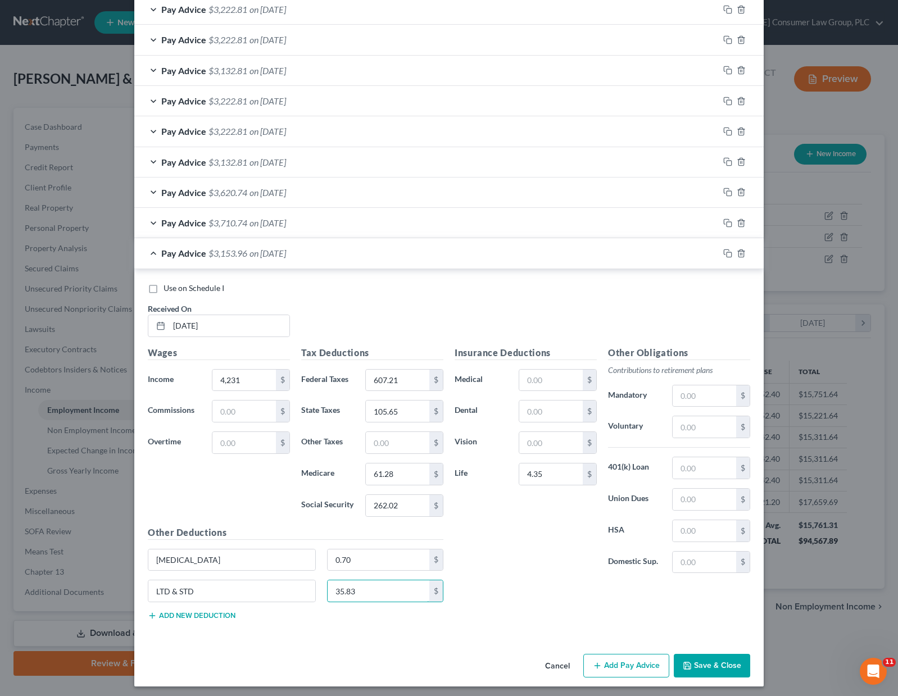
scroll to position [565, 0]
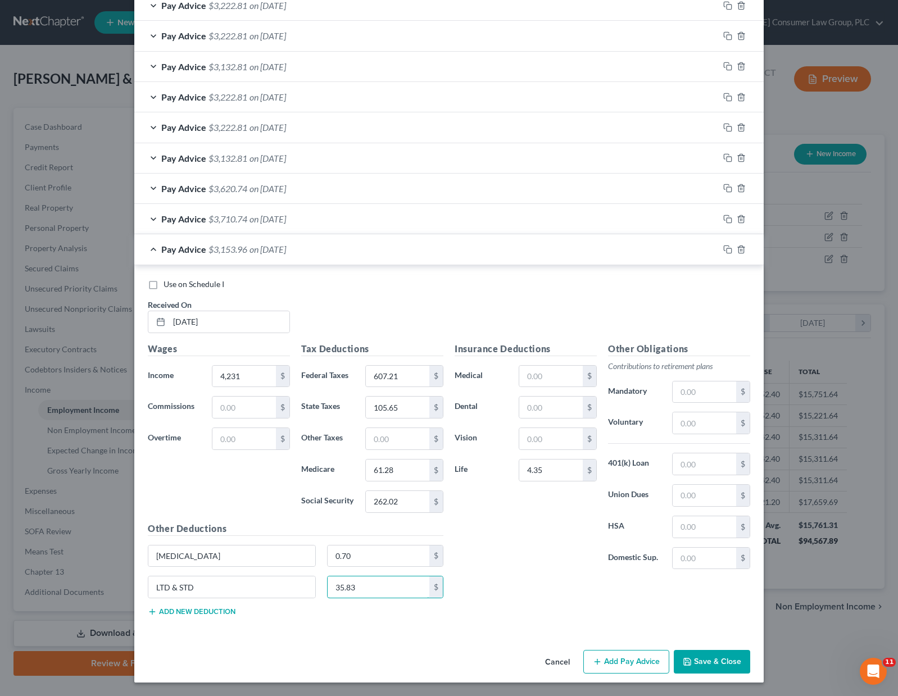
type input "35.83"
click at [617, 655] on button "Add Pay Advice" at bounding box center [626, 662] width 86 height 24
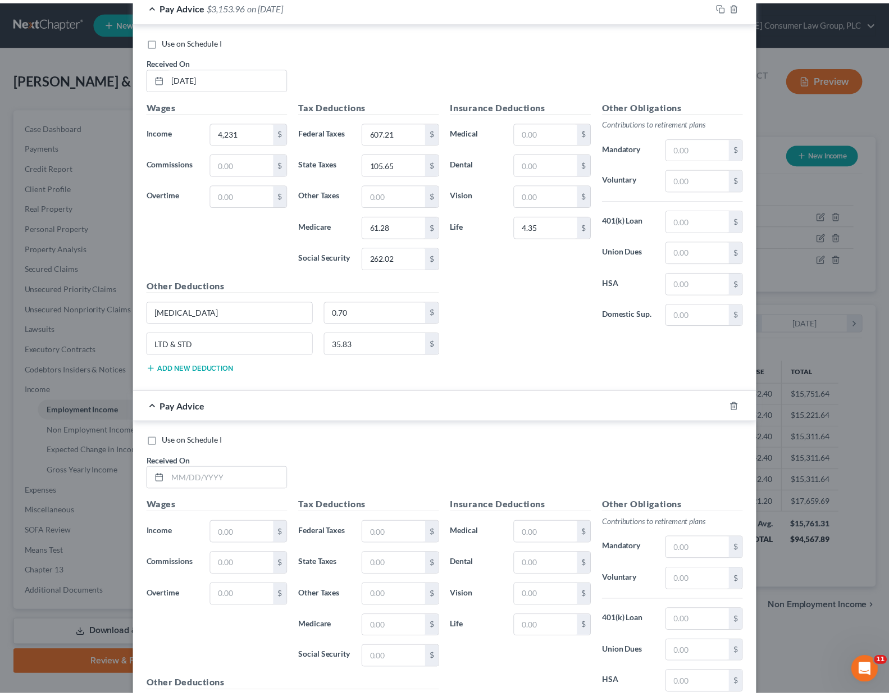
scroll to position [933, 0]
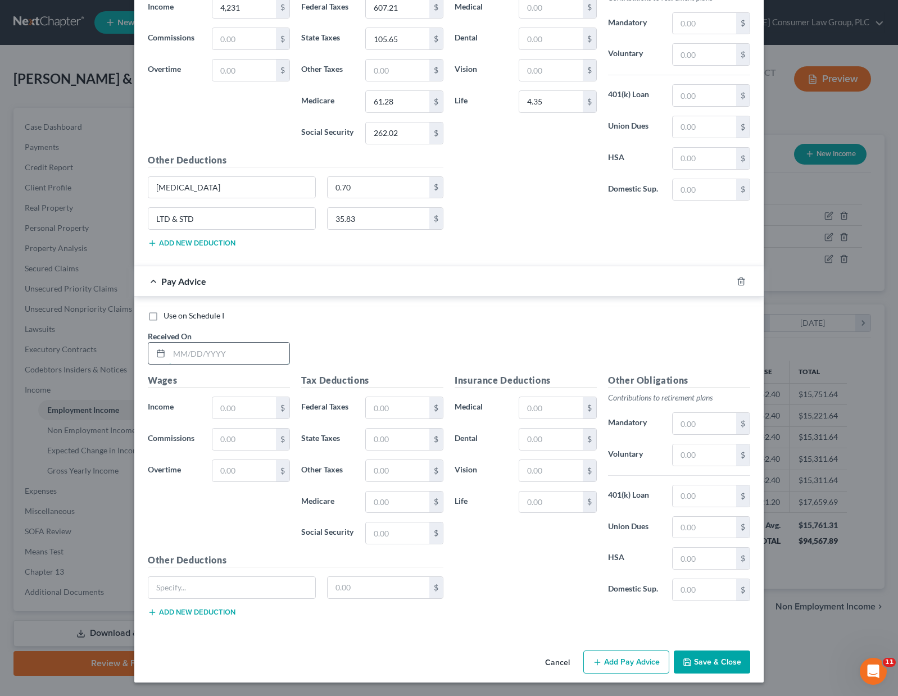
click at [182, 353] on input "text" at bounding box center [229, 353] width 120 height 21
type input "[DATE]"
type input "4,231"
click at [383, 502] on input "text" at bounding box center [397, 502] width 63 height 21
type input "607.21"
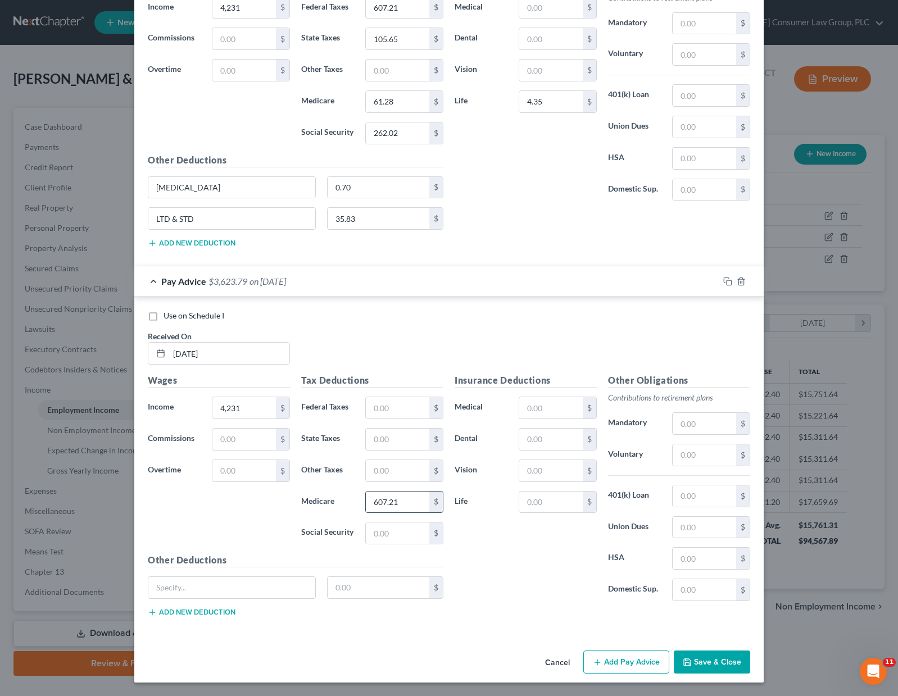
drag, startPoint x: 402, startPoint y: 502, endPoint x: 414, endPoint y: 500, distance: 11.4
click at [414, 500] on input "607.21" at bounding box center [397, 502] width 63 height 21
click at [376, 405] on input "text" at bounding box center [397, 407] width 63 height 21
type input "607.21"
type input "105.65"
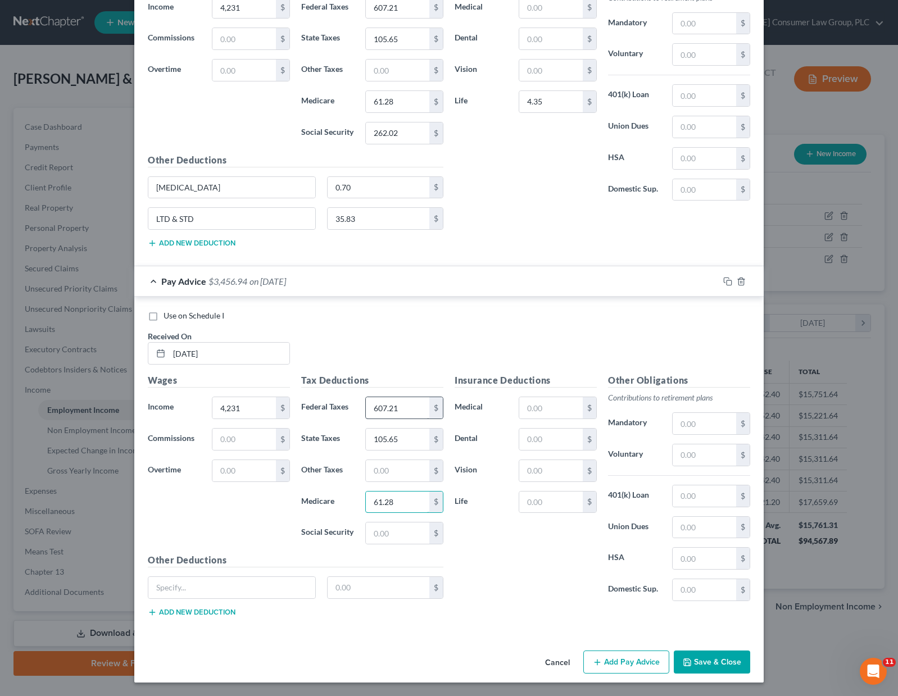
type input "61.28"
type input "262.02"
click at [534, 504] on input "text" at bounding box center [550, 502] width 63 height 21
type input "4.35"
click at [192, 580] on input "text" at bounding box center [231, 587] width 167 height 21
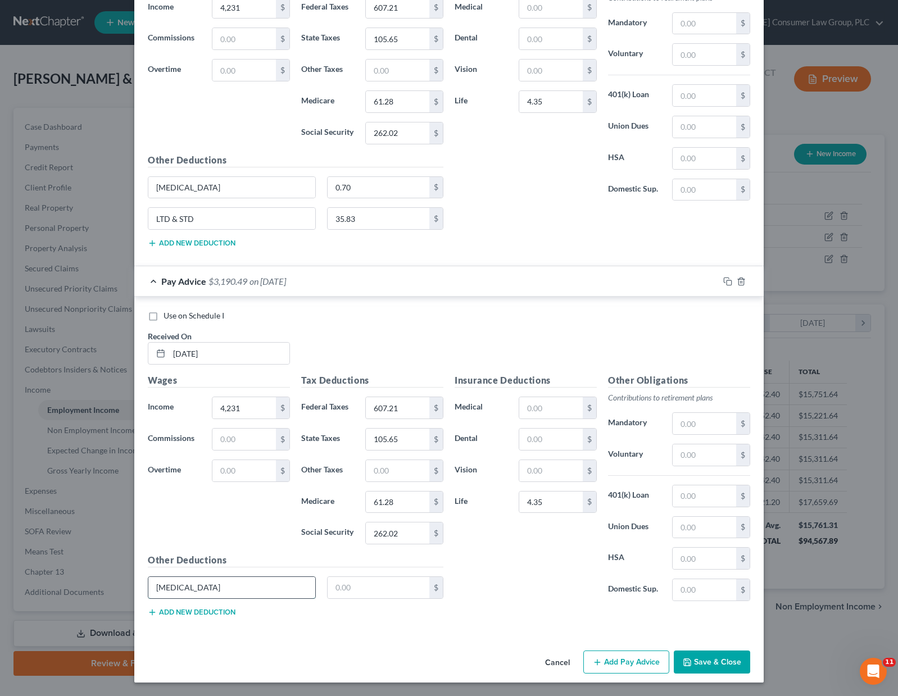
type input "[MEDICAL_DATA]"
type input "0.7"
click at [202, 608] on button "Add new deduction" at bounding box center [192, 612] width 88 height 9
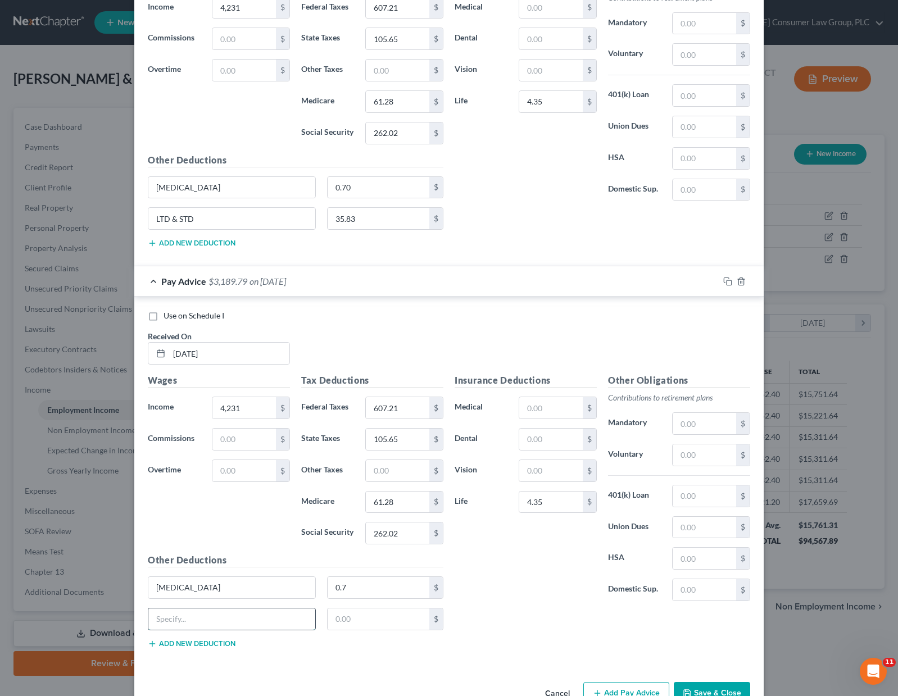
click at [195, 619] on input "text" at bounding box center [231, 619] width 167 height 21
type input "LTD & STD"
type input "35.83"
click at [694, 691] on button "Save & Close" at bounding box center [712, 694] width 76 height 24
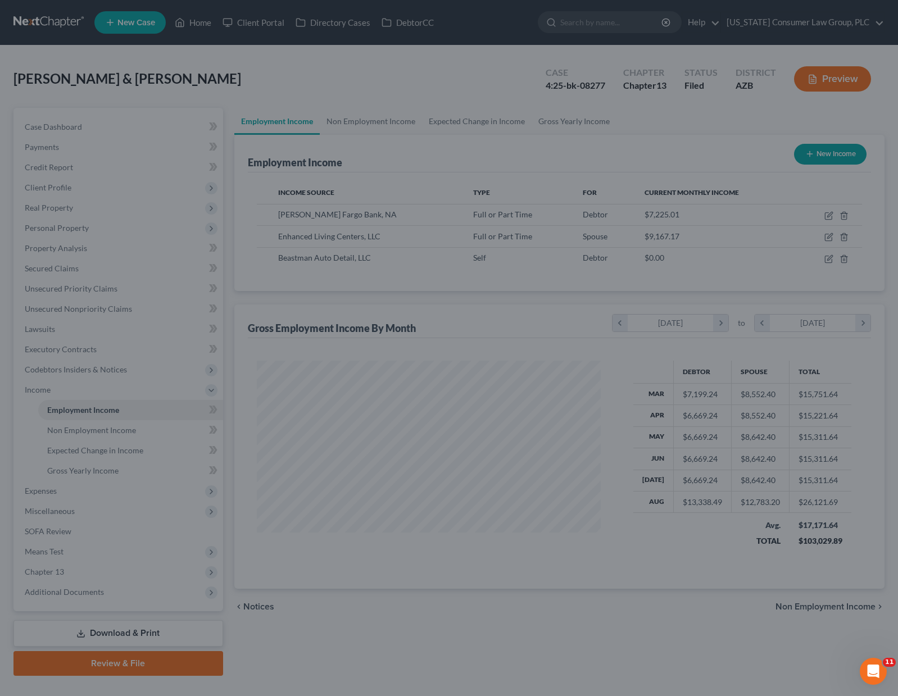
scroll to position [561687, 561526]
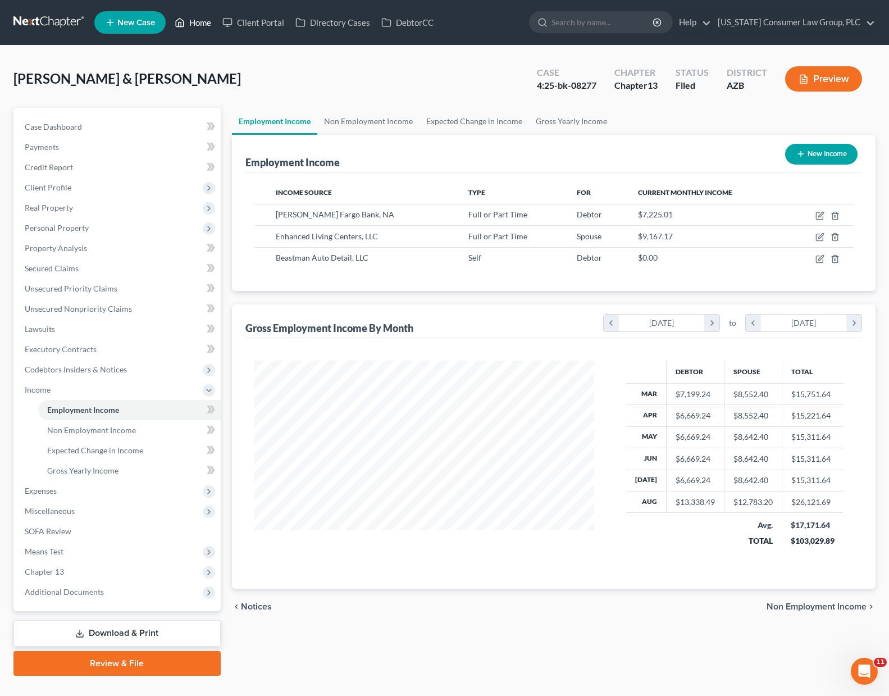
click at [205, 17] on link "Home" at bounding box center [193, 22] width 48 height 20
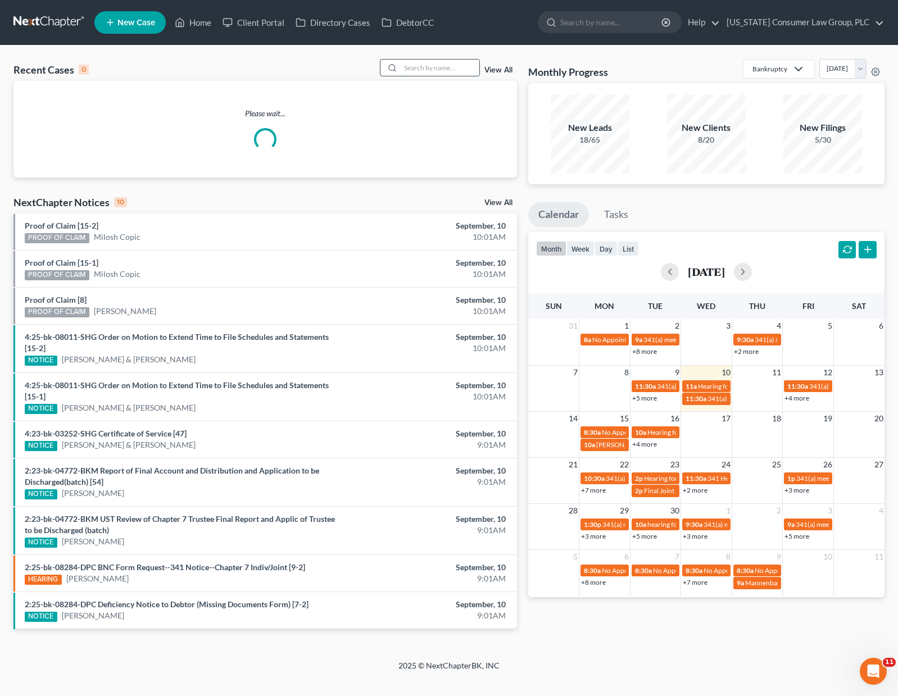
click at [448, 67] on input "search" at bounding box center [440, 68] width 79 height 16
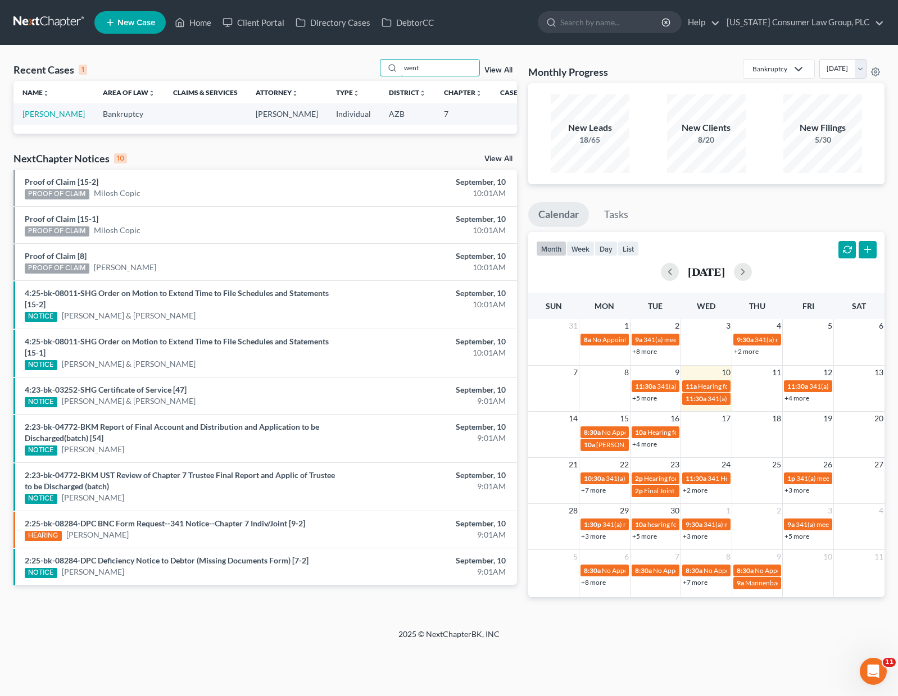
type input "went"
click at [57, 119] on td "[PERSON_NAME]" at bounding box center [53, 113] width 80 height 21
click at [57, 114] on link "[PERSON_NAME]" at bounding box center [53, 114] width 62 height 10
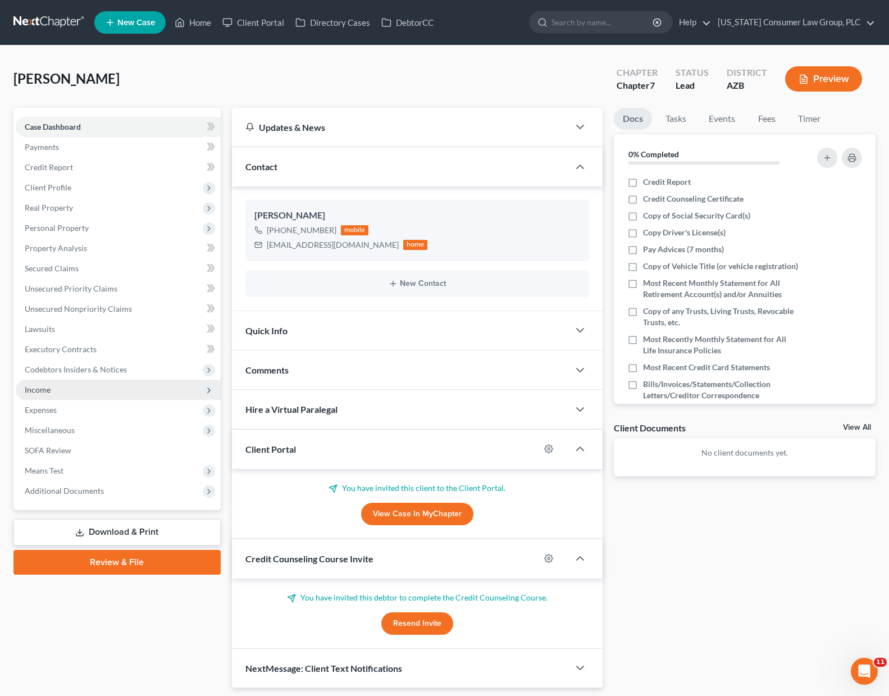
click at [57, 384] on span "Income" at bounding box center [118, 390] width 205 height 20
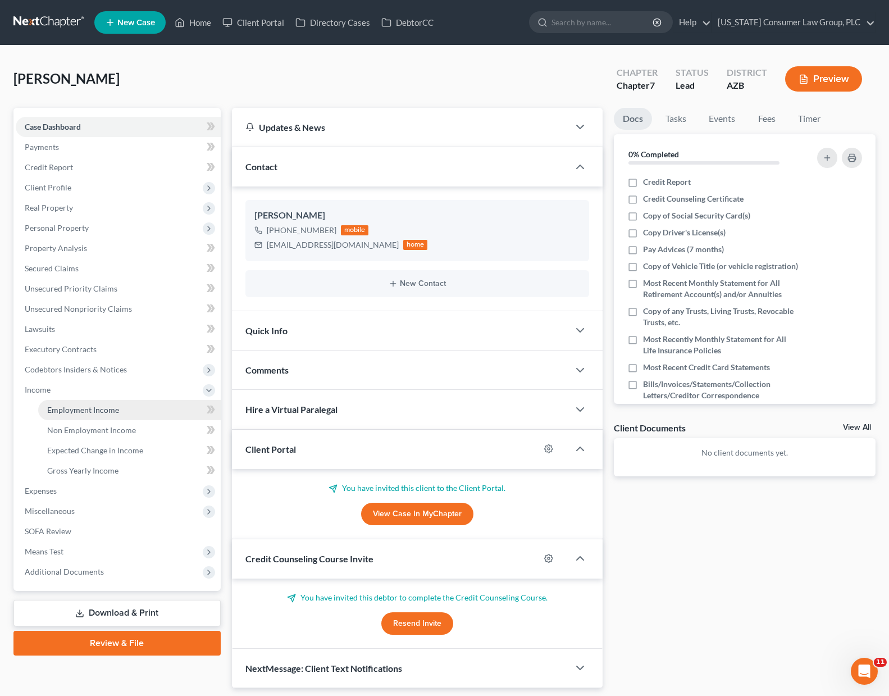
click at [109, 410] on span "Employment Income" at bounding box center [83, 410] width 72 height 10
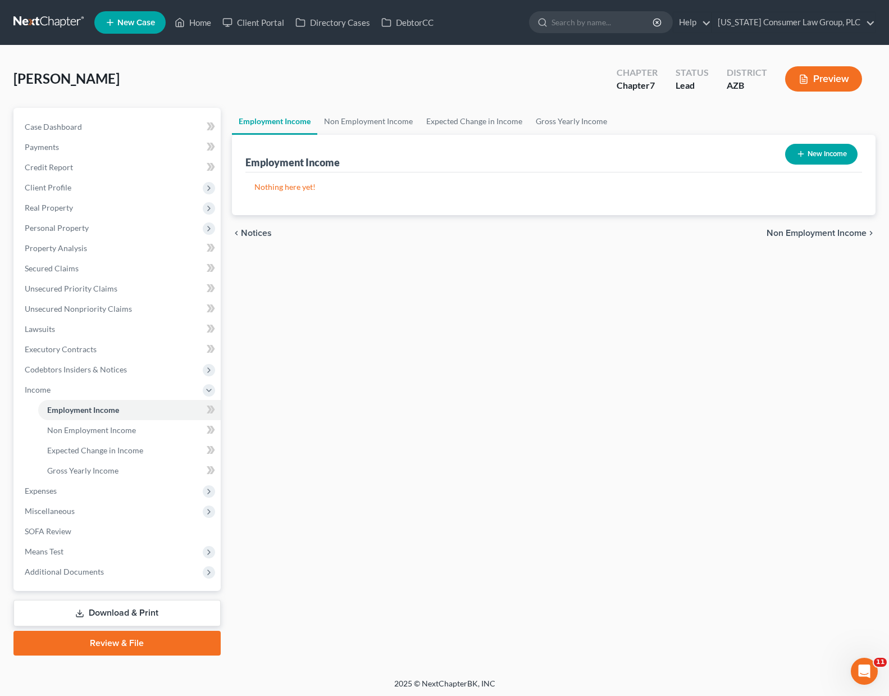
click at [832, 156] on button "New Income" at bounding box center [822, 154] width 72 height 21
select select "0"
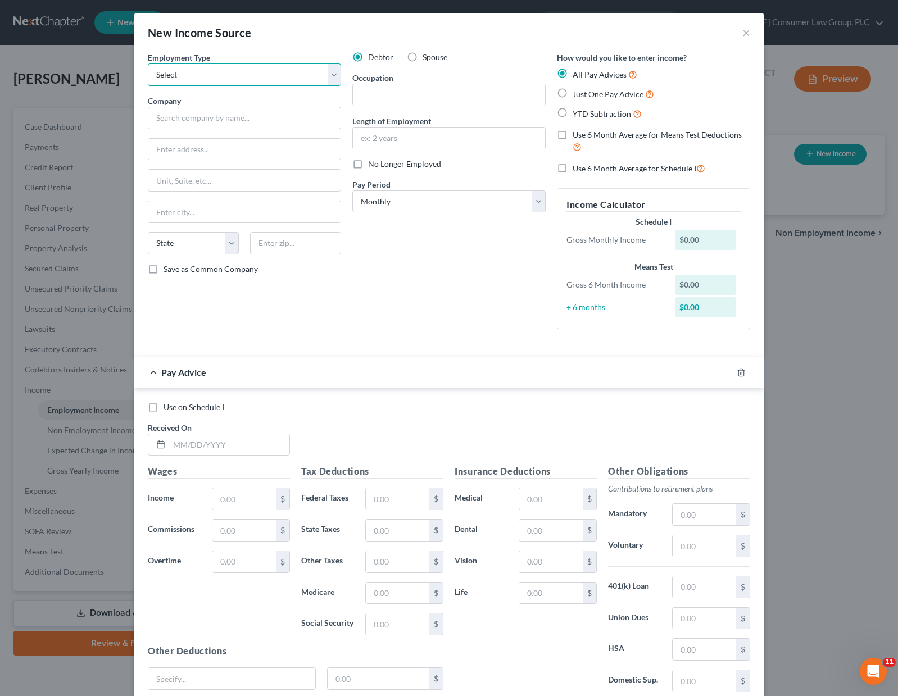
click at [325, 72] on select "Select Full or [DEMOGRAPHIC_DATA] Employment Self Employment" at bounding box center [244, 74] width 193 height 22
select select "0"
click at [148, 63] on select "Select Full or [DEMOGRAPHIC_DATA] Employment Self Employment" at bounding box center [244, 74] width 193 height 22
click at [206, 116] on input "text" at bounding box center [244, 118] width 193 height 22
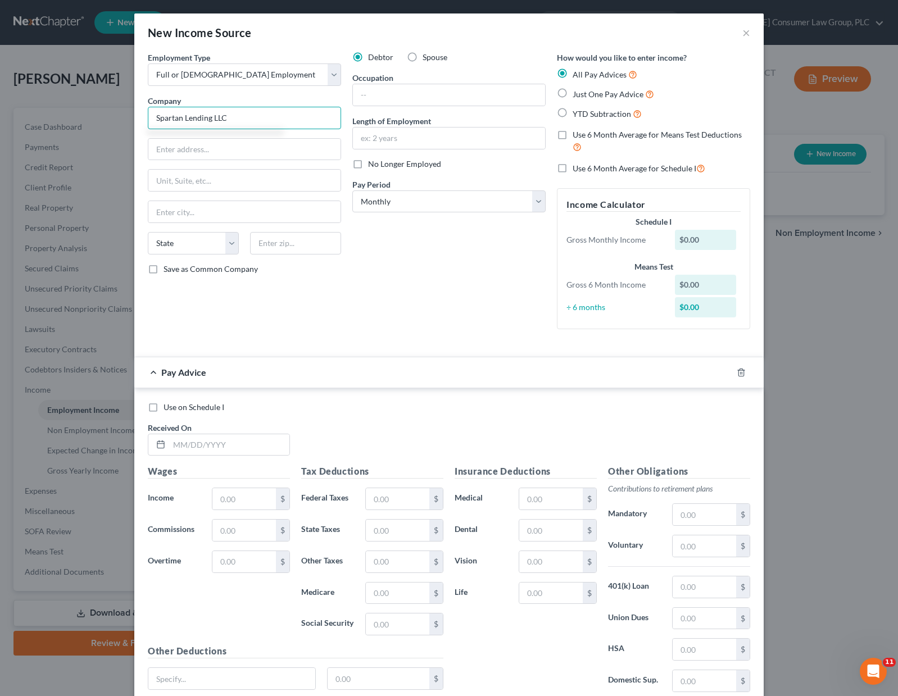
type input "Spartan Lending LLC"
type input "[STREET_ADDRESS]"
type input "85288"
type input "Scottsdale"
select select "3"
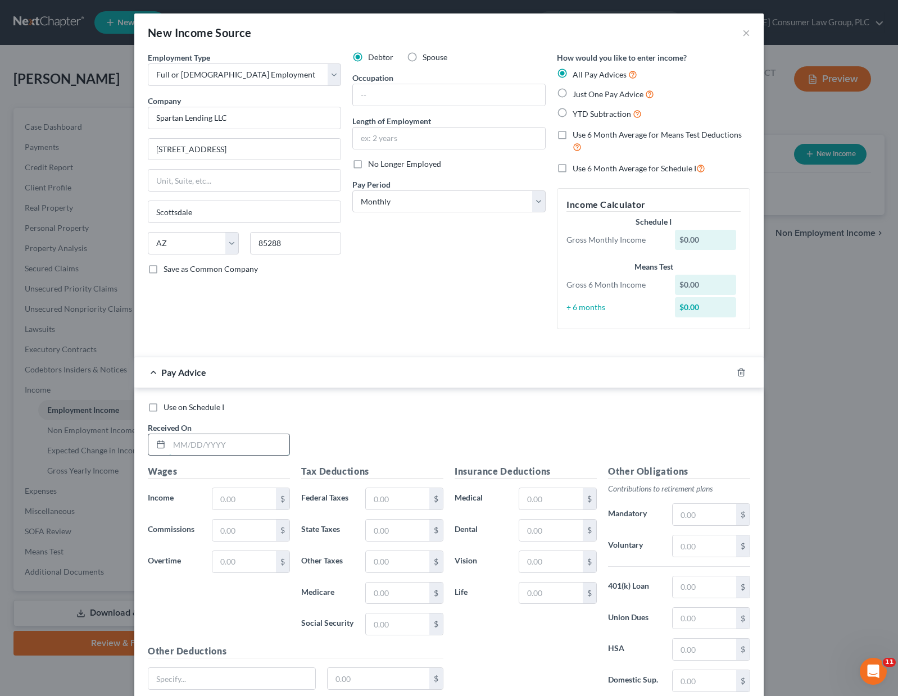
click at [181, 443] on input "text" at bounding box center [229, 444] width 120 height 21
type input "[DATE]"
type input "5,723.72"
click at [380, 505] on input "text" at bounding box center [397, 498] width 63 height 21
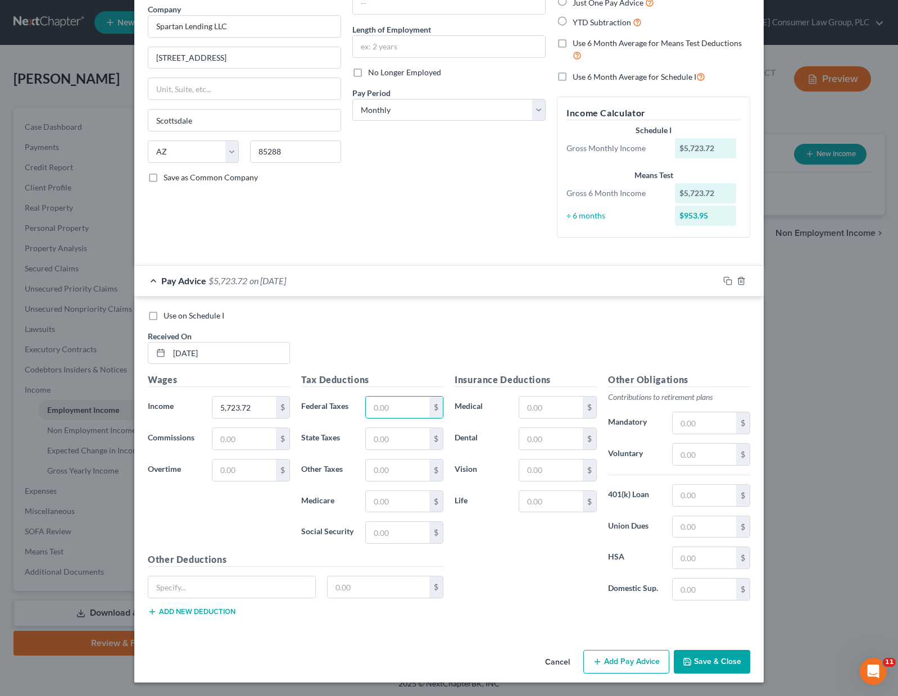
click at [623, 661] on button "Add Pay Advice" at bounding box center [626, 662] width 86 height 24
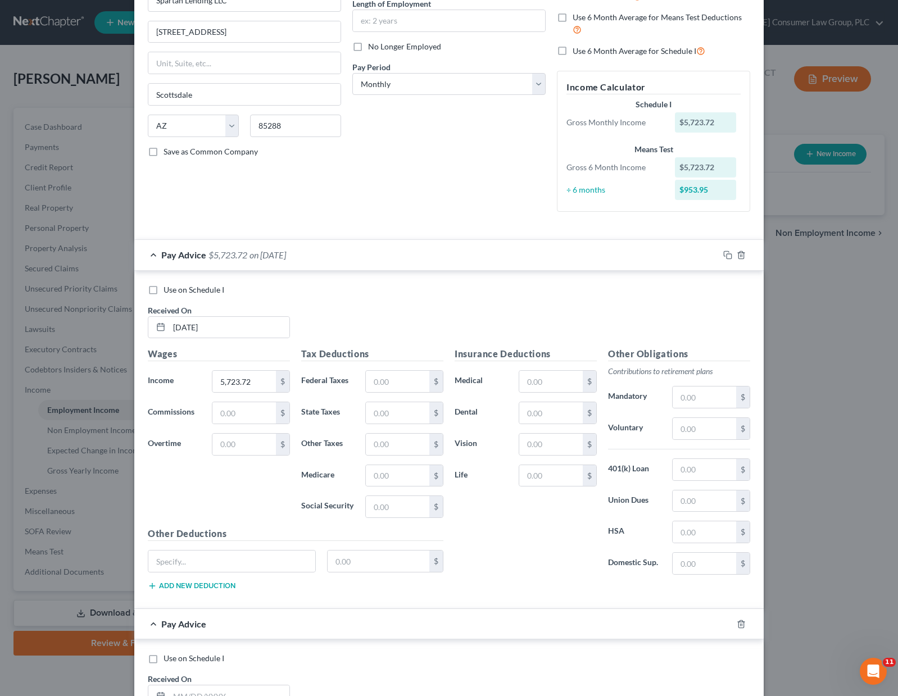
scroll to position [157, 0]
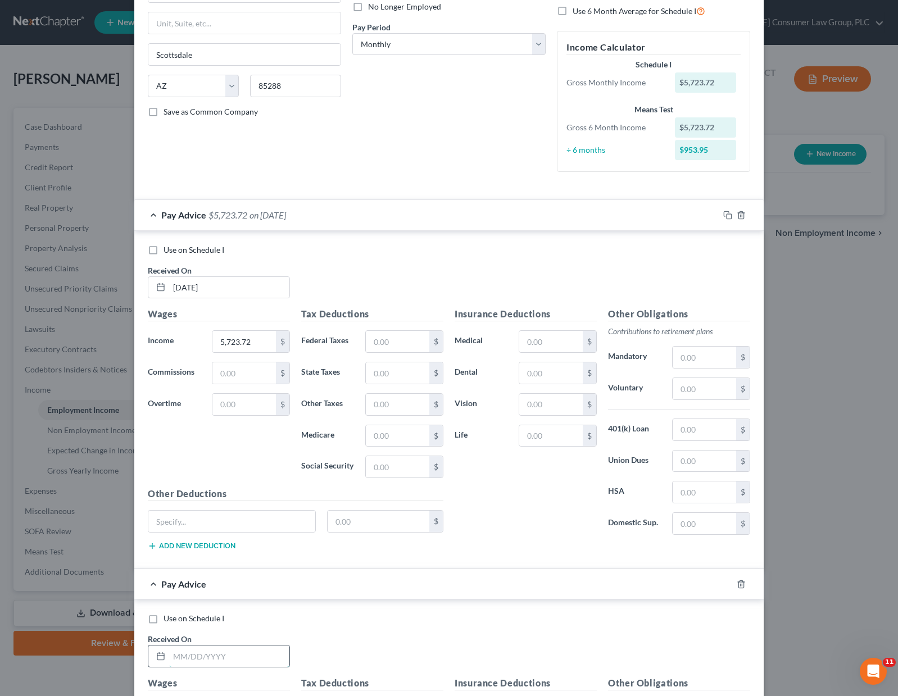
click at [185, 654] on input "text" at bounding box center [229, 656] width 120 height 21
type input "[DATE]"
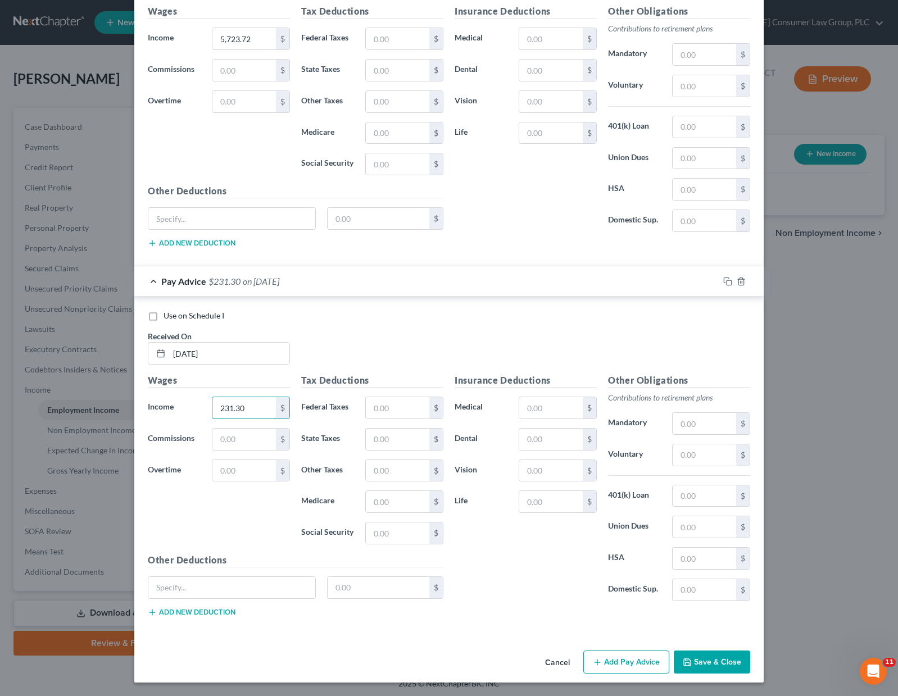
type input "231.30"
click at [633, 663] on button "Add Pay Advice" at bounding box center [626, 663] width 86 height 24
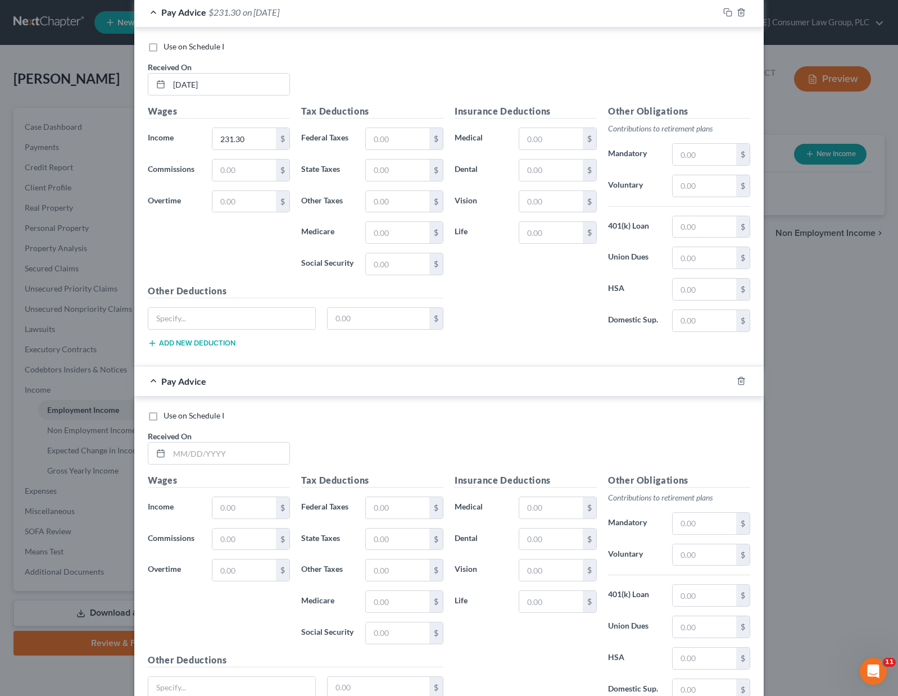
scroll to position [736, 0]
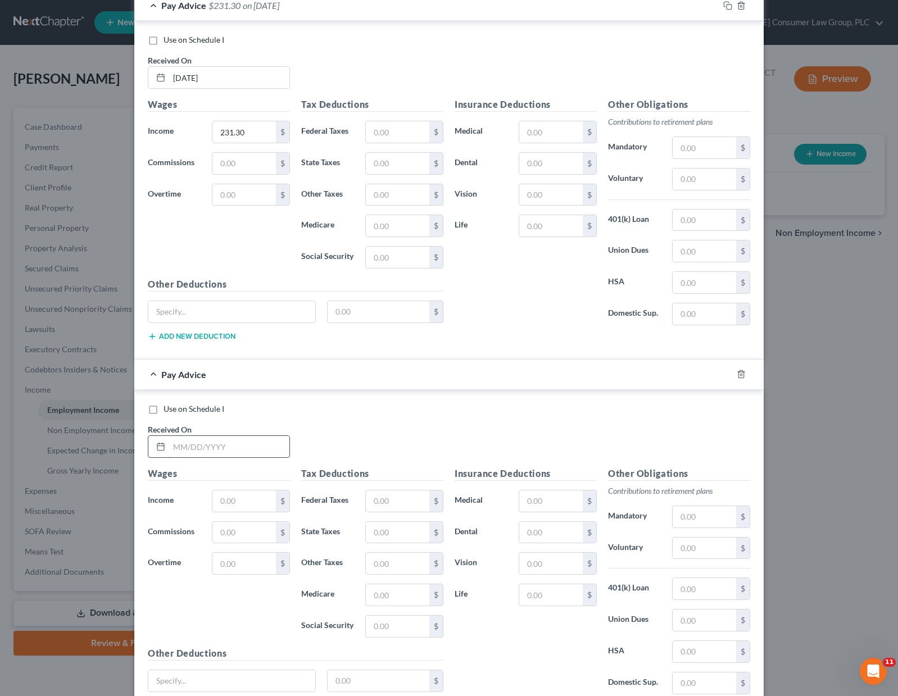
click at [218, 444] on input "text" at bounding box center [229, 446] width 120 height 21
type input "[DATE]"
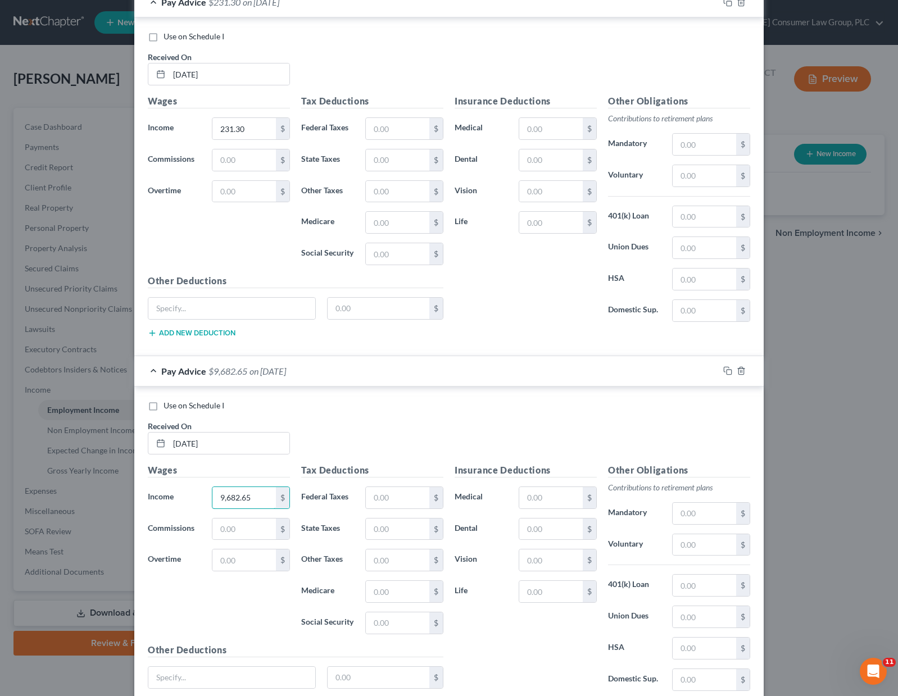
scroll to position [829, 0]
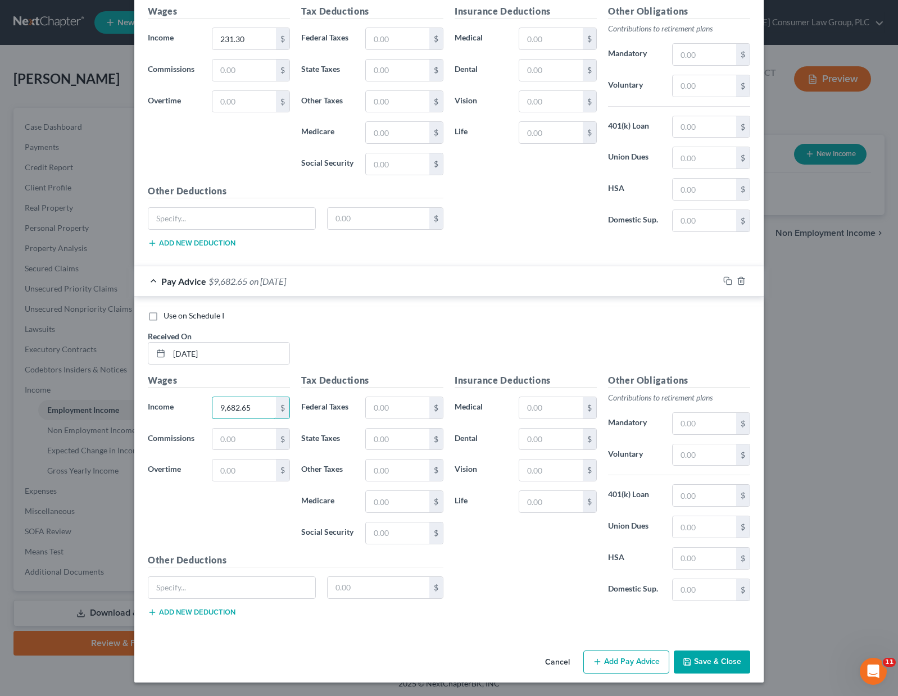
type input "9,682.65"
click at [628, 663] on button "Add Pay Advice" at bounding box center [626, 663] width 86 height 24
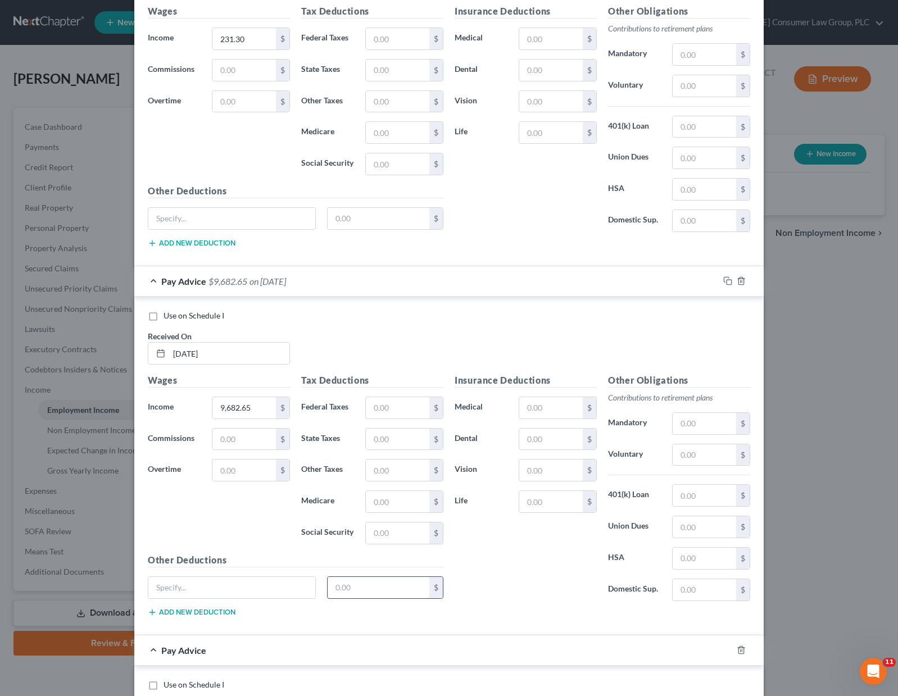
scroll to position [1199, 0]
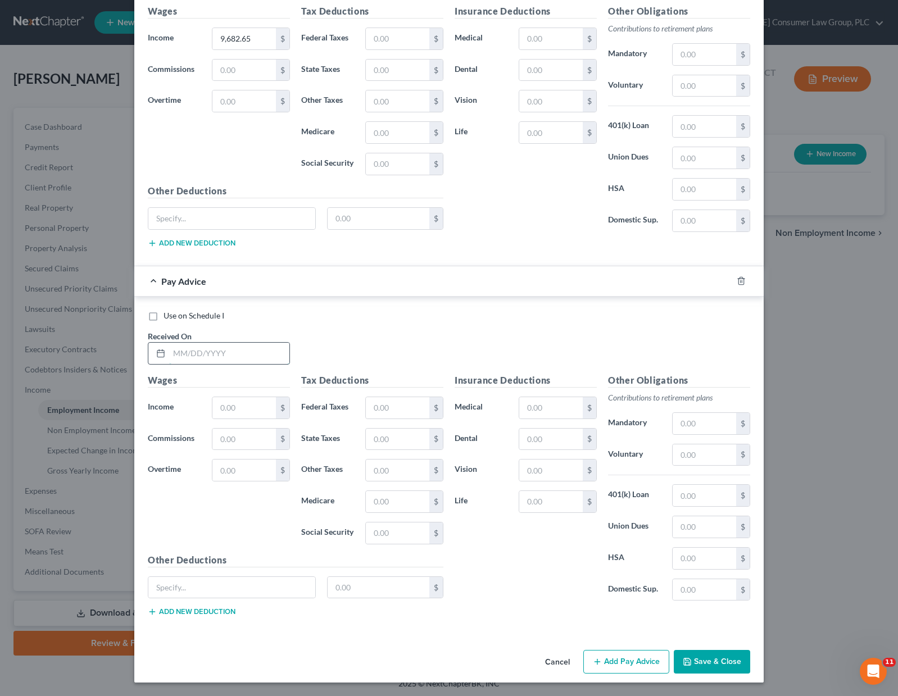
click at [199, 356] on input "text" at bounding box center [229, 353] width 120 height 21
type input "[DATE]"
type input "6,174.80"
click at [607, 660] on button "Add Pay Advice" at bounding box center [626, 662] width 86 height 24
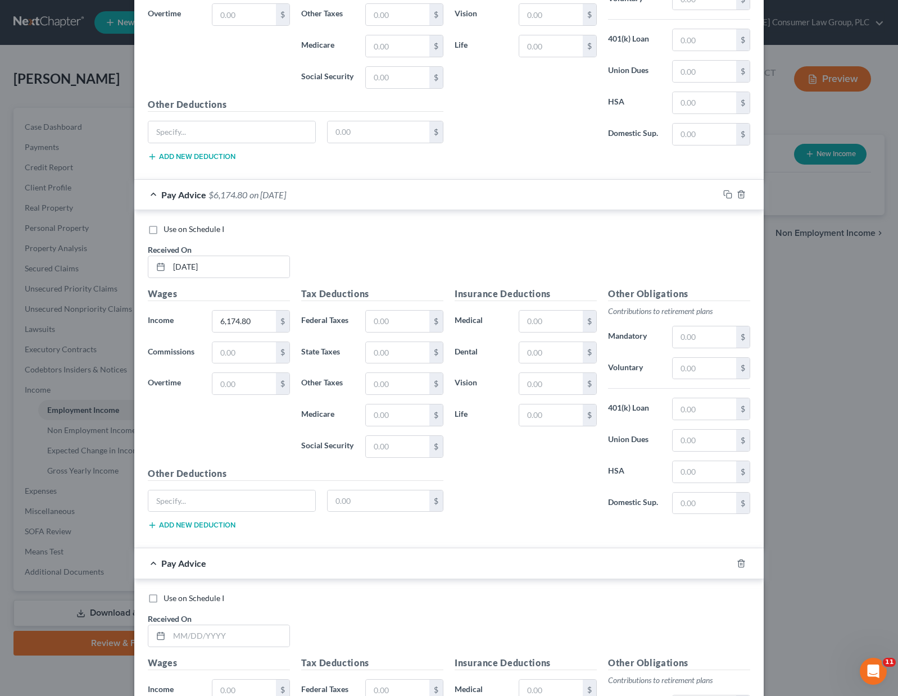
scroll to position [1567, 0]
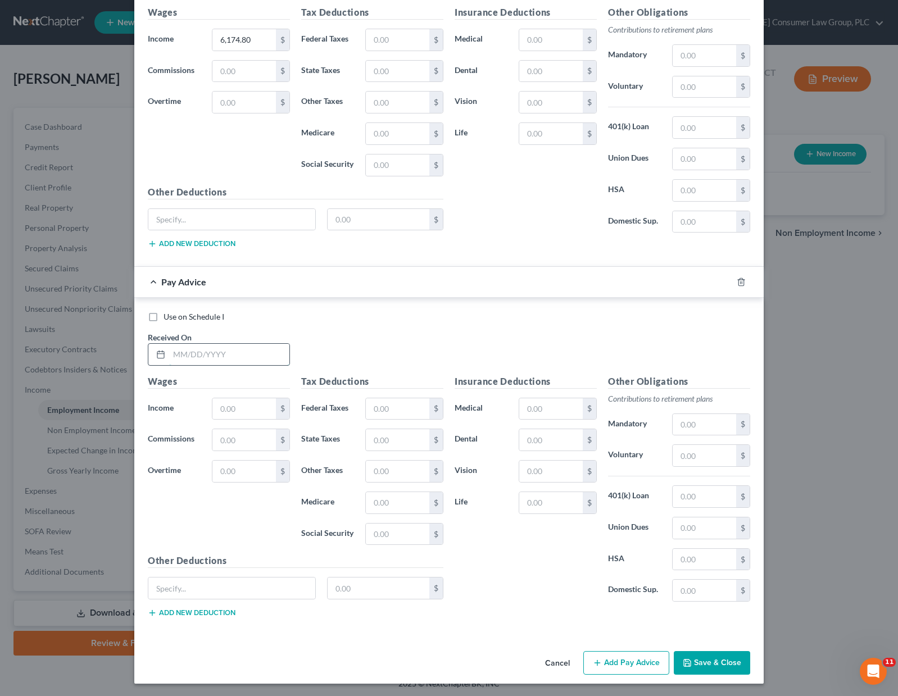
click at [190, 356] on input "text" at bounding box center [229, 354] width 120 height 21
type input "[DATE]"
type input "11,956.10"
click at [619, 665] on button "Add Pay Advice" at bounding box center [626, 663] width 86 height 24
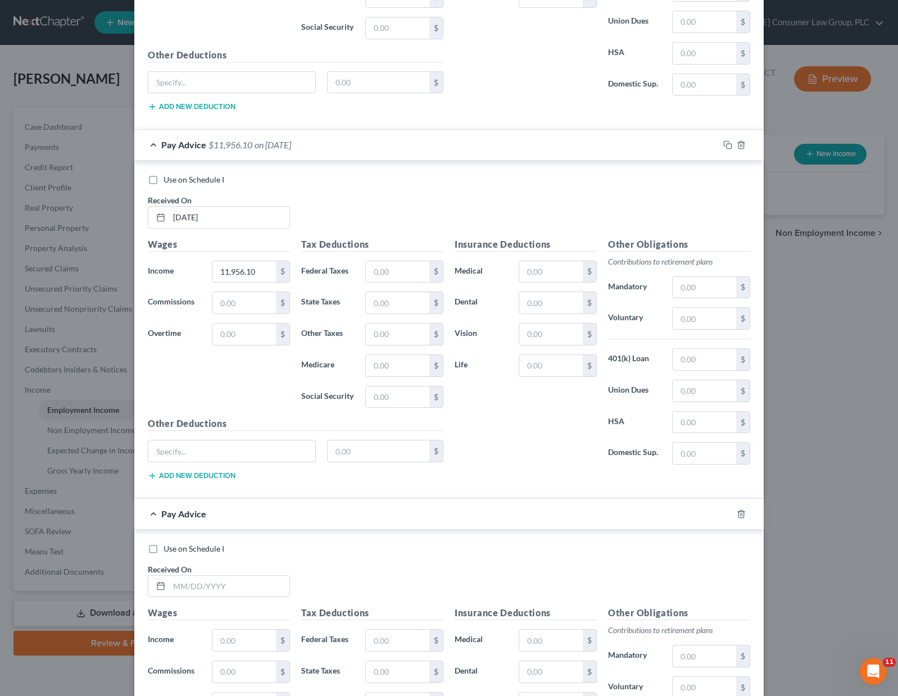
scroll to position [1704, 0]
click at [199, 590] on input "text" at bounding box center [229, 585] width 120 height 21
type input "[DATE]"
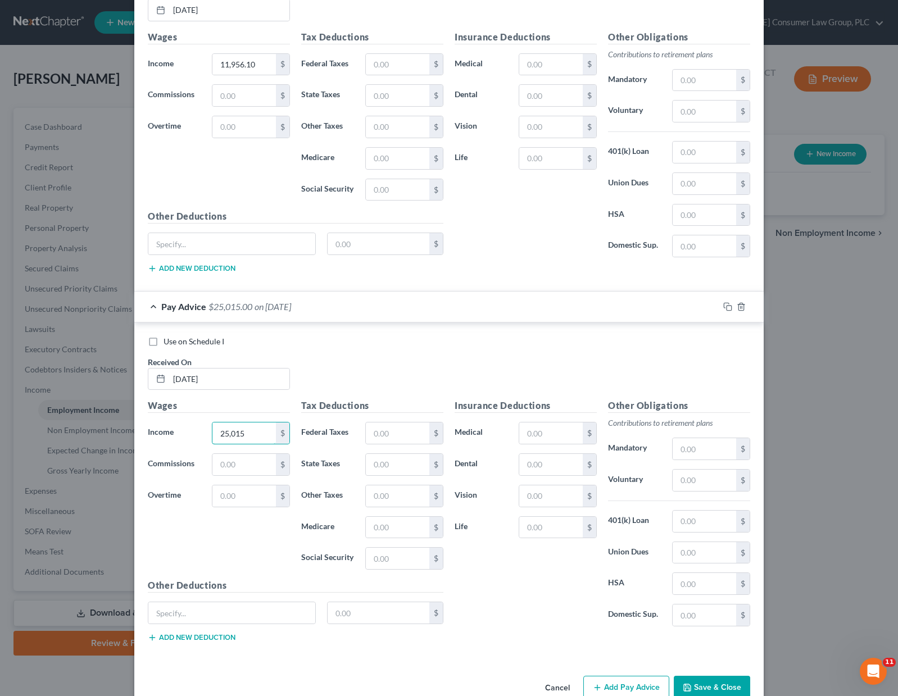
scroll to position [1937, 0]
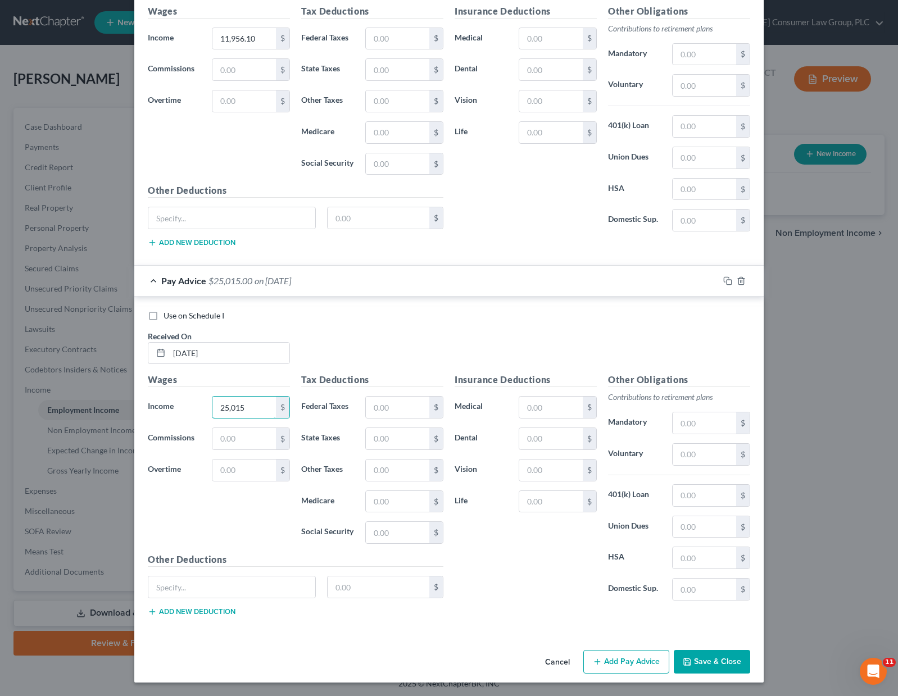
type input "25,015"
click at [611, 657] on button "Add Pay Advice" at bounding box center [626, 662] width 86 height 24
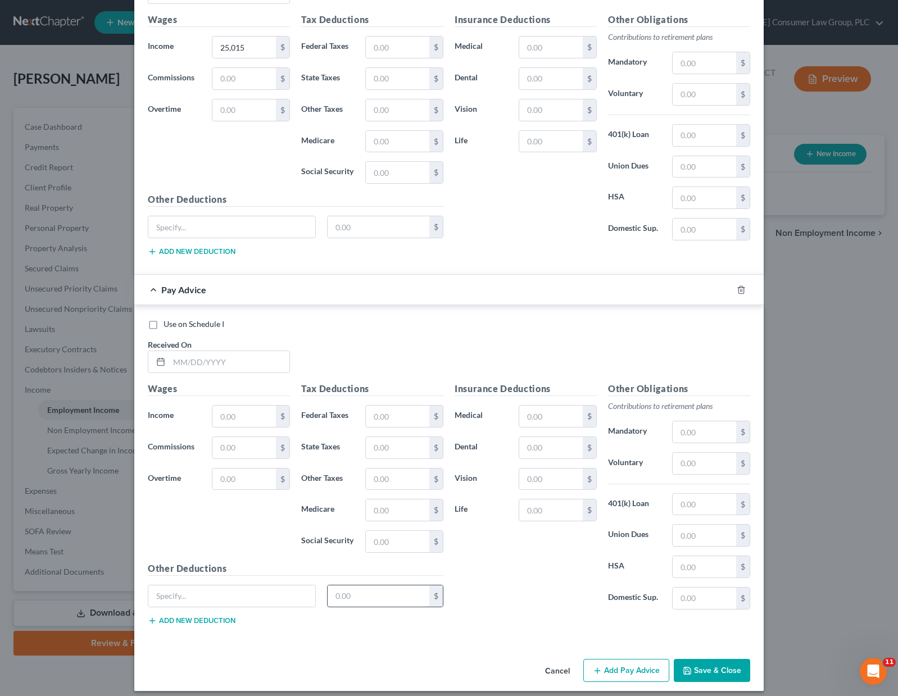
scroll to position [2305, 0]
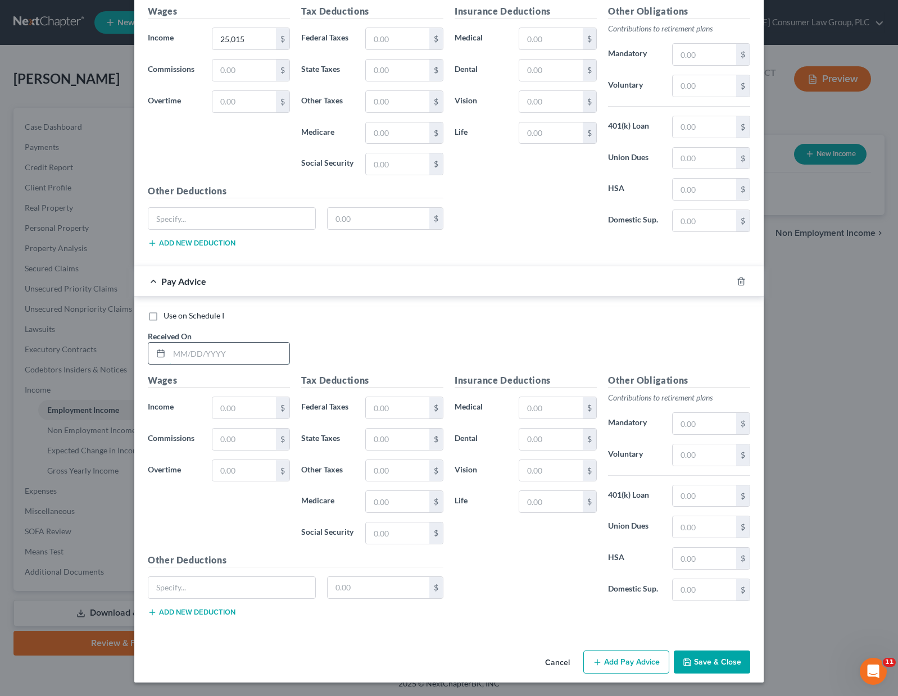
click at [198, 348] on input "text" at bounding box center [229, 353] width 120 height 21
type input "[DATE]"
type input "334.94"
click at [637, 653] on button "Add Pay Advice" at bounding box center [626, 663] width 86 height 24
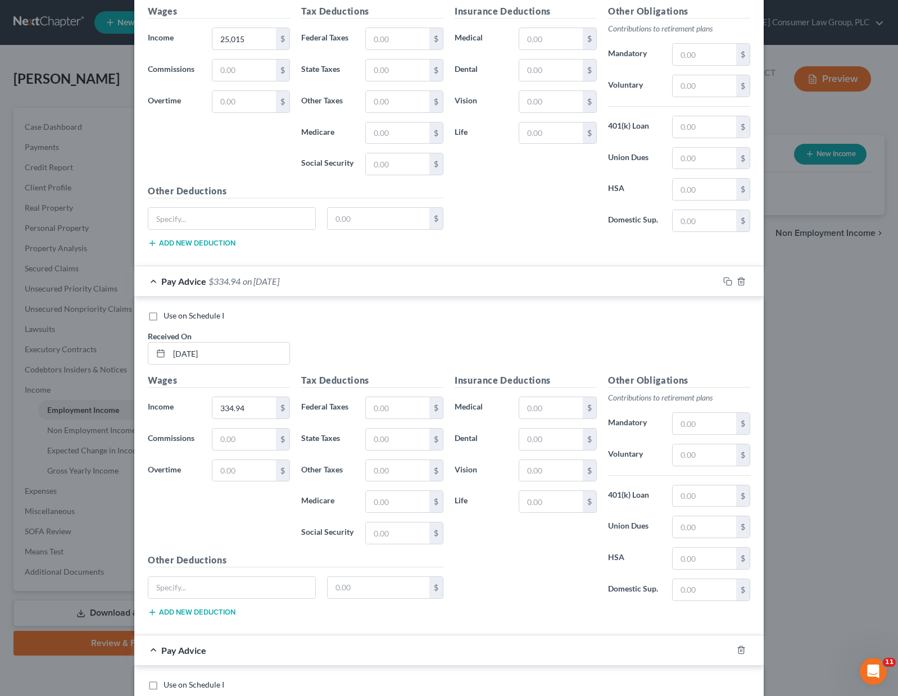
scroll to position [2675, 0]
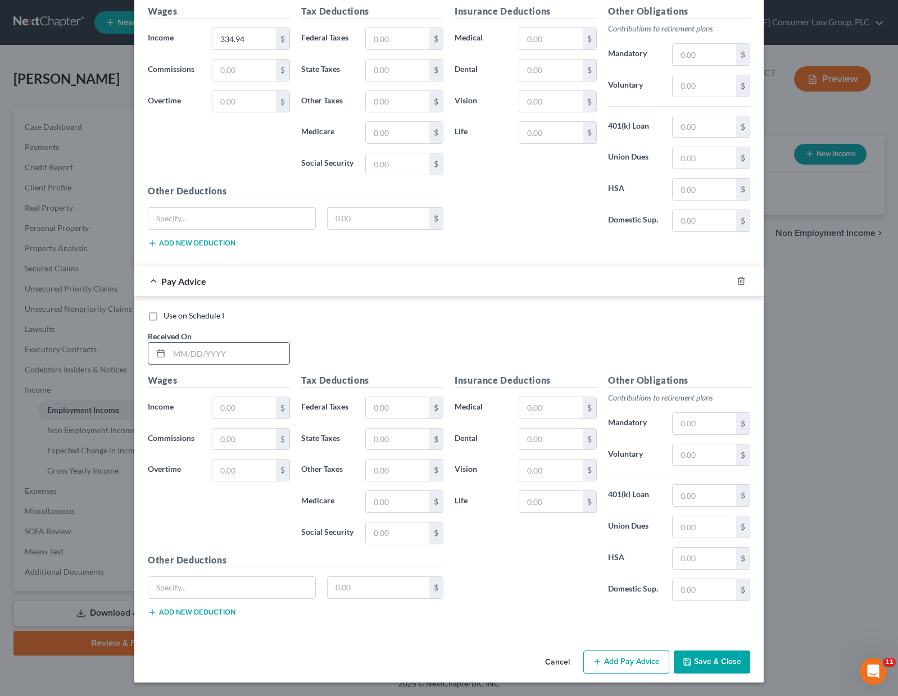
click at [170, 361] on input "text" at bounding box center [229, 353] width 120 height 21
type input "[DATE]"
type input "5,413.40"
click at [718, 666] on button "Save & Close" at bounding box center [712, 663] width 76 height 24
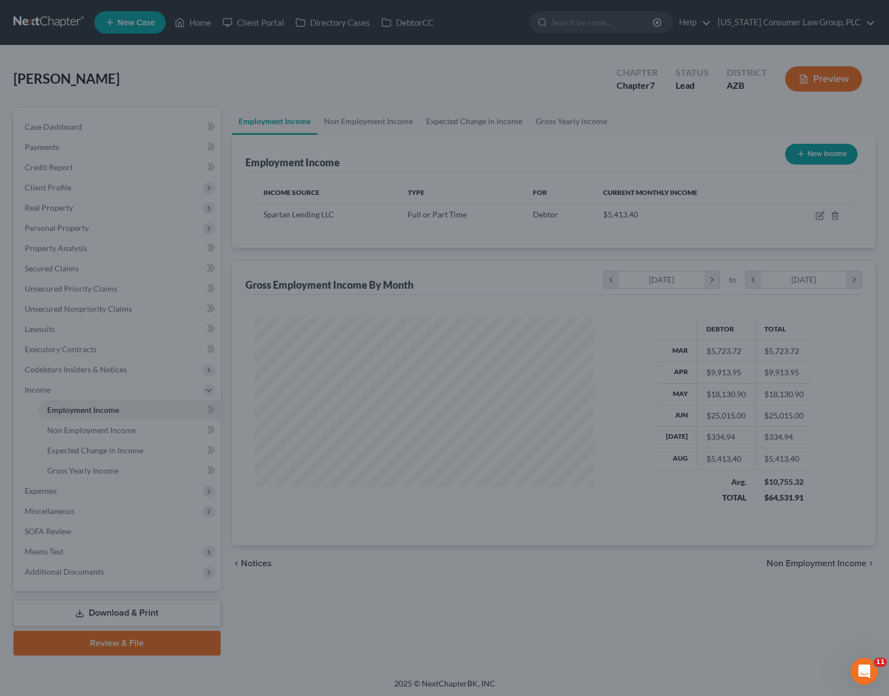
scroll to position [561687, 561526]
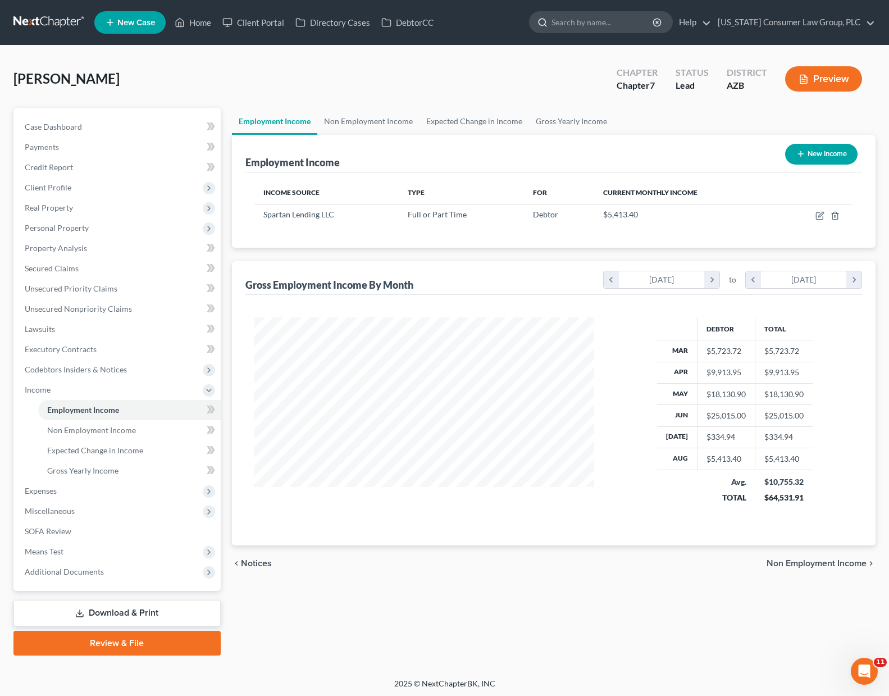
click at [593, 23] on input "search" at bounding box center [603, 22] width 103 height 21
type input "[PERSON_NAME]"
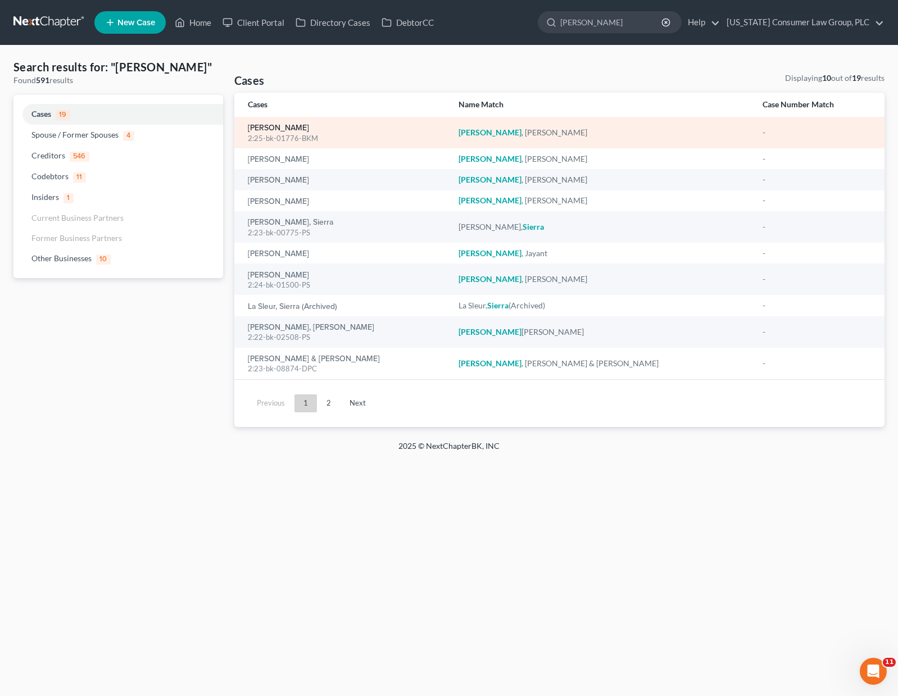
click at [278, 129] on link "[PERSON_NAME]" at bounding box center [278, 128] width 61 height 8
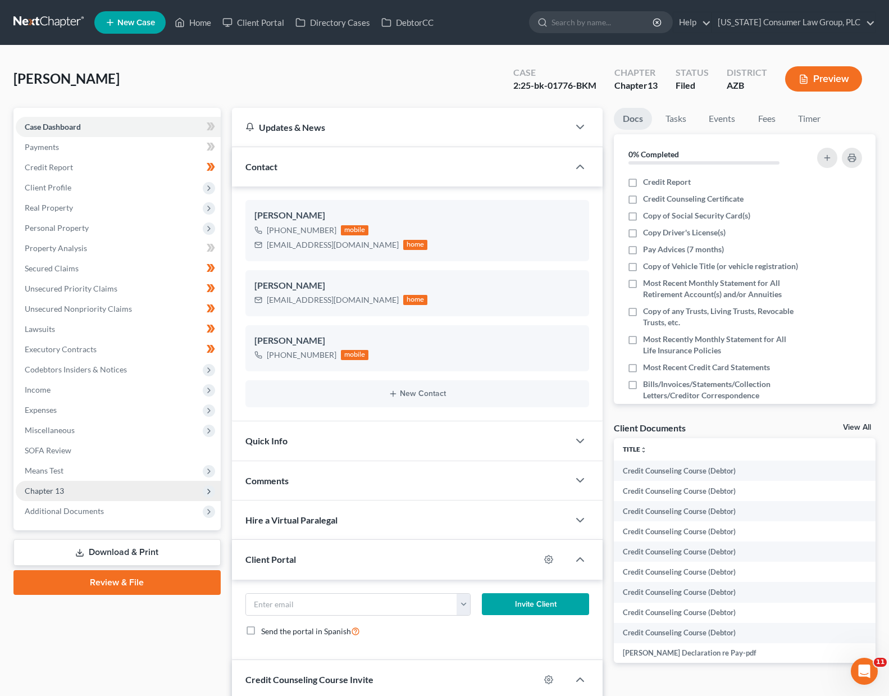
click at [60, 494] on span "Chapter 13" at bounding box center [44, 491] width 39 height 10
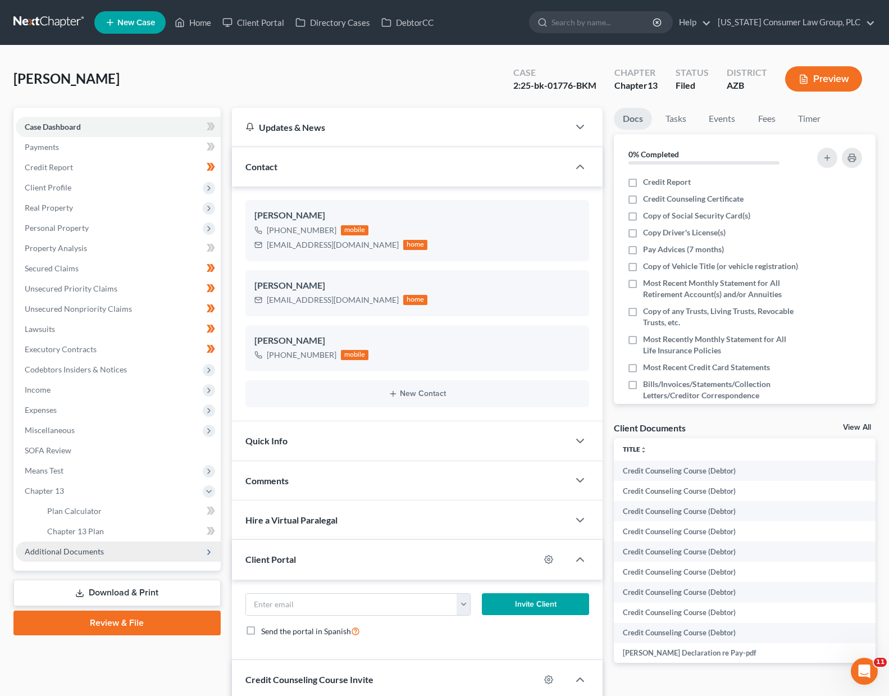
click at [75, 545] on span "Additional Documents" at bounding box center [118, 552] width 205 height 20
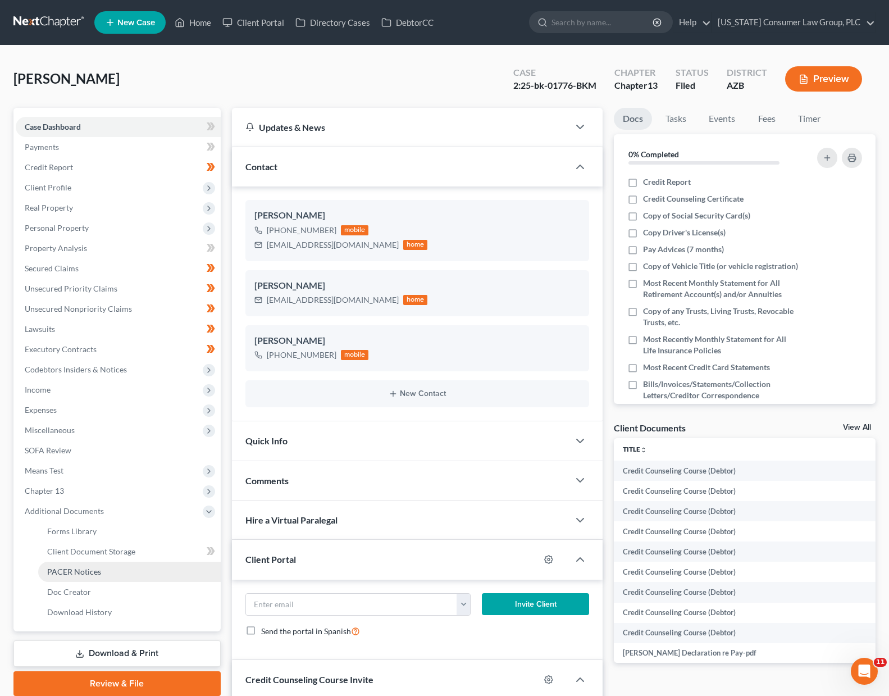
click at [72, 565] on link "PACER Notices" at bounding box center [129, 572] width 183 height 20
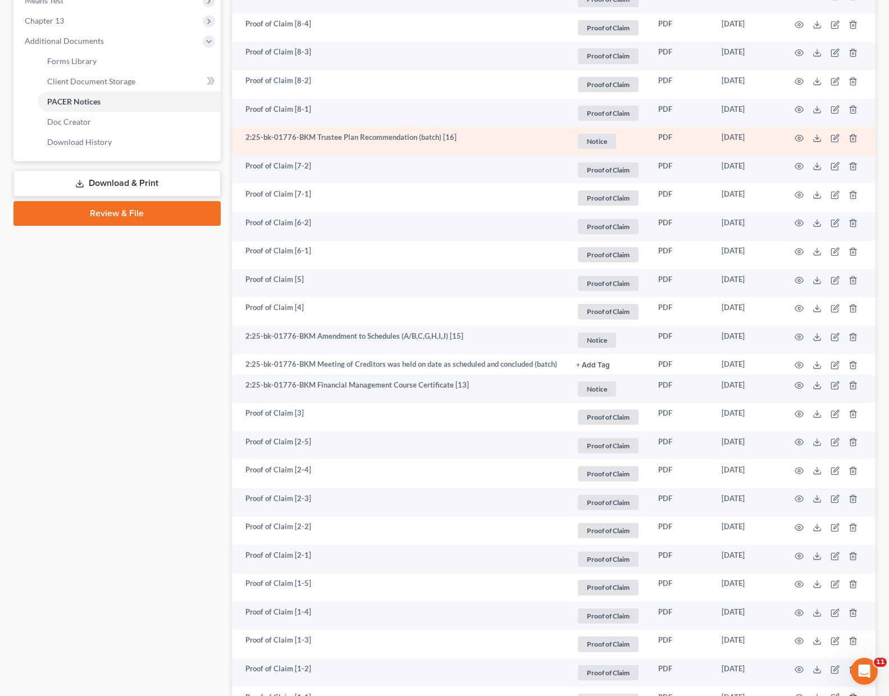
scroll to position [469, 0]
click at [800, 139] on circle "button" at bounding box center [799, 140] width 2 height 2
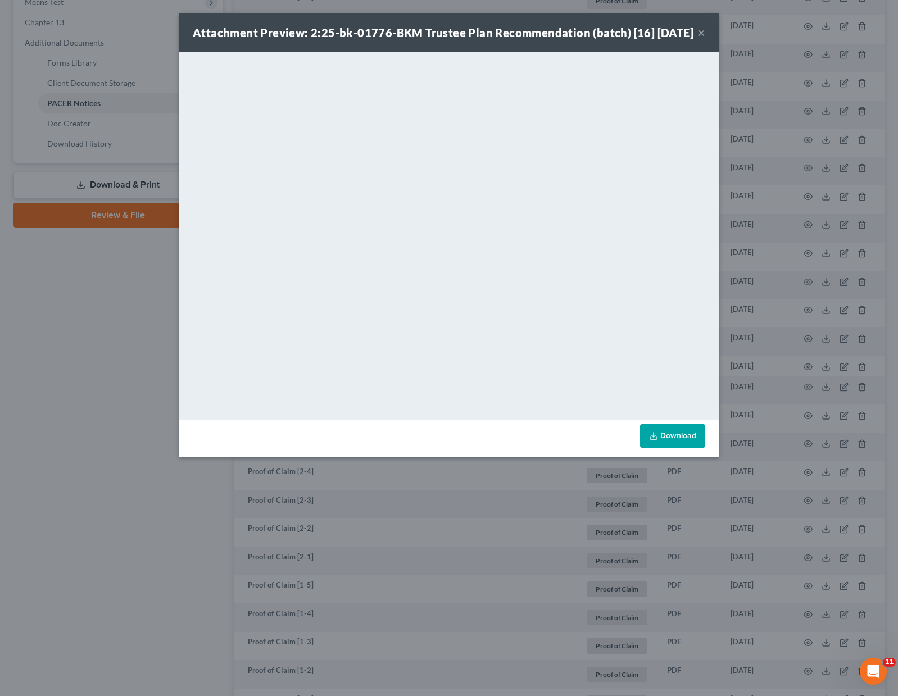
click at [702, 39] on button "×" at bounding box center [701, 32] width 8 height 13
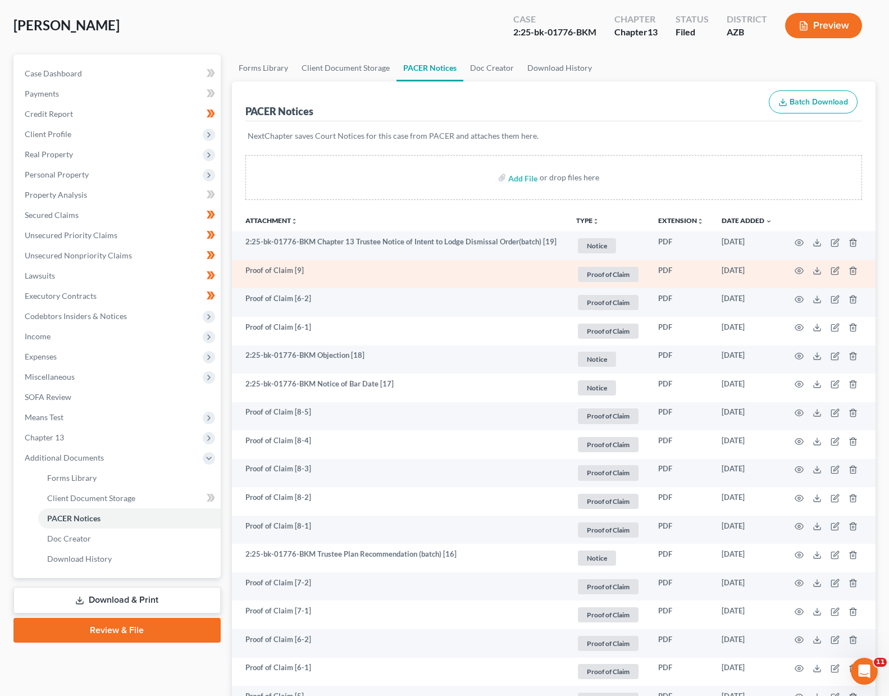
scroll to position [0, 0]
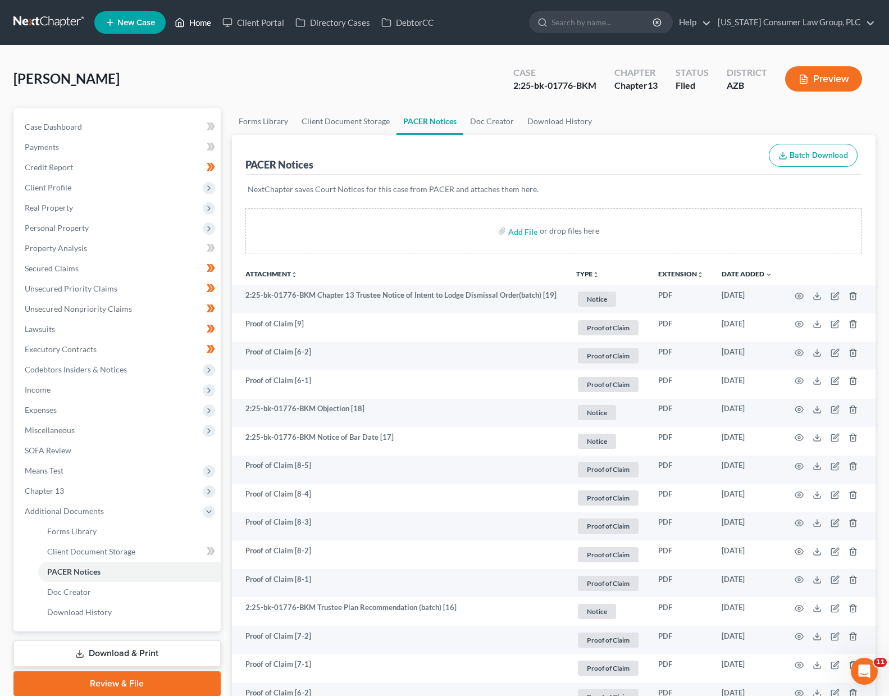
click at [208, 22] on link "Home" at bounding box center [193, 22] width 48 height 20
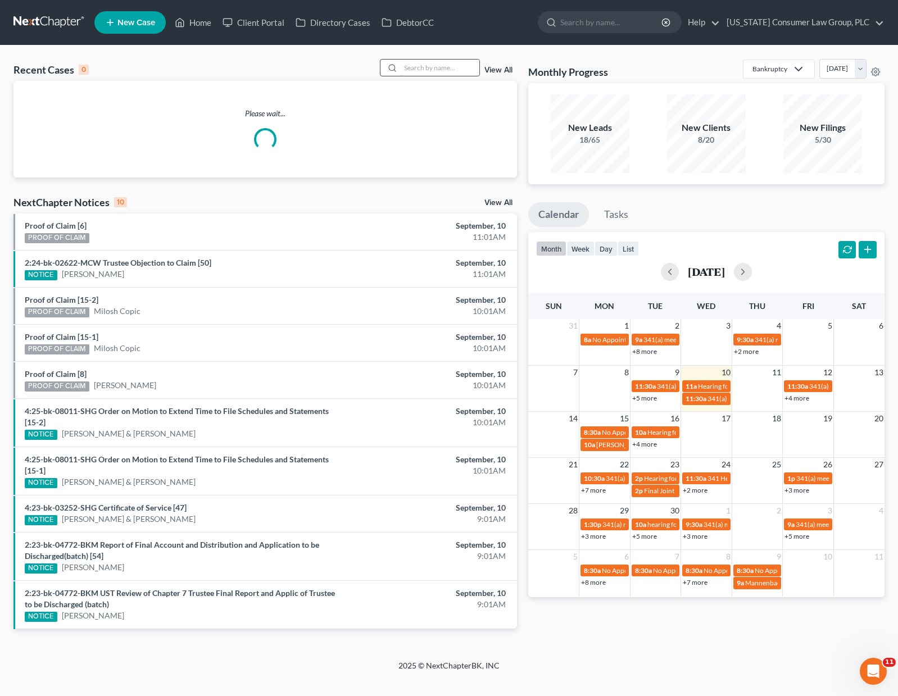
click at [445, 62] on input "search" at bounding box center [440, 68] width 79 height 16
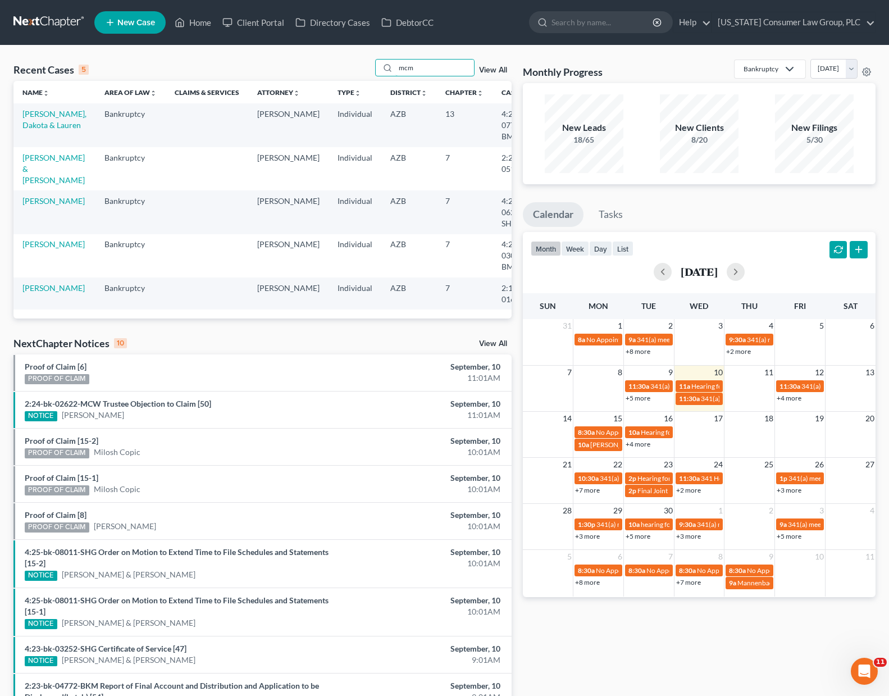
type input "mcm"
click at [39, 119] on td "[PERSON_NAME], Dakota & Lauren" at bounding box center [54, 124] width 82 height 43
click at [37, 124] on link "[PERSON_NAME], Dakota & Lauren" at bounding box center [54, 119] width 64 height 21
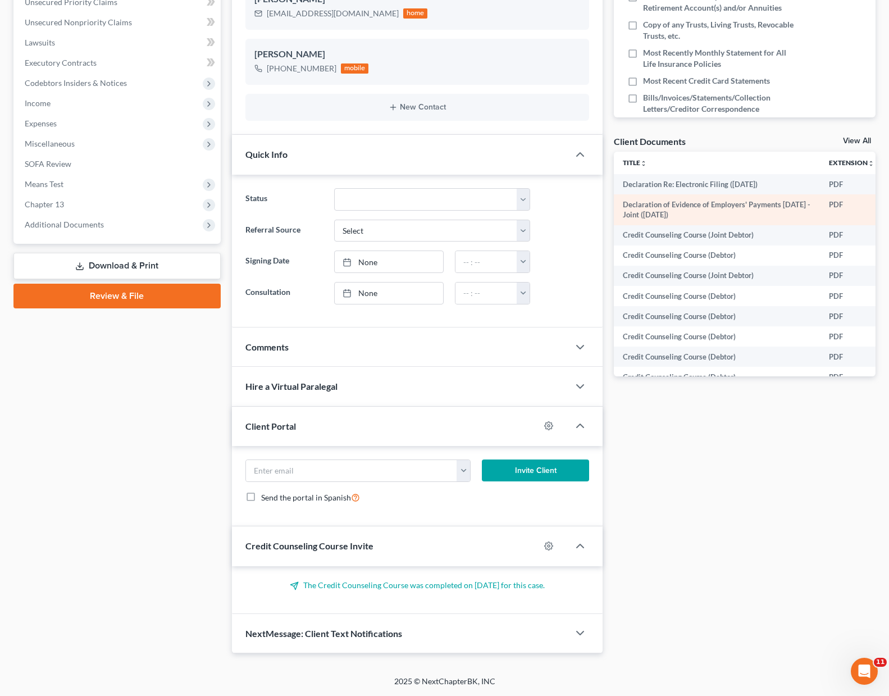
click at [658, 206] on td "Declaration of Evidence of Employers' Payments [DATE] - Joint ([DATE])" at bounding box center [717, 209] width 206 height 31
click at [756, 210] on td "Declaration of Evidence of Employers' Payments [DATE] - Joint ([DATE])" at bounding box center [717, 209] width 206 height 31
click at [850, 140] on link "View All" at bounding box center [857, 141] width 28 height 8
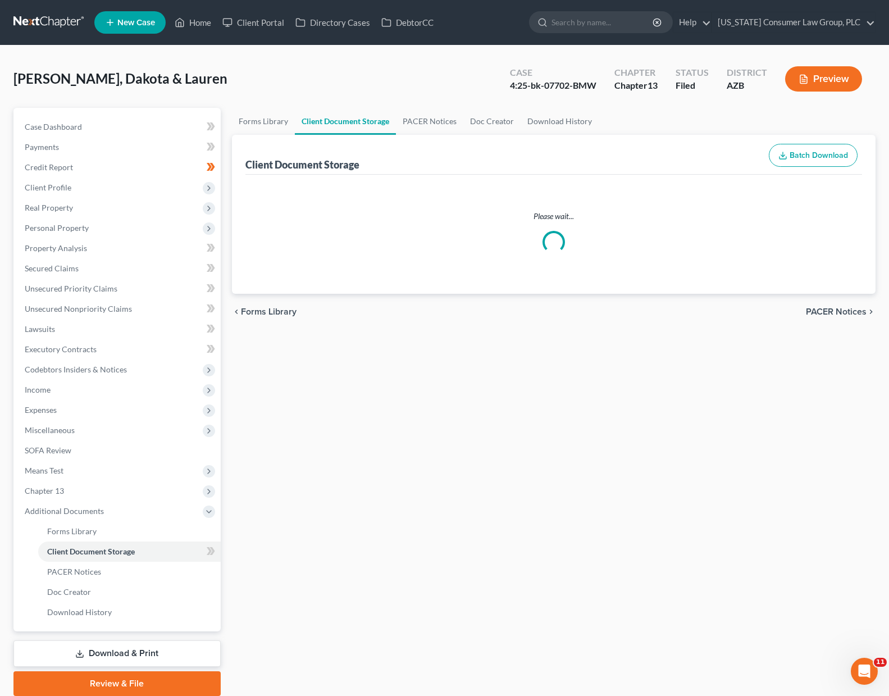
select select "14"
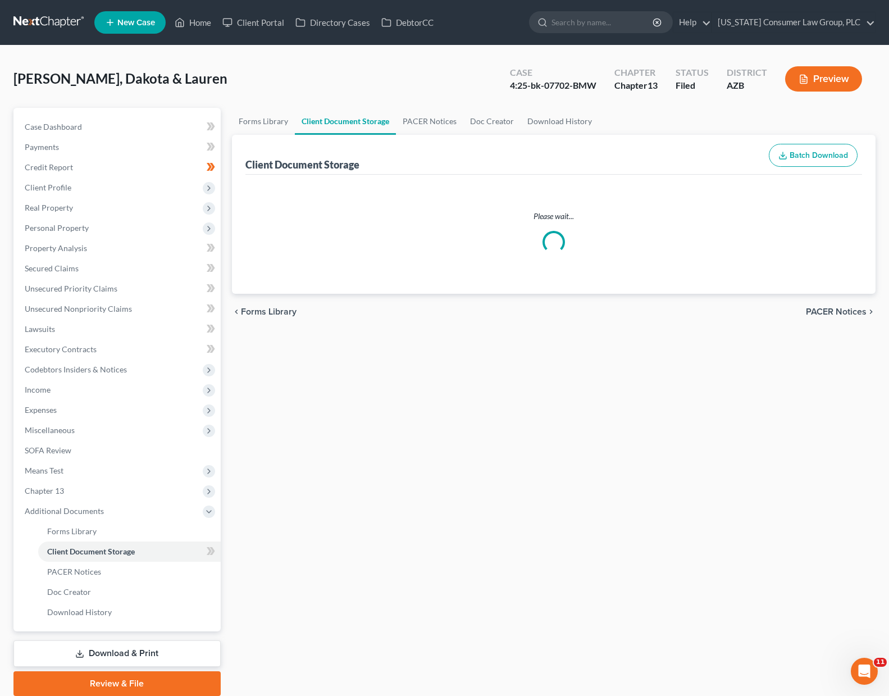
select select "14"
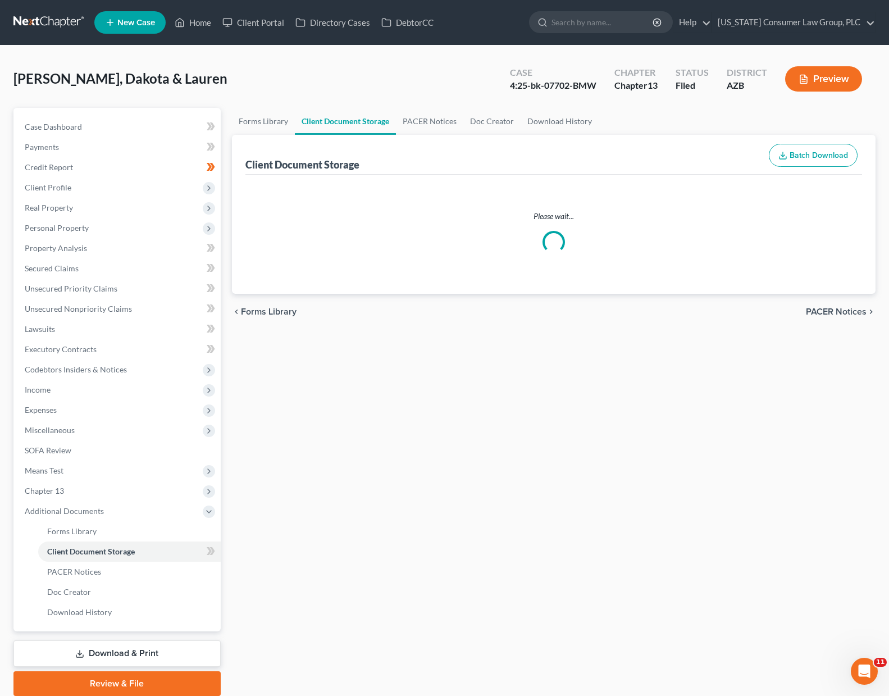
select select "14"
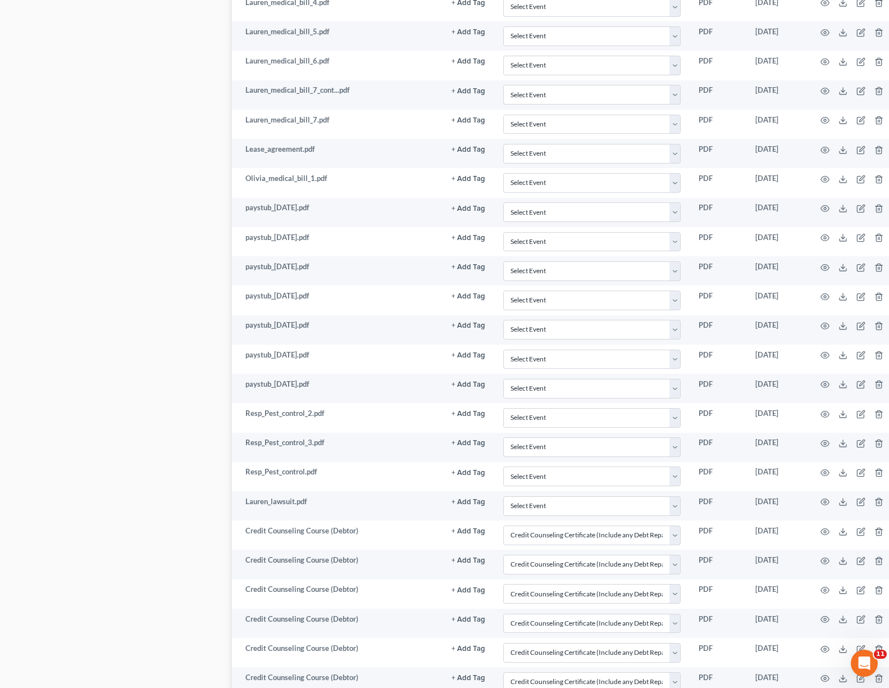
scroll to position [2195, 0]
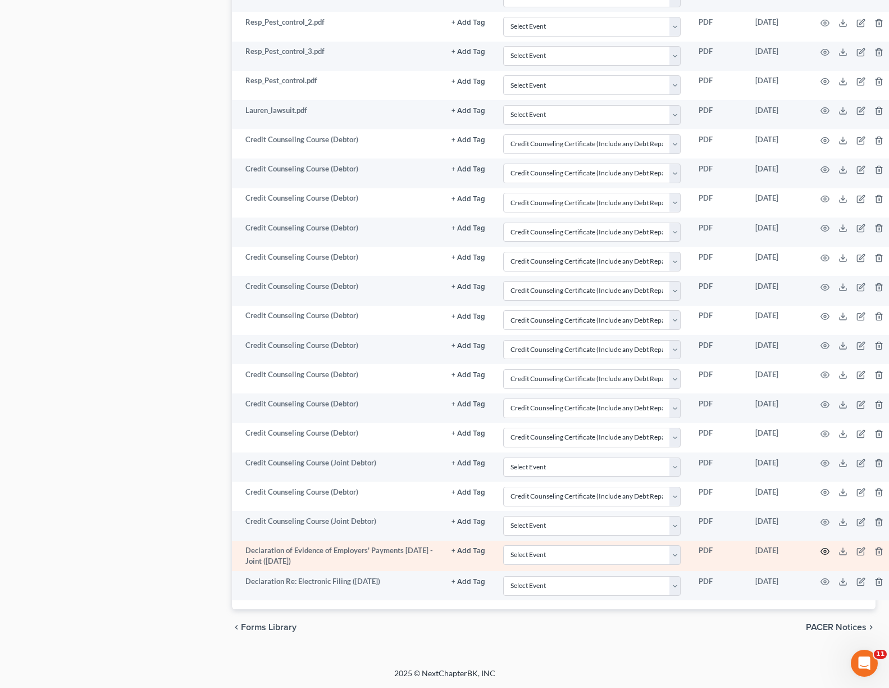
click at [829, 549] on icon "button" at bounding box center [825, 551] width 8 height 6
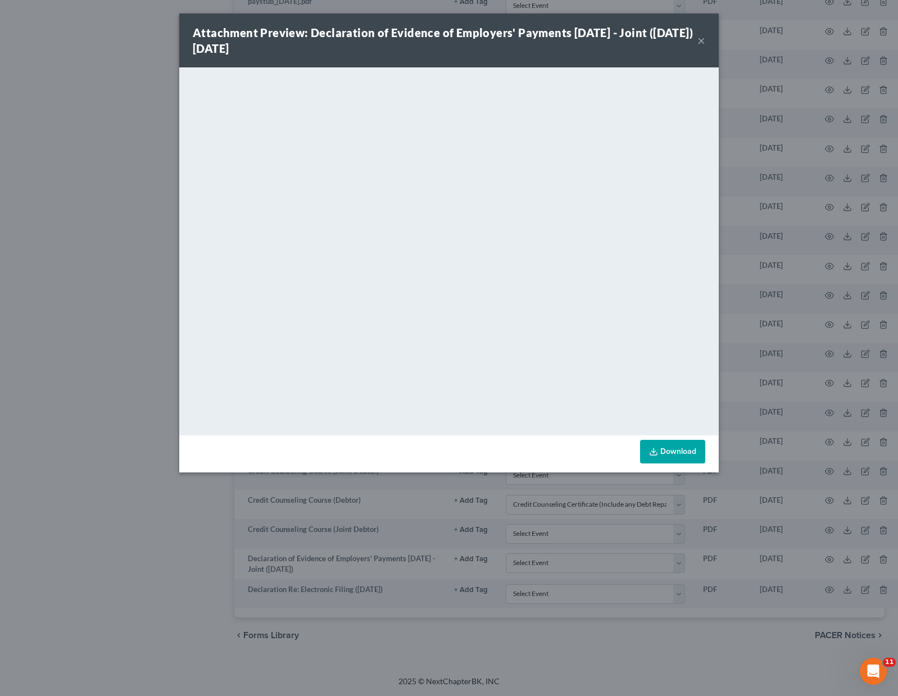
click at [700, 40] on button "×" at bounding box center [701, 40] width 8 height 13
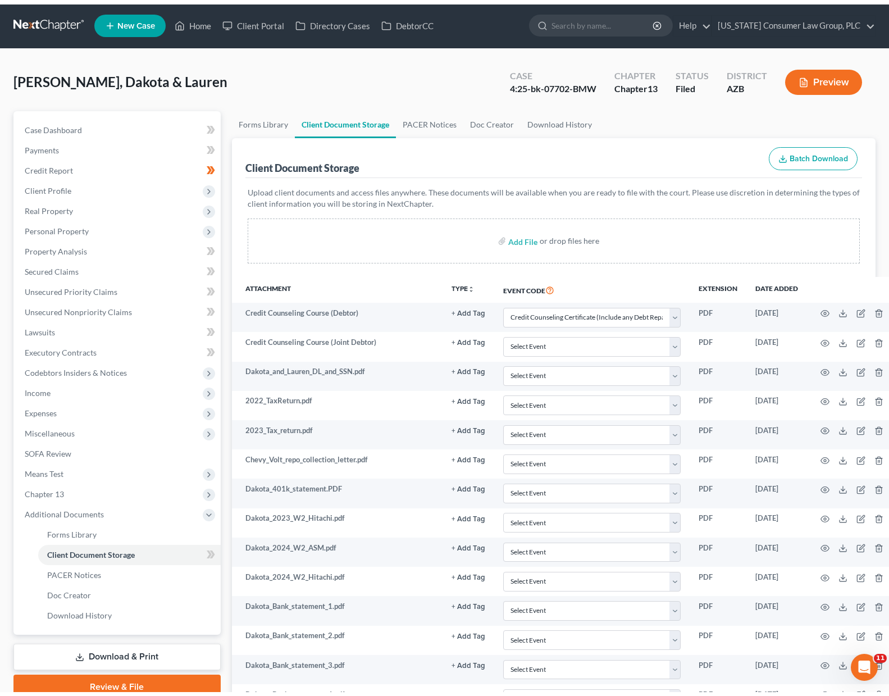
scroll to position [0, 0]
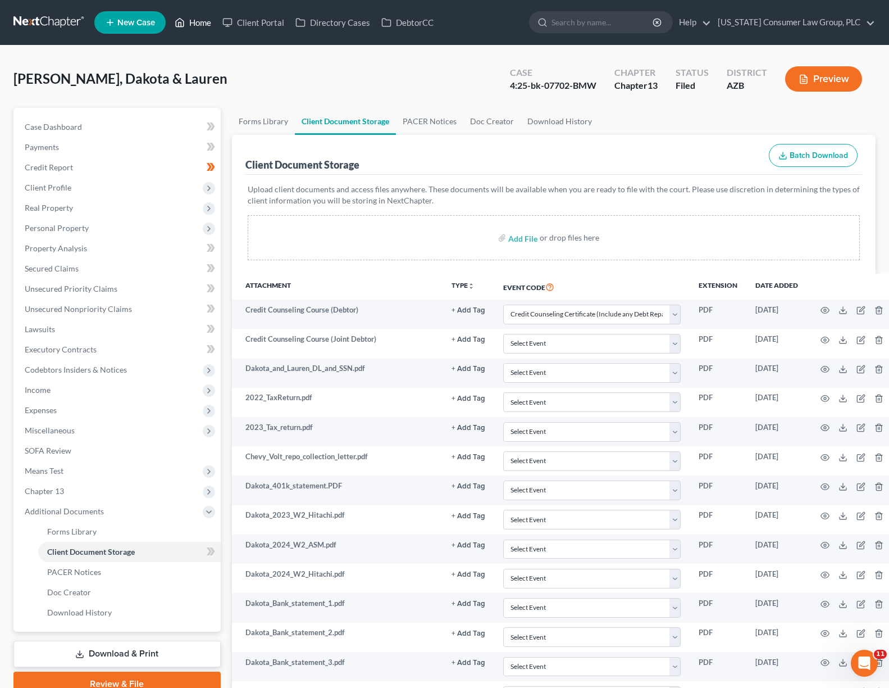
click at [203, 24] on link "Home" at bounding box center [193, 22] width 48 height 20
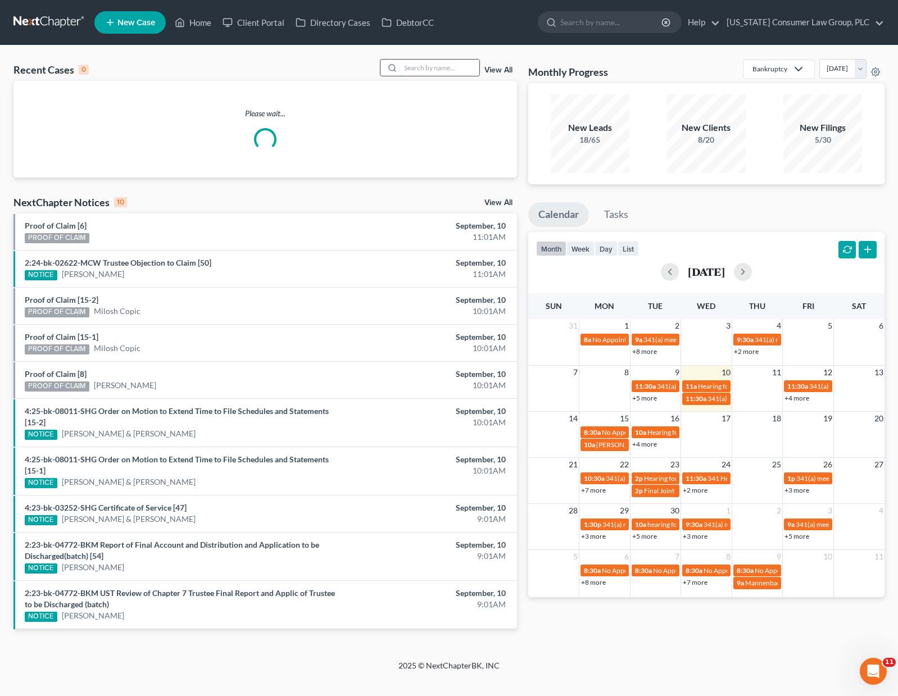
click at [441, 71] on input "search" at bounding box center [440, 68] width 79 height 16
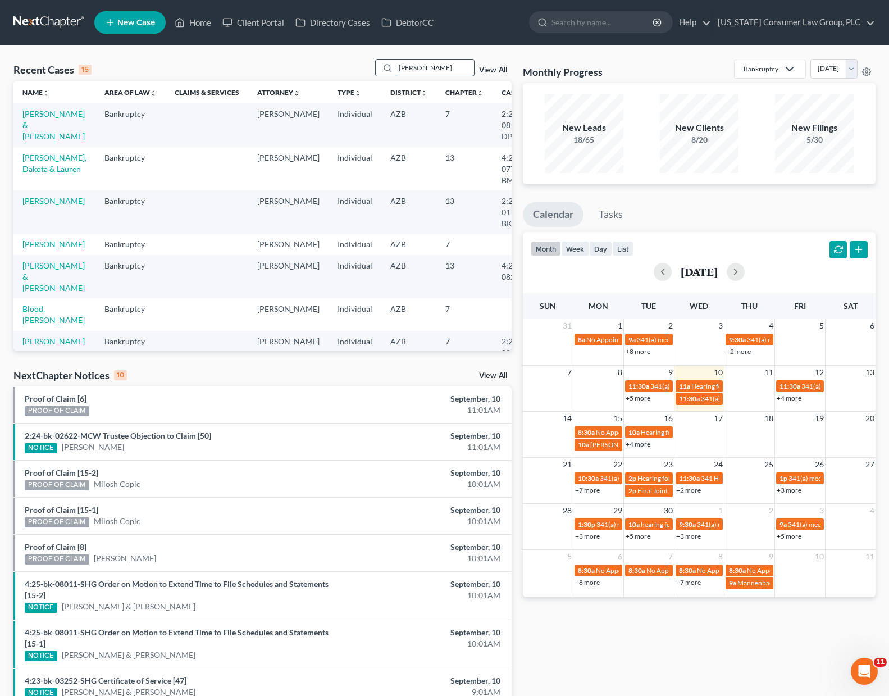
type input "[PERSON_NAME]"
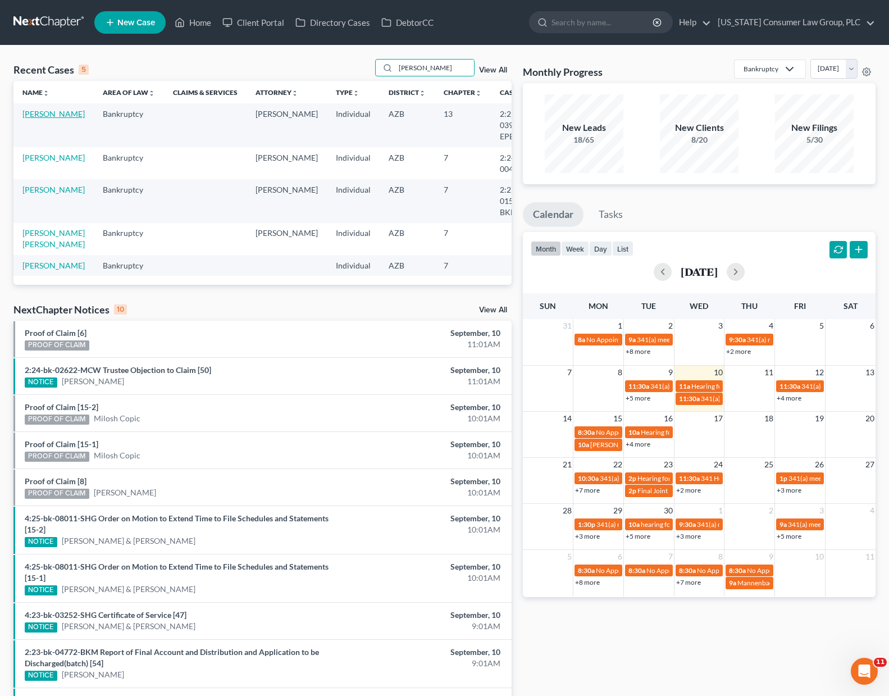
click at [43, 112] on link "[PERSON_NAME]" at bounding box center [53, 114] width 62 height 10
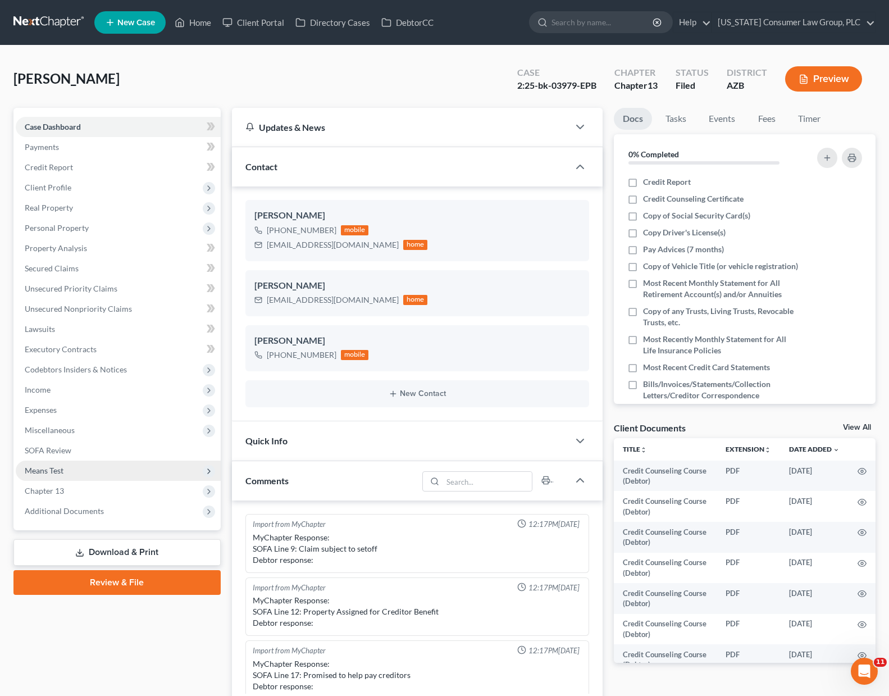
scroll to position [195, 0]
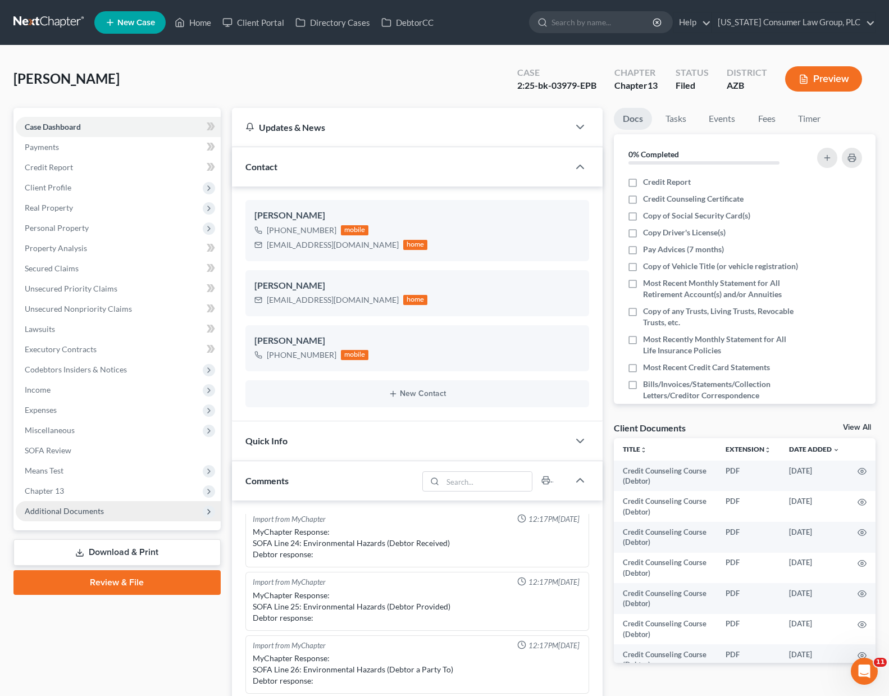
click at [62, 515] on span "Additional Documents" at bounding box center [64, 511] width 79 height 10
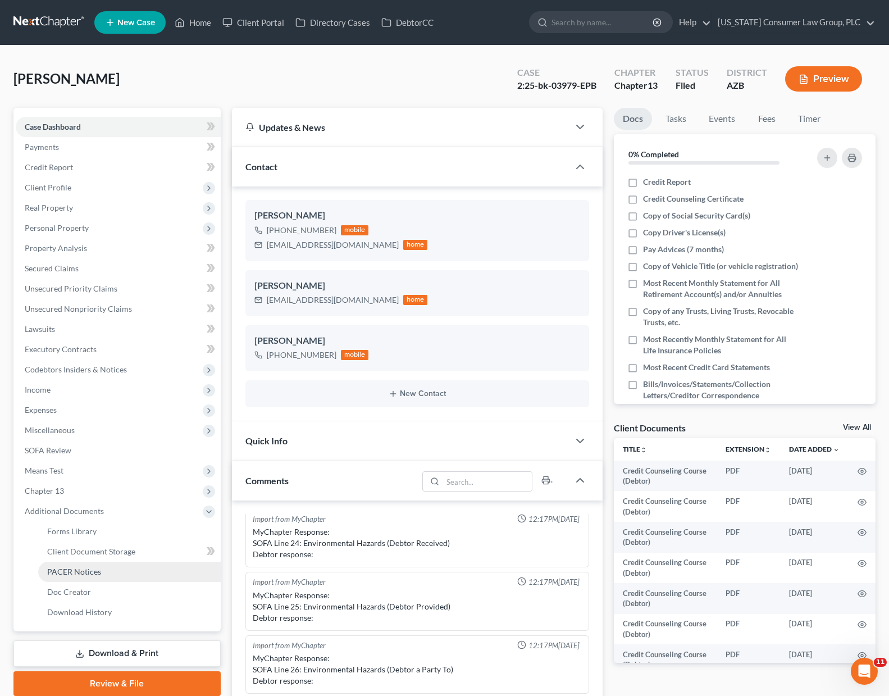
click at [67, 576] on span "PACER Notices" at bounding box center [74, 572] width 54 height 10
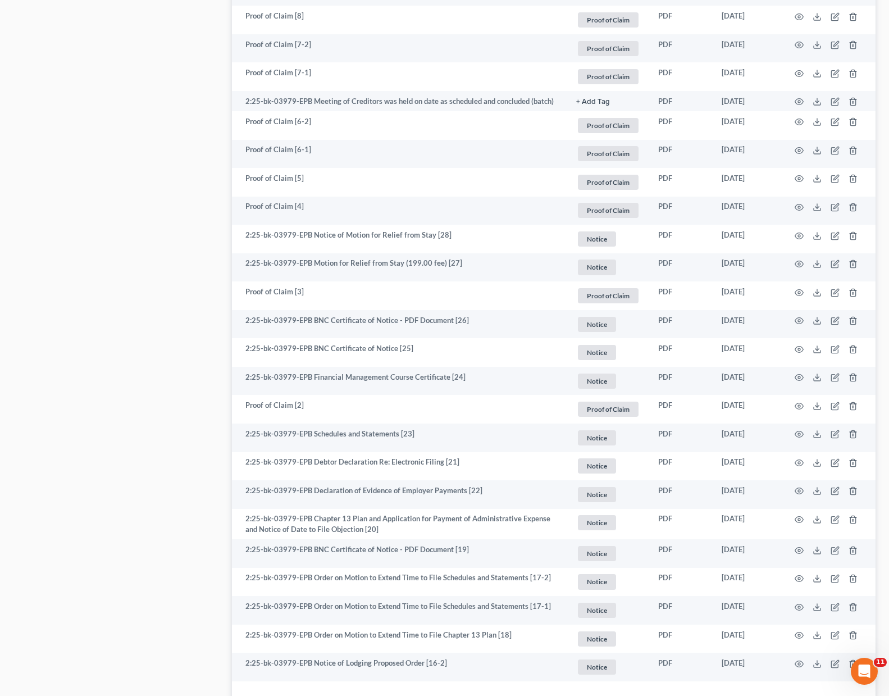
scroll to position [1839, 0]
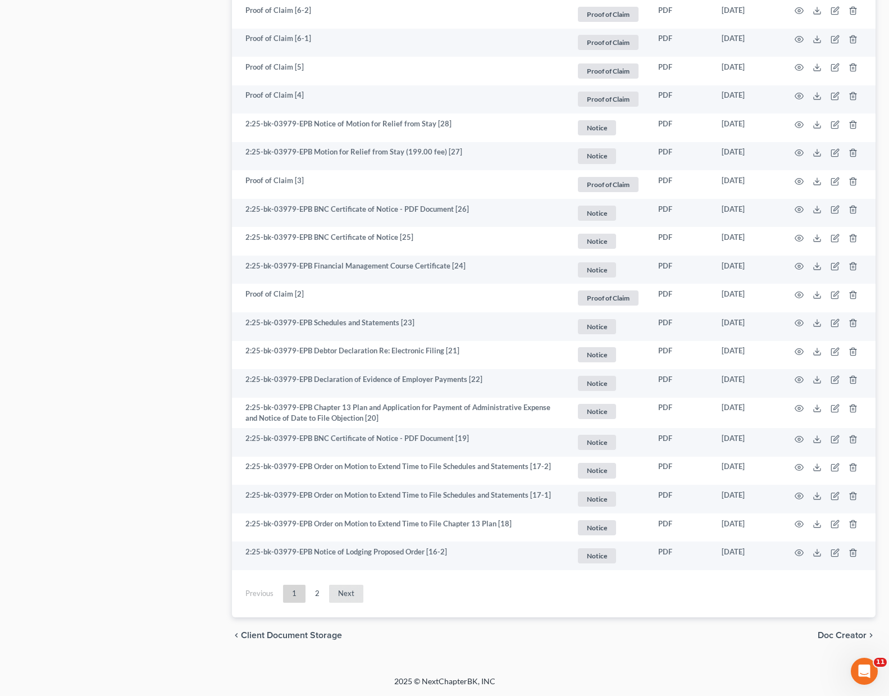
click at [355, 592] on link "Next" at bounding box center [346, 594] width 34 height 18
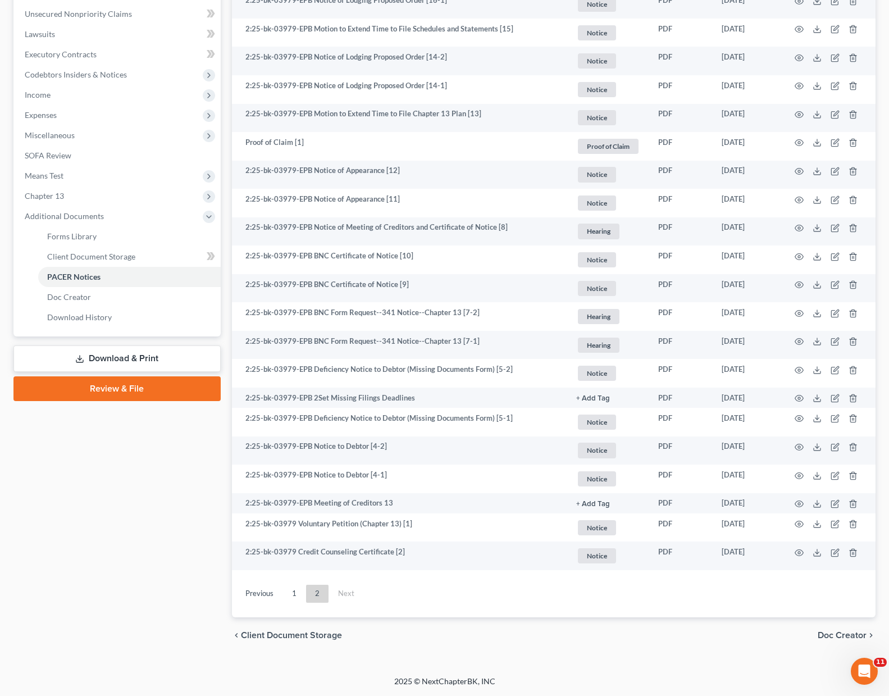
scroll to position [295, 0]
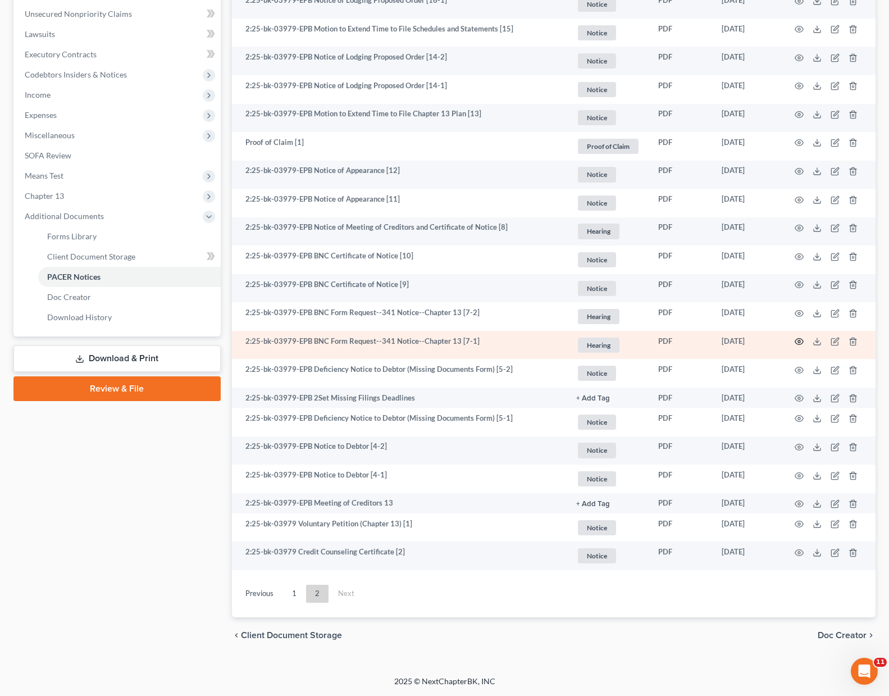
click at [799, 343] on circle "button" at bounding box center [799, 342] width 2 height 2
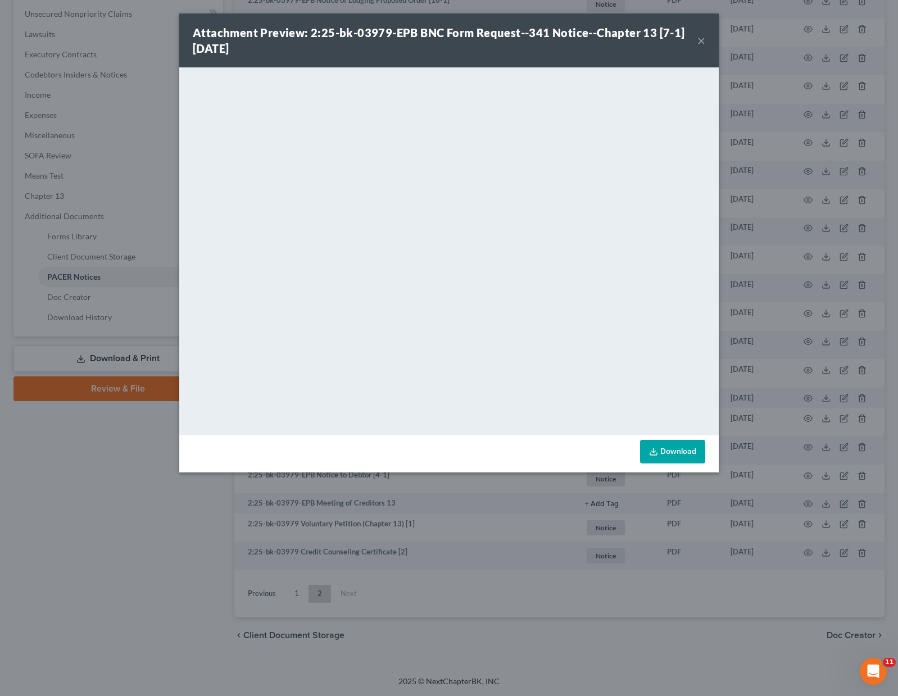
click at [697, 37] on button "×" at bounding box center [701, 40] width 8 height 13
